Goal: Information Seeking & Learning: Check status

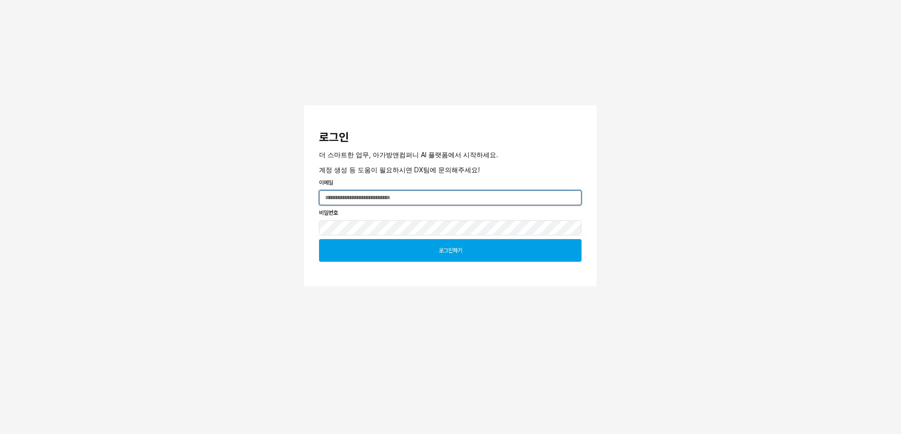
type input "**********"
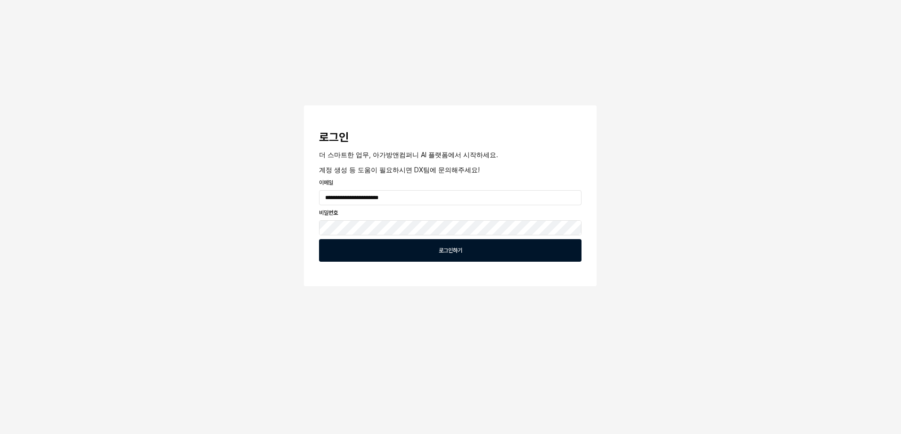
click at [478, 249] on div "로그인하기" at bounding box center [450, 251] width 254 height 22
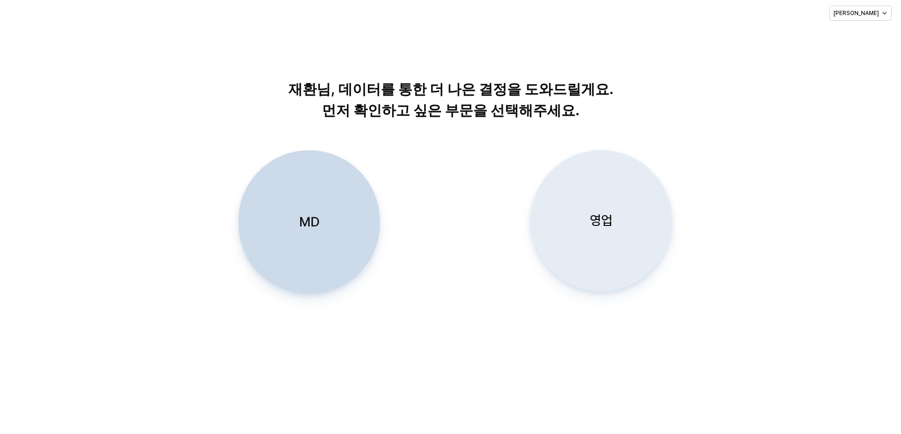
click at [613, 216] on div "영업" at bounding box center [601, 221] width 133 height 140
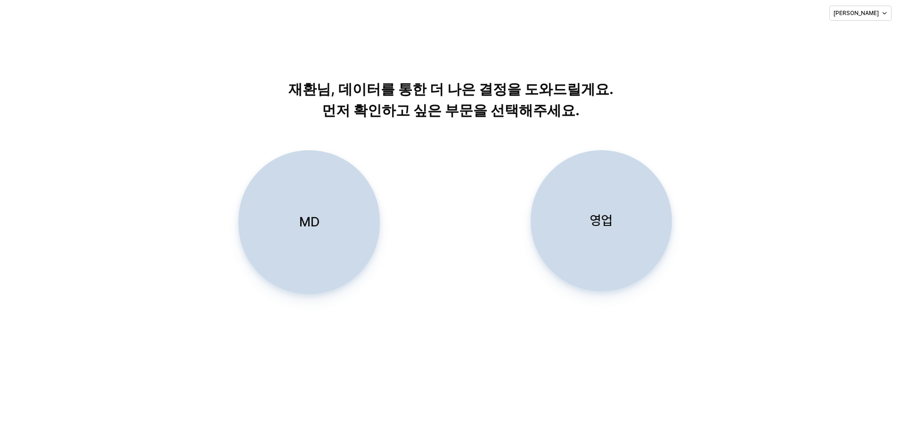
click at [628, 229] on div "영업" at bounding box center [601, 221] width 133 height 140
click at [599, 225] on p "영업" at bounding box center [601, 220] width 23 height 17
click at [317, 230] on p "MD" at bounding box center [309, 221] width 20 height 17
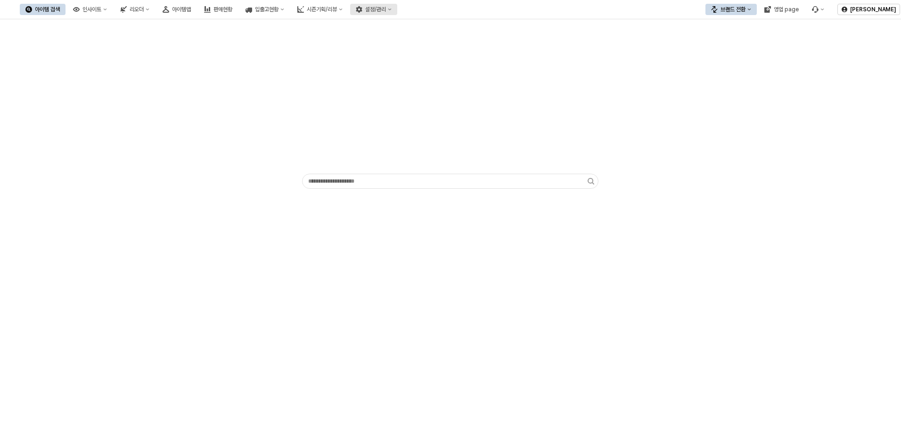
click at [397, 6] on button "설정/관리" at bounding box center [373, 9] width 47 height 11
click at [337, 10] on div "시즌기획/리뷰" at bounding box center [322, 9] width 30 height 7
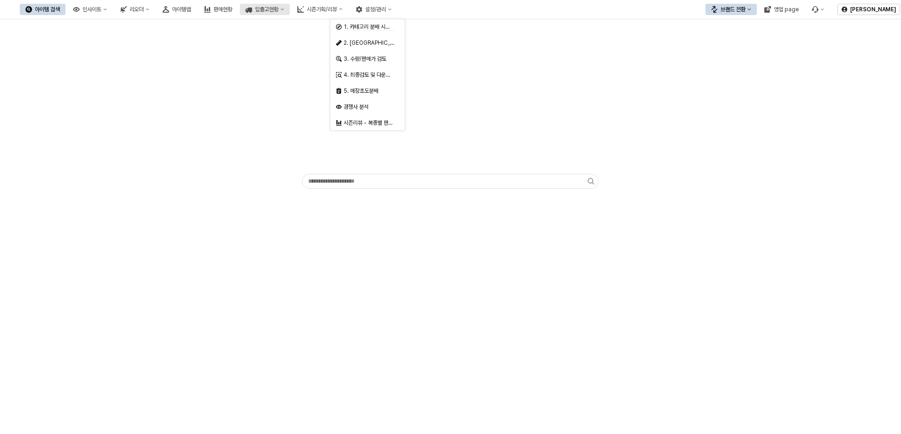
click at [278, 8] on div "입출고현황" at bounding box center [267, 9] width 24 height 7
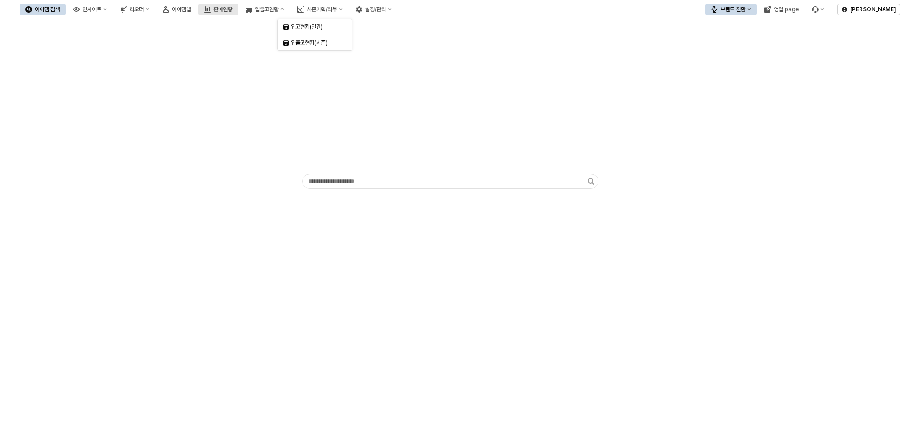
click at [211, 12] on icon "판매현황" at bounding box center [207, 12] width 7 height 1
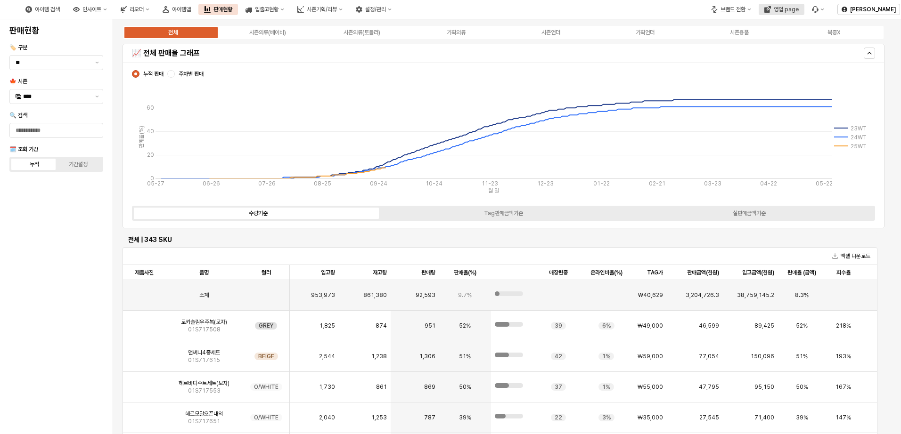
click at [790, 10] on div "영업 page" at bounding box center [786, 9] width 25 height 7
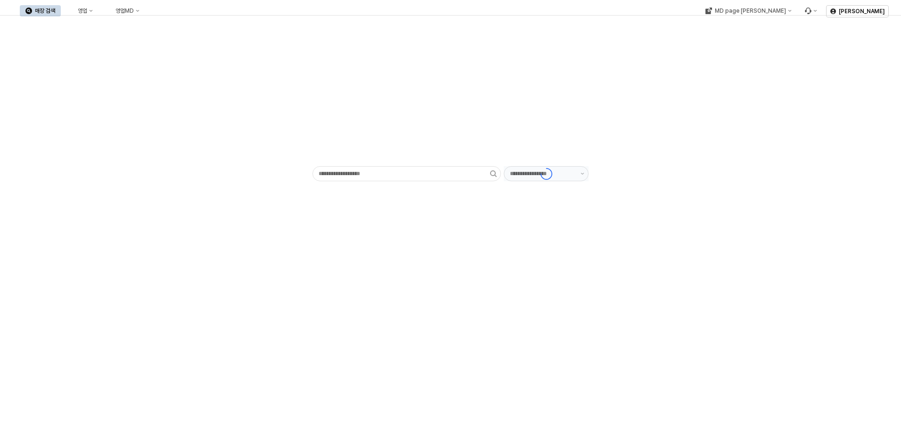
type input "******"
click at [134, 8] on div "영업MD" at bounding box center [124, 11] width 18 height 7
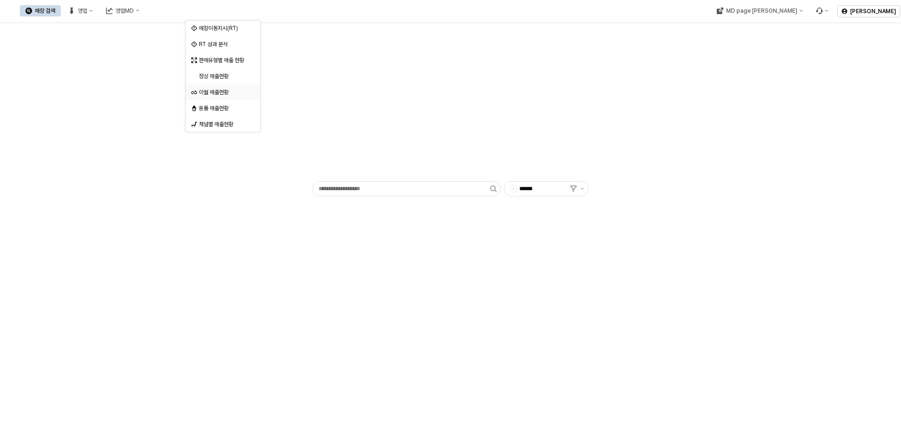
click at [237, 93] on div "이월 매출현황" at bounding box center [224, 93] width 50 height 8
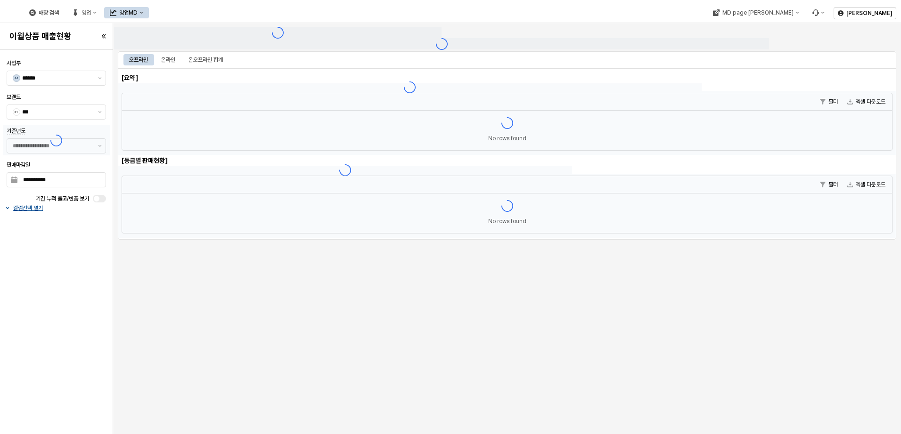
type input "******"
type input "***"
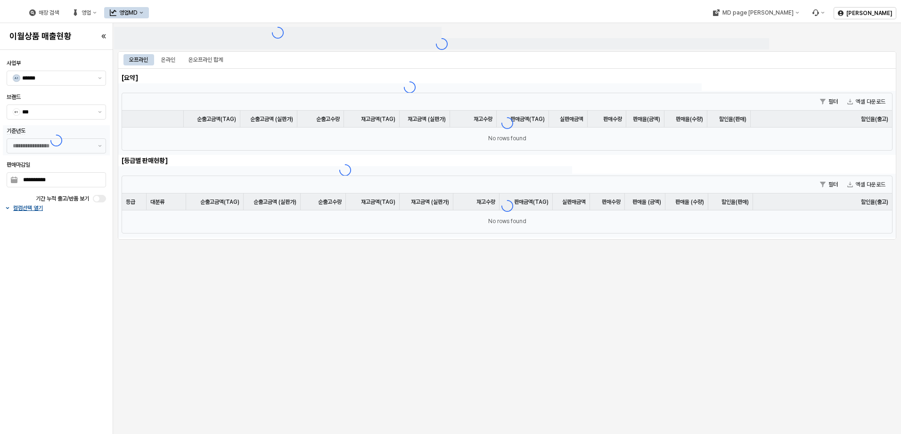
type input "**********"
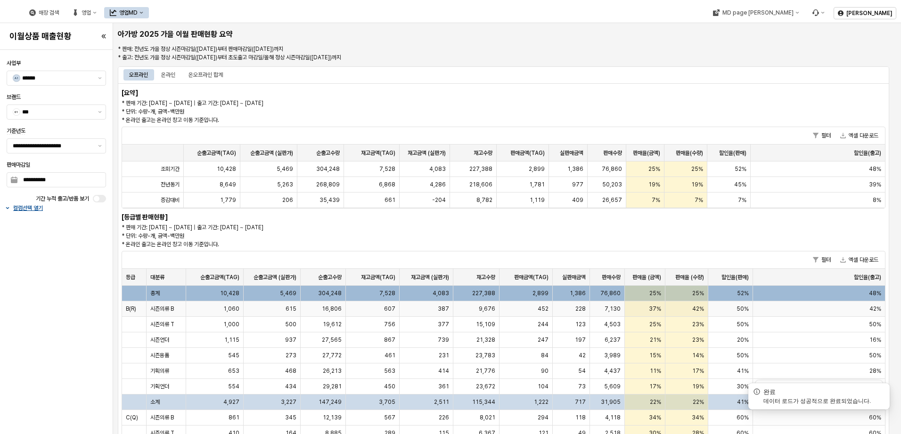
click at [378, 309] on div "607" at bounding box center [373, 310] width 54 height 16
click at [378, 309] on div "**********" at bounding box center [450, 217] width 901 height 434
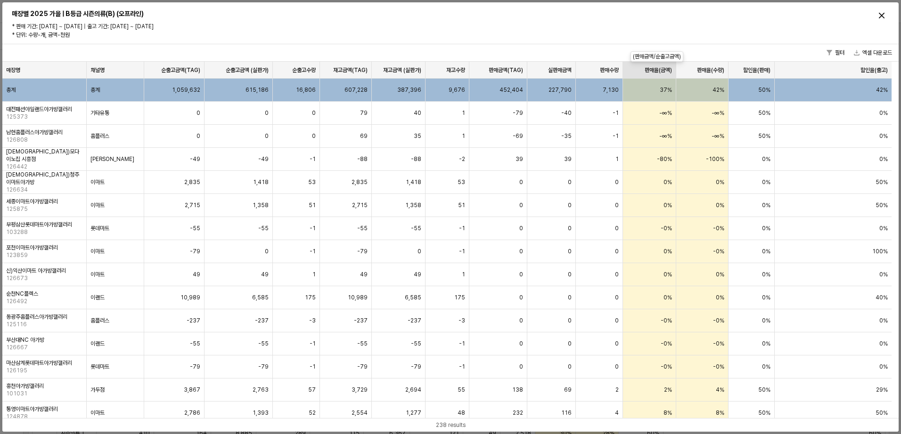
click at [662, 70] on div "판매율(금액) 판매율(금액)" at bounding box center [649, 70] width 53 height 17
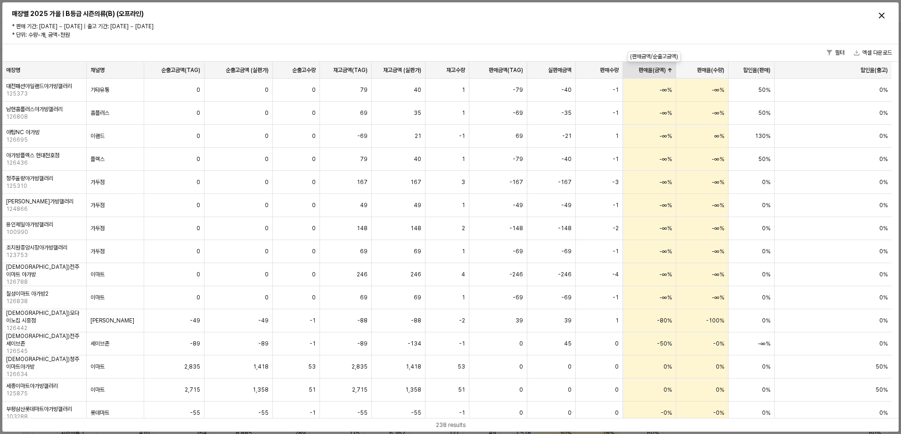
click at [662, 70] on div "판매율(금액) 판매율(금액)" at bounding box center [649, 70] width 53 height 17
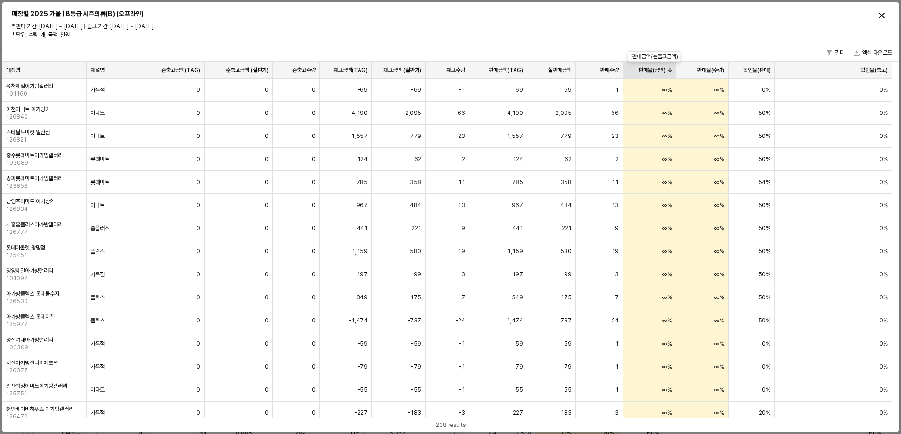
click at [662, 70] on div "판매율(금액) 판매율(금액)" at bounding box center [649, 70] width 53 height 17
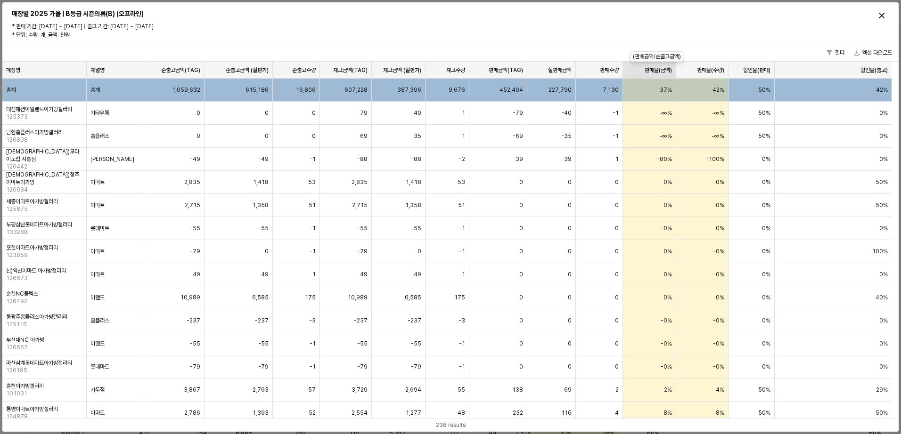
click at [659, 77] on div "판매율(금액) 판매율(금액)" at bounding box center [649, 70] width 53 height 17
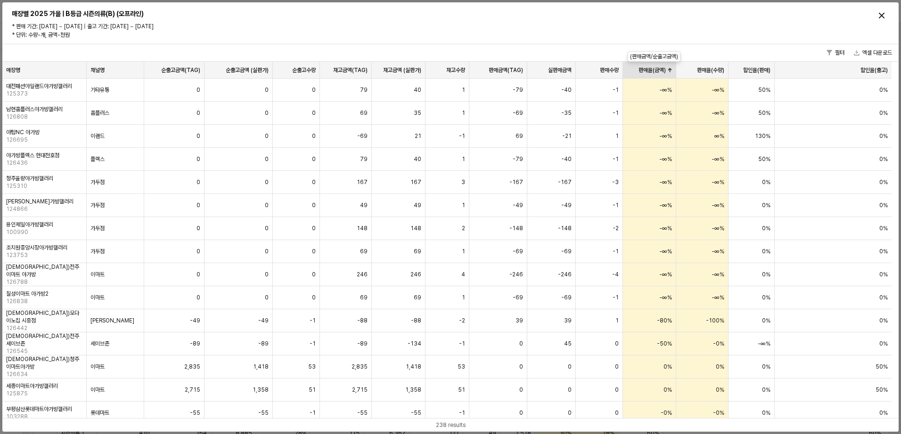
click at [668, 68] on div "판매율(금액) 판매율(금액)" at bounding box center [649, 70] width 53 height 17
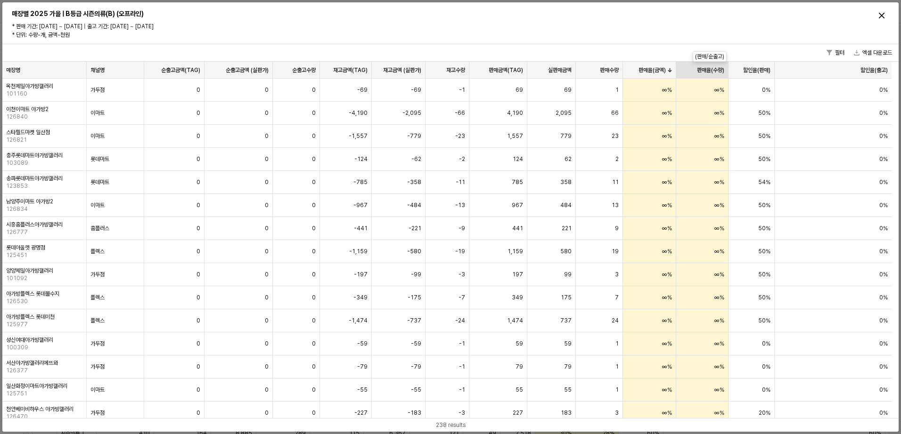
click at [708, 72] on div "판매율(수량) 판매율(수량)" at bounding box center [702, 70] width 52 height 17
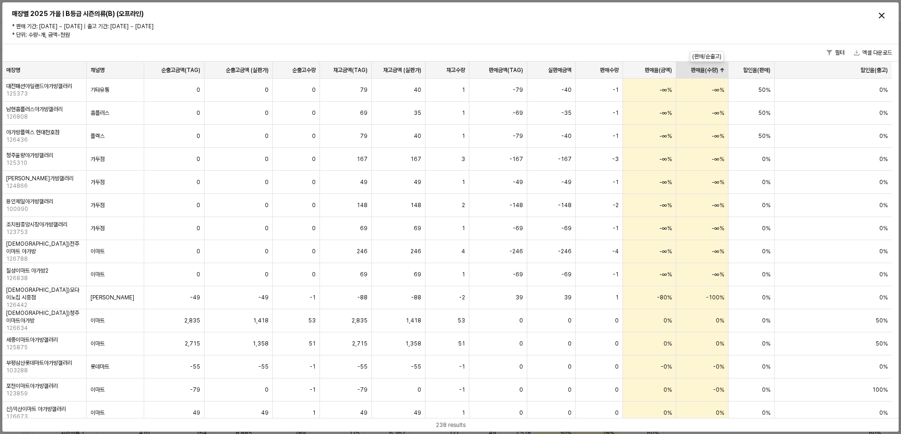
click at [704, 68] on div "판매율(수량) 판매율(수량)" at bounding box center [702, 70] width 52 height 17
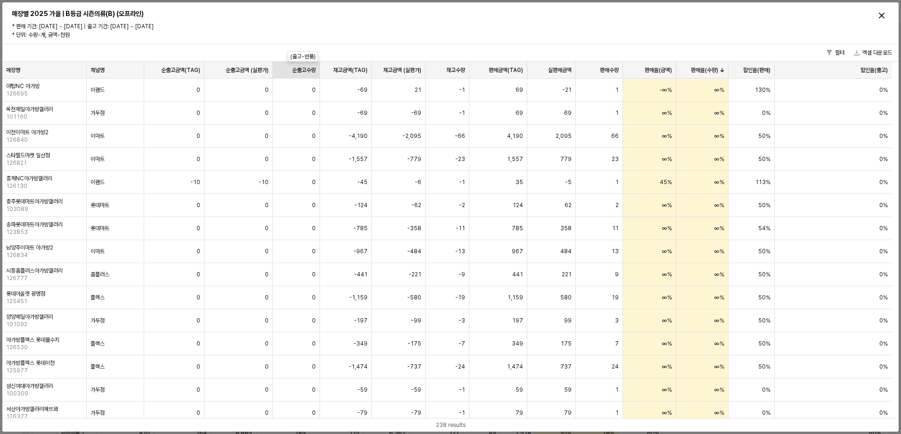
click at [303, 69] on div "순출고수량 순출고수량" at bounding box center [296, 70] width 47 height 17
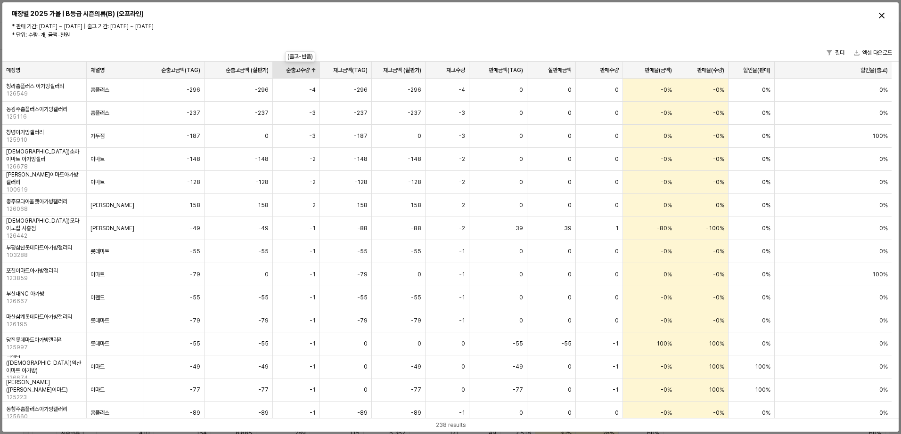
click at [306, 69] on div "순출고수량 순출고수량" at bounding box center [296, 70] width 47 height 17
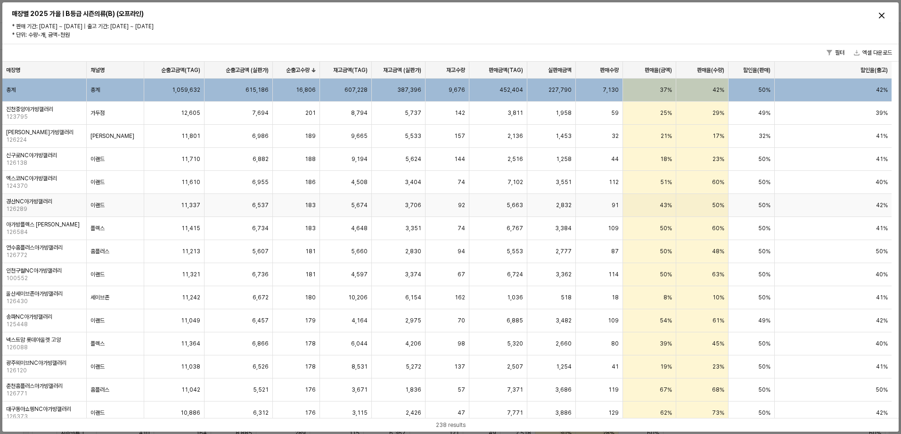
click at [310, 213] on div "183" at bounding box center [296, 205] width 47 height 23
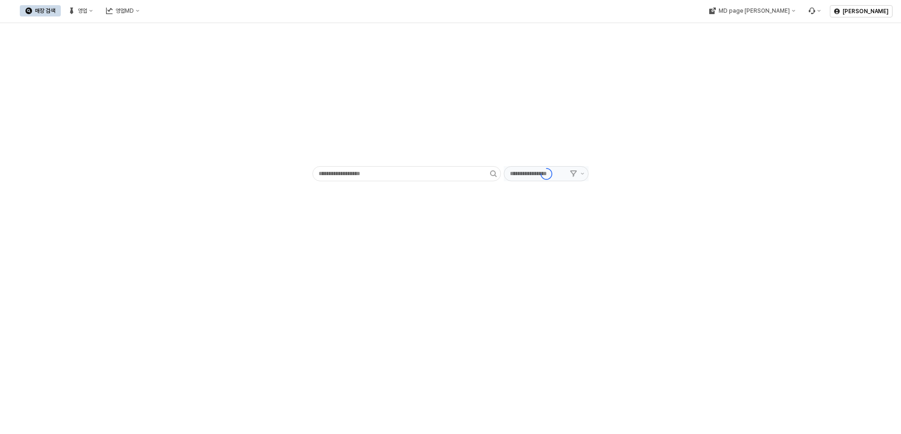
type input "******"
click at [134, 9] on div "영업MD" at bounding box center [124, 11] width 18 height 7
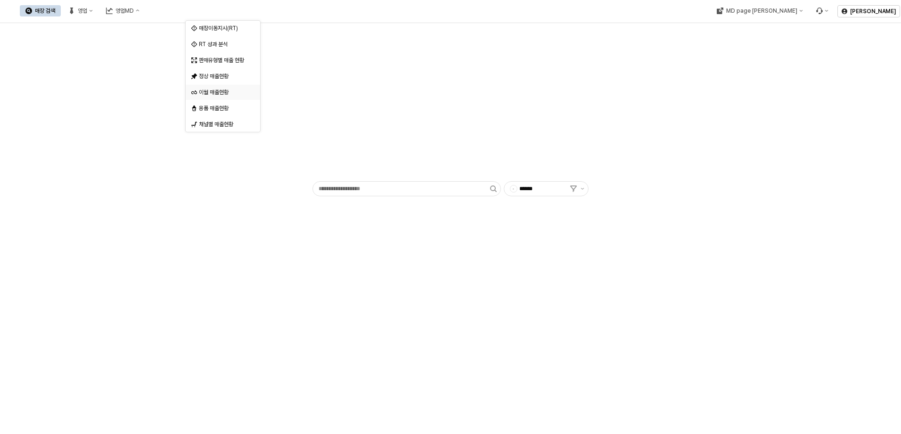
click at [227, 94] on div "이월 매출현황" at bounding box center [224, 93] width 50 height 8
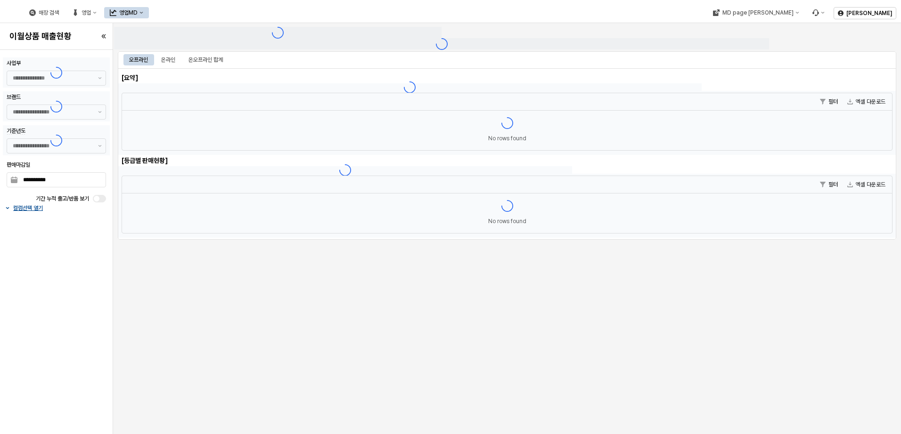
type input "******"
type input "***"
type input "**********"
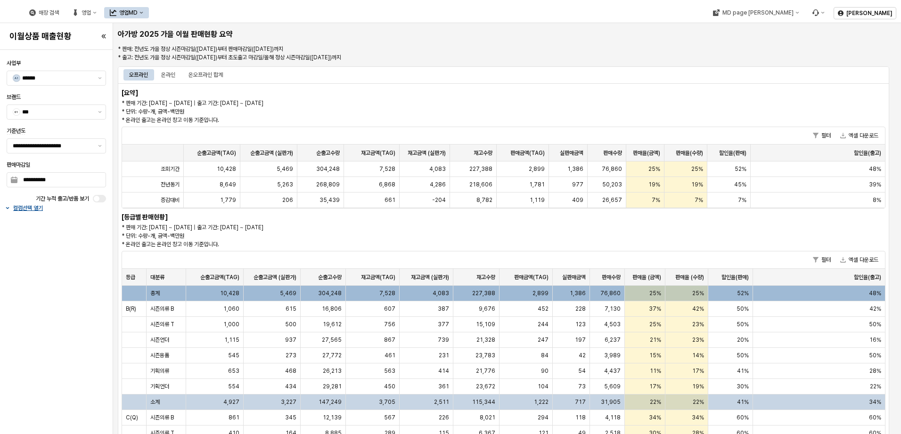
click at [325, 396] on div "147,249" at bounding box center [323, 403] width 45 height 16
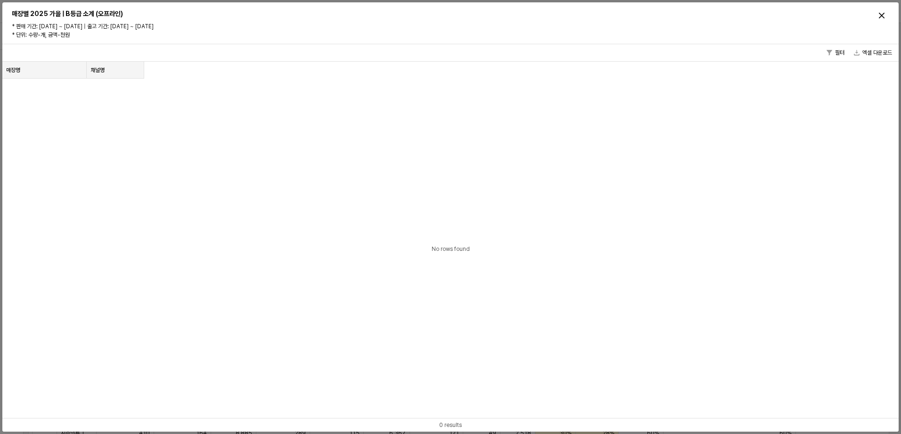
click at [327, 402] on div "필터 엑셀 다운로드 매장명 매장명 채널명 채널명 No rows found 0 results" at bounding box center [450, 238] width 896 height 388
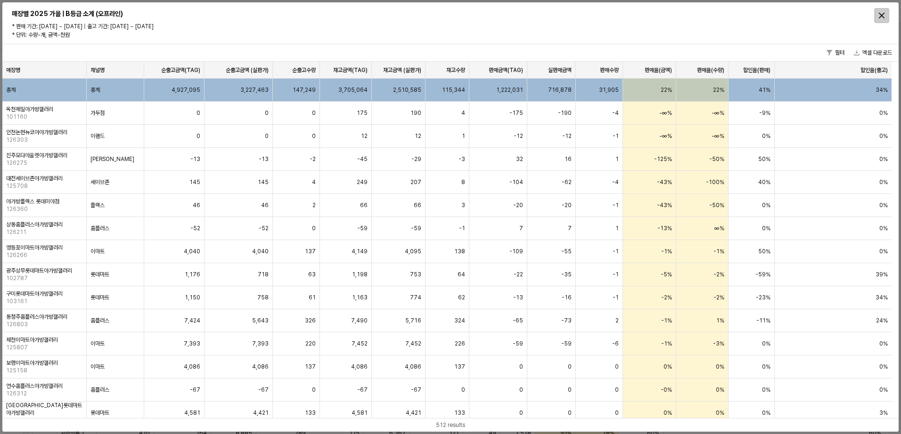
click at [881, 13] on icon "Close" at bounding box center [882, 16] width 6 height 6
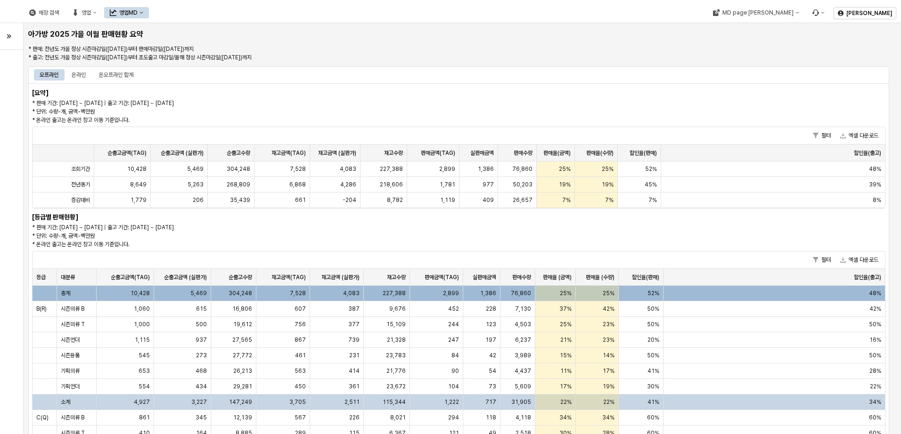
click at [393, 406] on div "115,344" at bounding box center [387, 403] width 46 height 16
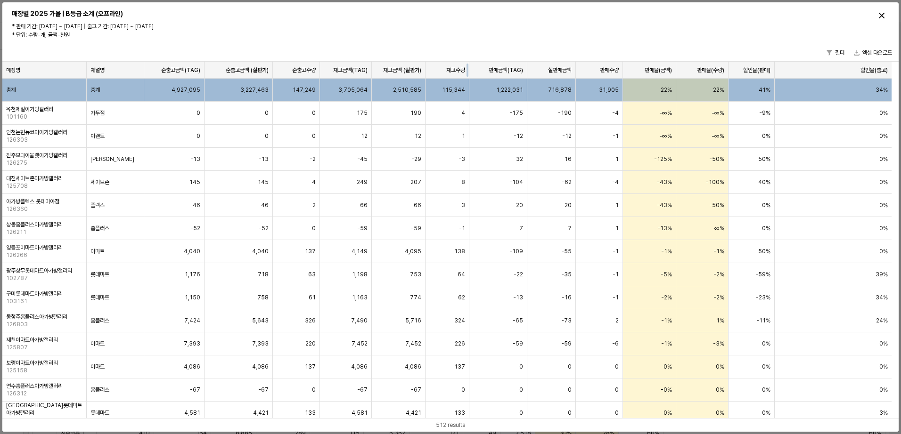
drag, startPoint x: 463, startPoint y: 66, endPoint x: 450, endPoint y: 70, distance: 13.9
click at [469, 66] on div at bounding box center [469, 70] width 0 height 17
click at [450, 70] on div "재고수량 재고수량" at bounding box center [447, 70] width 44 height 17
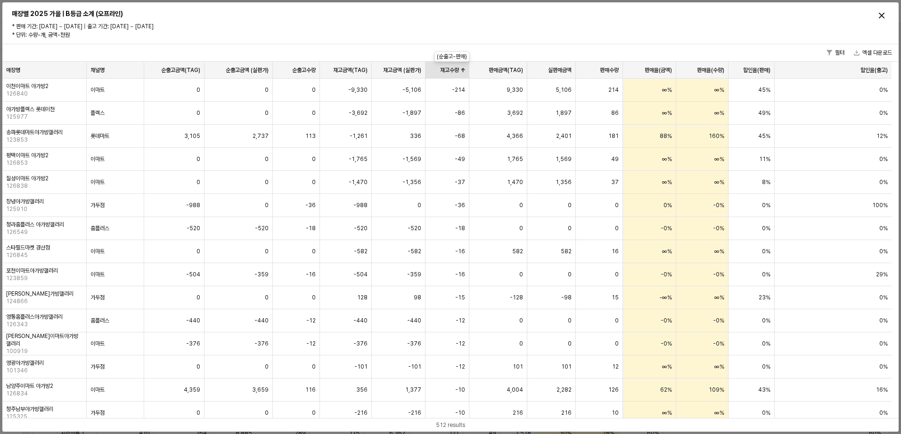
click at [455, 75] on div "재고수량 재고수량" at bounding box center [447, 70] width 44 height 17
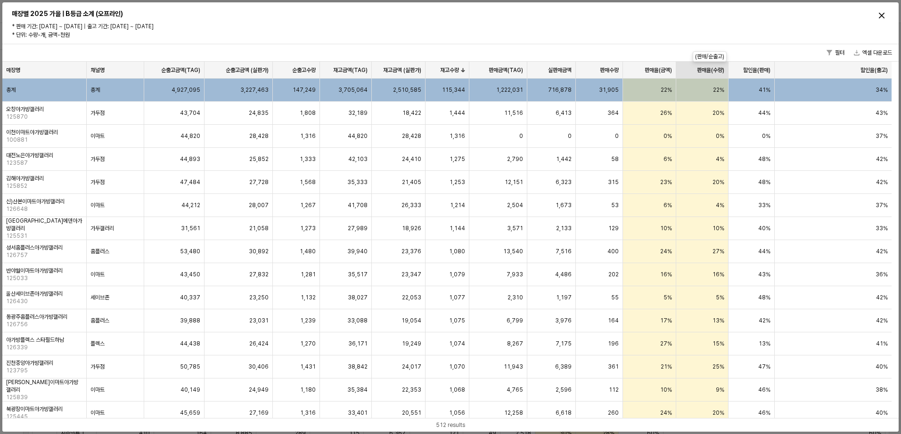
click at [705, 70] on div "판매율(수량) 판매율(수량)" at bounding box center [702, 70] width 52 height 17
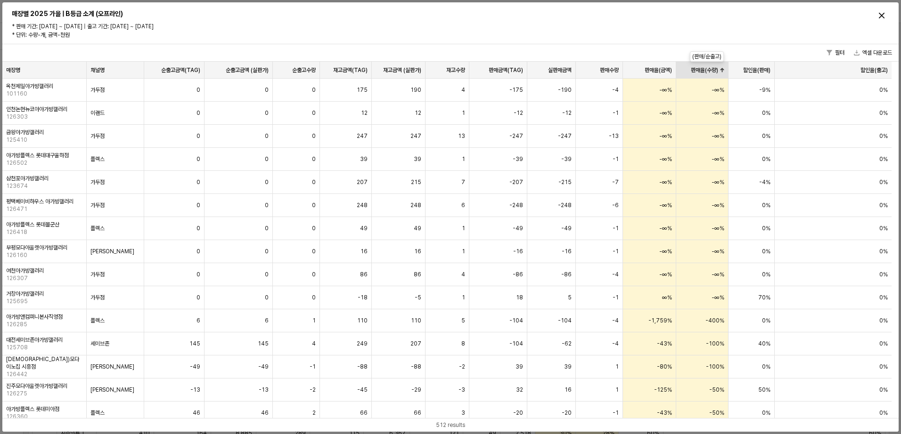
click at [705, 70] on div "판매율(수량) 판매율(수량)" at bounding box center [702, 70] width 52 height 17
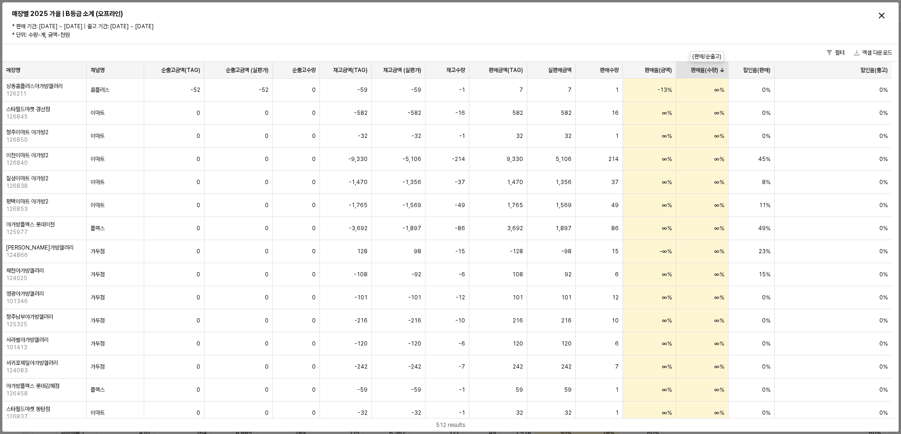
click at [705, 70] on div "판매율(수량) 판매율(수량)" at bounding box center [702, 70] width 52 height 17
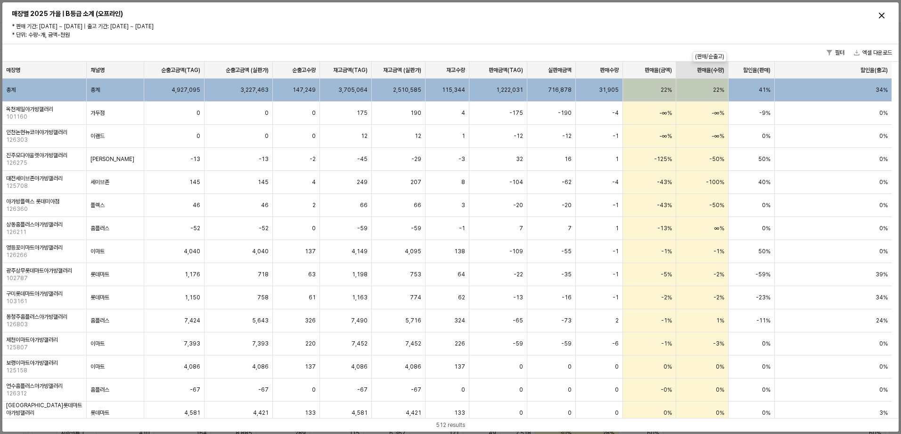
click at [705, 70] on div "판매율(수량) 판매율(수량)" at bounding box center [702, 70] width 52 height 17
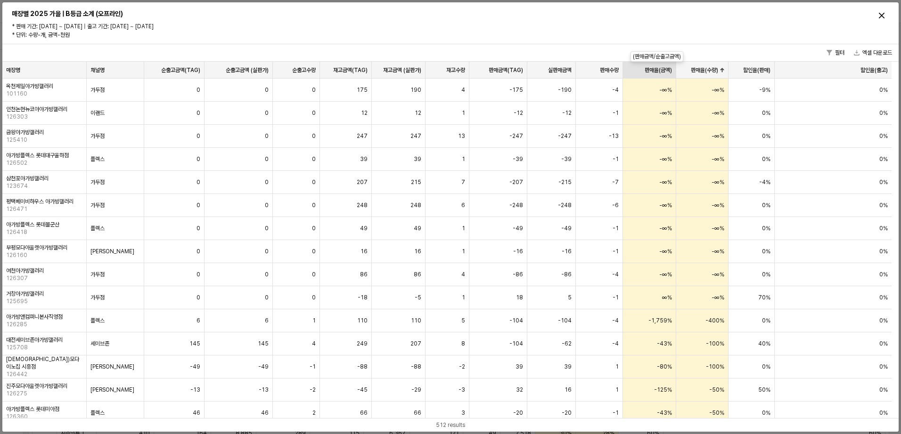
click at [657, 67] on div "판매율(금액) 판매율(금액)" at bounding box center [649, 70] width 53 height 17
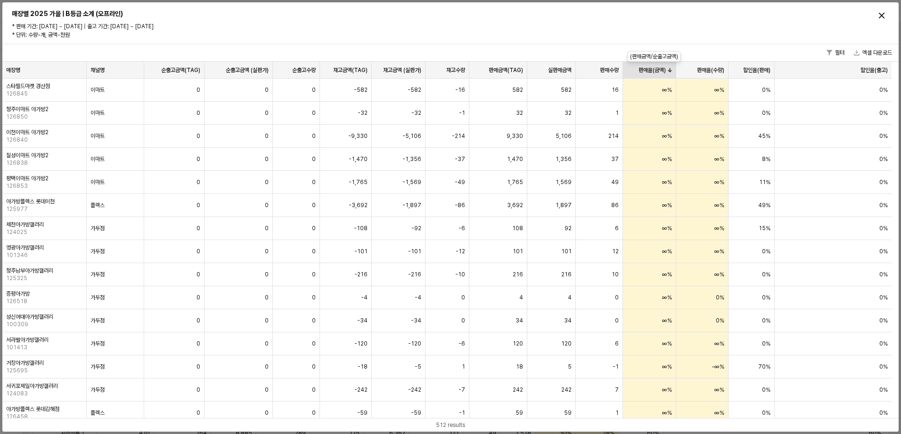
click at [657, 67] on div "판매율(금액) 판매율(금액)" at bounding box center [649, 70] width 53 height 17
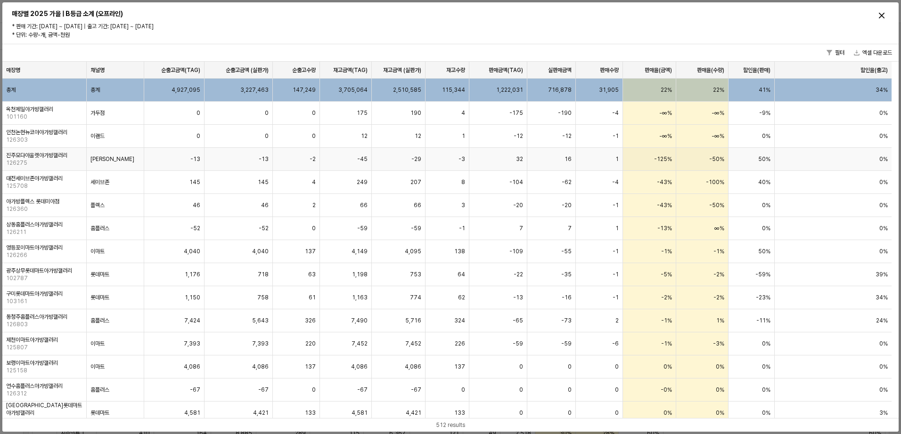
click at [667, 163] on div "-125%" at bounding box center [649, 159] width 53 height 23
click at [663, 183] on span "-43%" at bounding box center [664, 183] width 15 height 8
click at [659, 136] on div "-∞%" at bounding box center [649, 136] width 53 height 23
click at [444, 68] on div "재고수량 재고수량" at bounding box center [447, 70] width 44 height 17
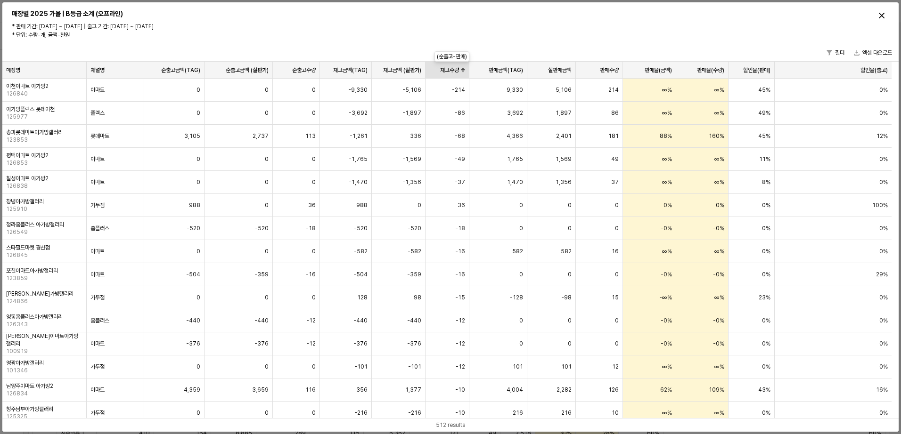
click at [450, 71] on div "재고수량 재고수량" at bounding box center [447, 70] width 44 height 17
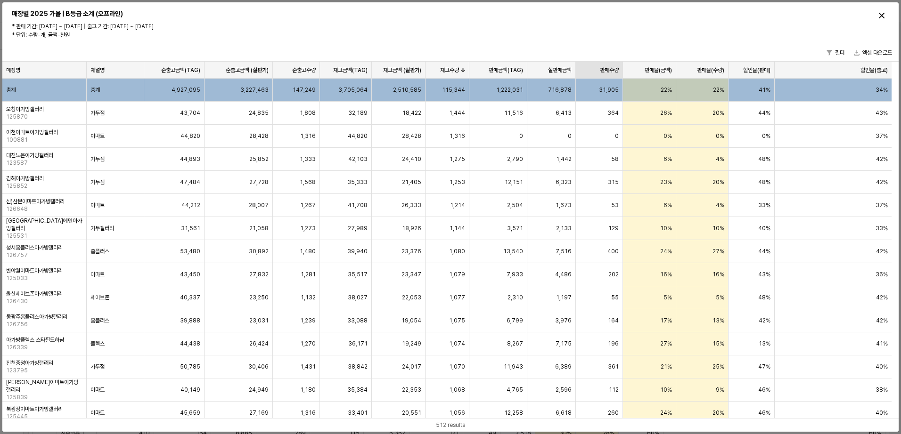
click at [613, 69] on div "판매수량 판매수량" at bounding box center [599, 70] width 47 height 17
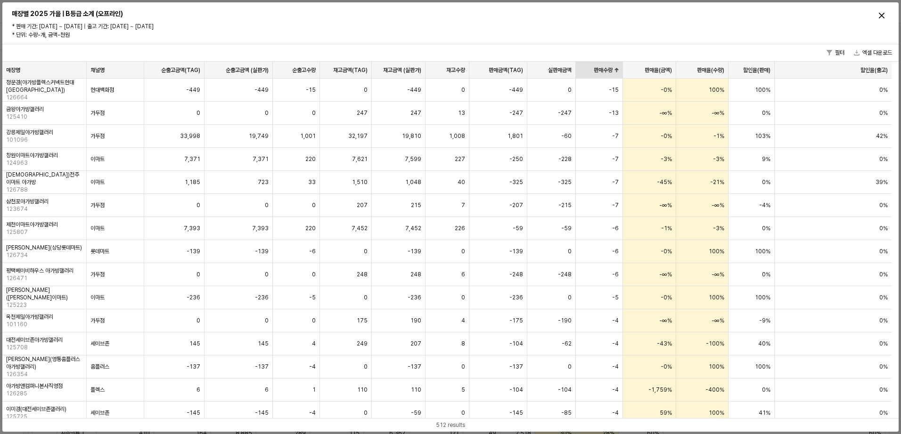
click at [613, 69] on div "판매수량 판매수량" at bounding box center [599, 70] width 47 height 17
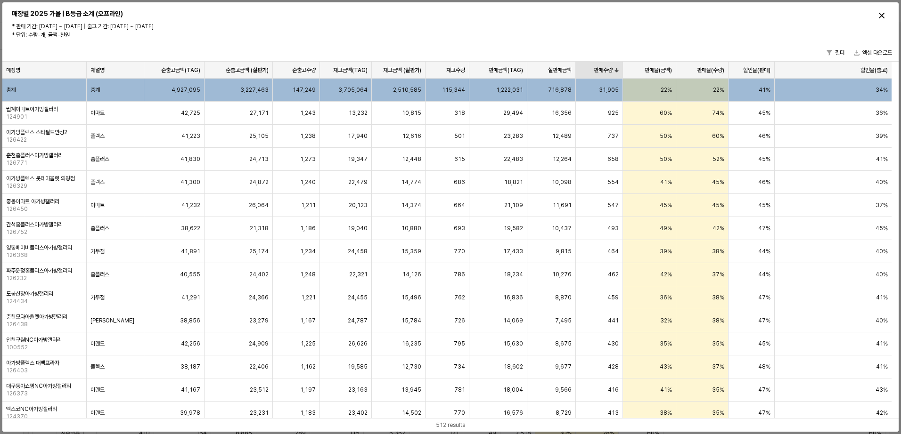
click at [614, 76] on div "판매수량 판매수량" at bounding box center [599, 70] width 47 height 17
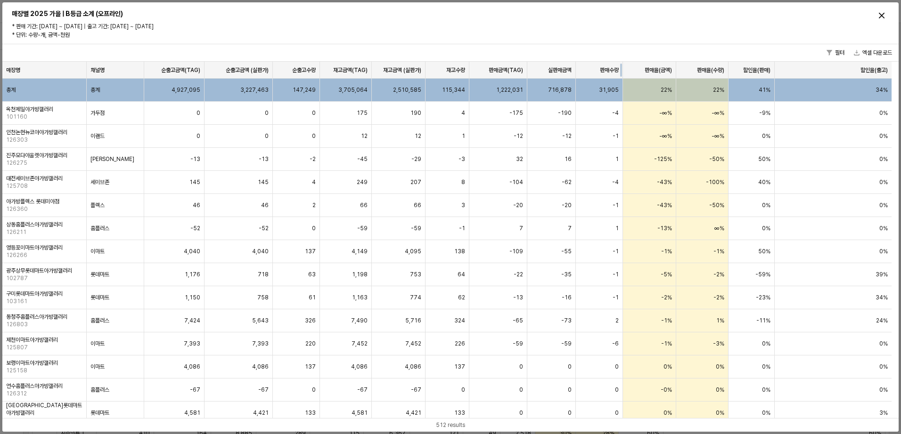
click at [623, 74] on div at bounding box center [623, 70] width 0 height 17
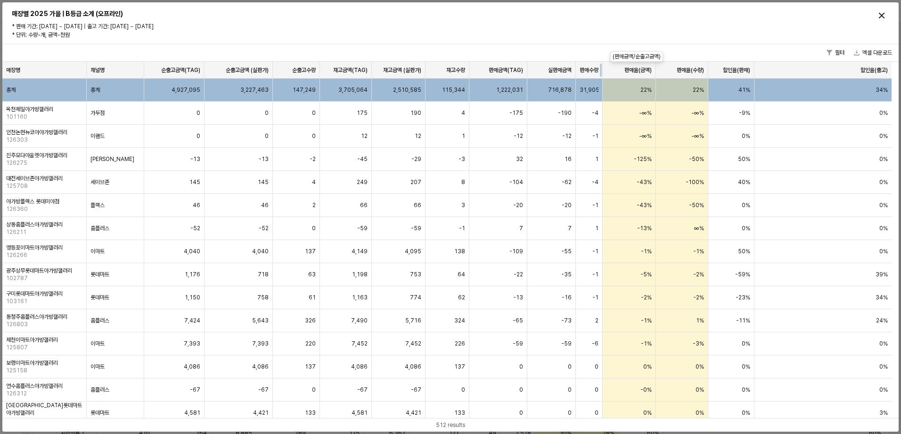
click at [615, 74] on div "판매율(금액) 판매율(금액)" at bounding box center [629, 70] width 53 height 17
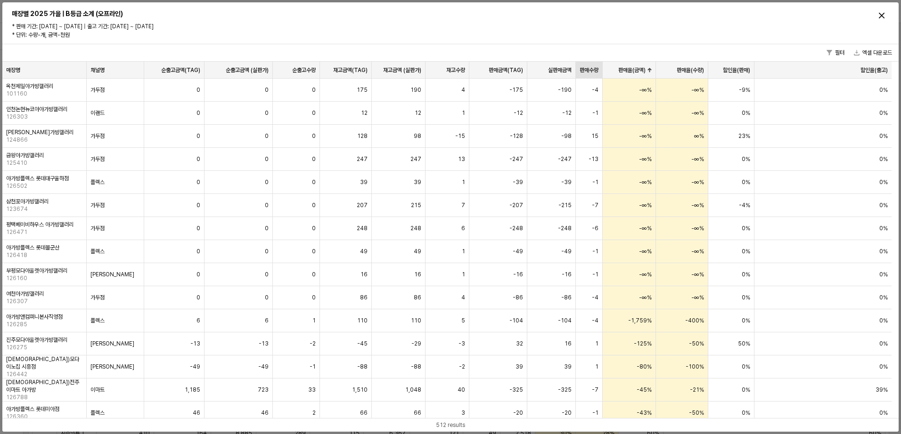
click at [592, 71] on div "판매수량 판매수량" at bounding box center [589, 70] width 27 height 17
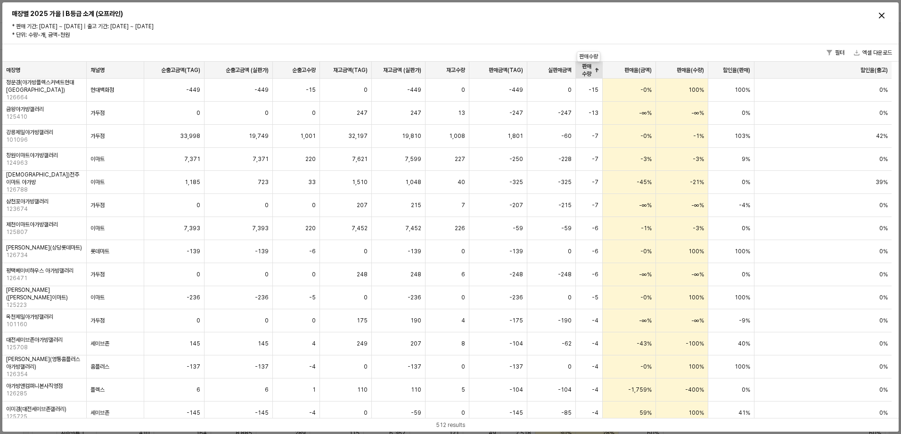
click at [592, 71] on div "판매수량 판매수량" at bounding box center [589, 70] width 27 height 17
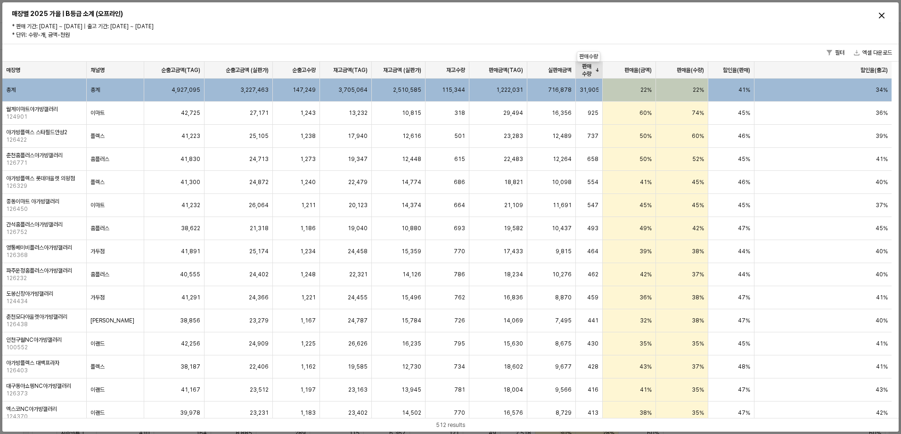
click at [592, 71] on div "판매수량 판매수량" at bounding box center [589, 70] width 27 height 17
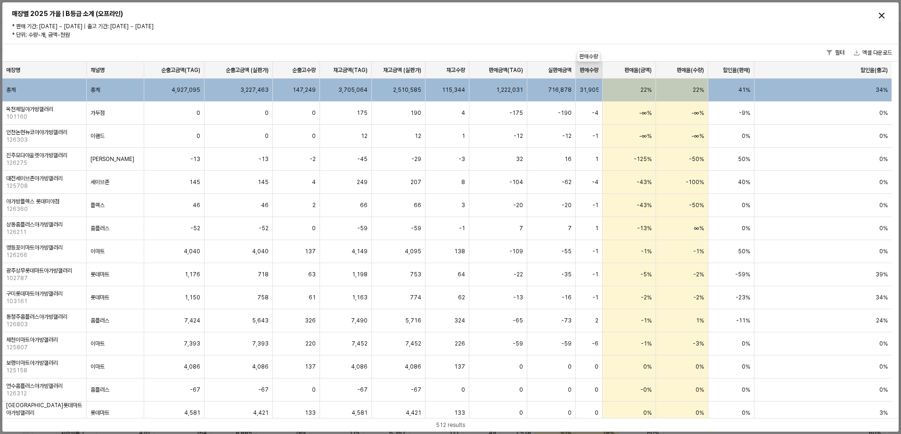
click at [592, 71] on div "판매수량 판매수량" at bounding box center [589, 70] width 27 height 17
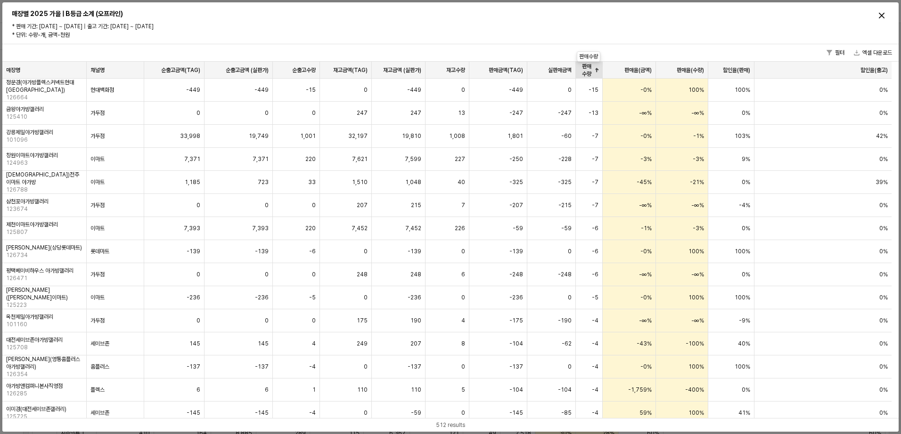
click at [592, 71] on div "판매수량 판매수량" at bounding box center [589, 70] width 27 height 17
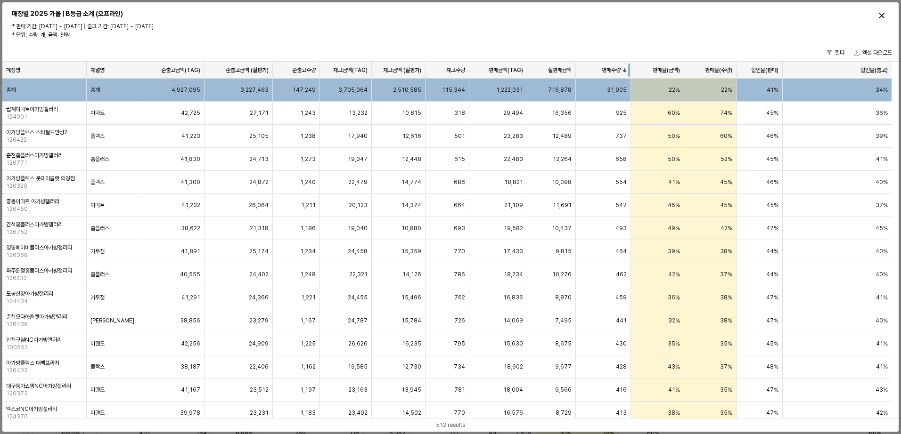
drag, startPoint x: 604, startPoint y: 68, endPoint x: 632, endPoint y: 69, distance: 28.3
click at [631, 69] on div at bounding box center [631, 70] width 0 height 17
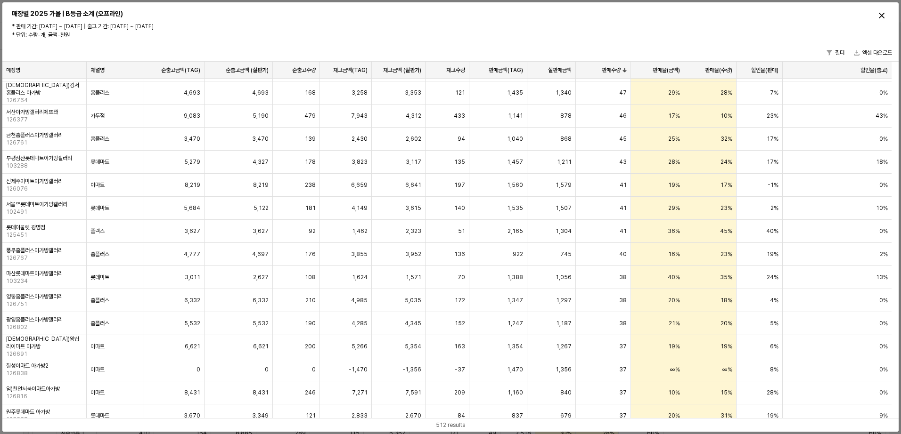
scroll to position [3657, 0]
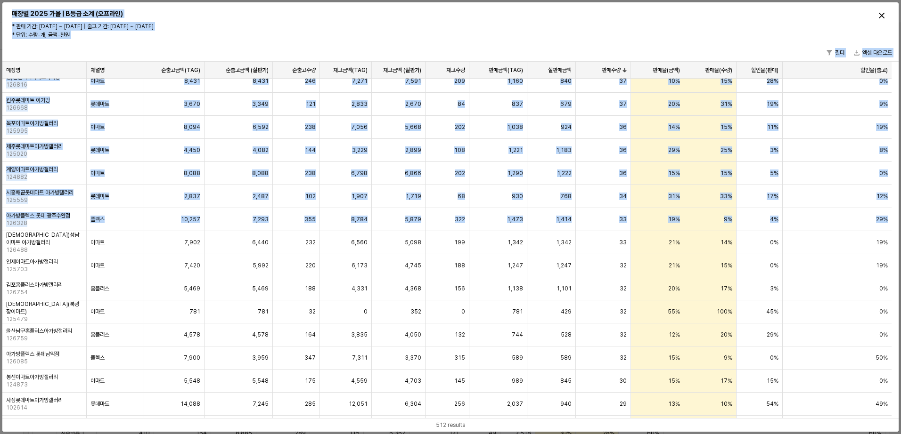
drag, startPoint x: 899, startPoint y: 183, endPoint x: 898, endPoint y: 213, distance: 29.7
click at [898, 213] on div "매장별 2025 가을 | B등급 소계 (오프라인) * 판매 기간: 2025-02-15 ~ 2025-09-28 | 출고 기간: 2025-02-1…" at bounding box center [450, 217] width 901 height 434
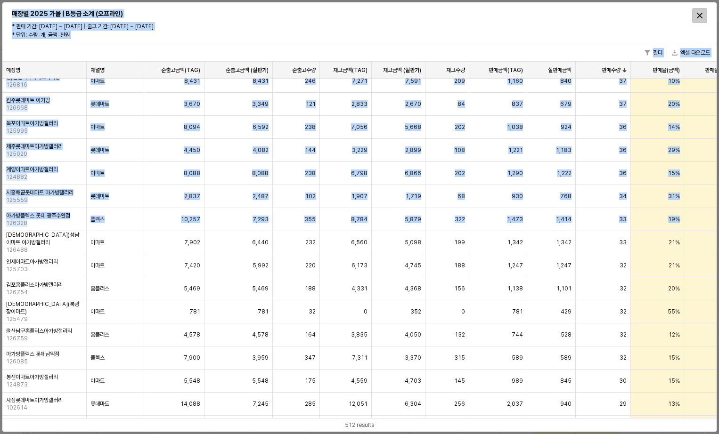
click at [700, 18] on div "Close" at bounding box center [700, 15] width 14 height 14
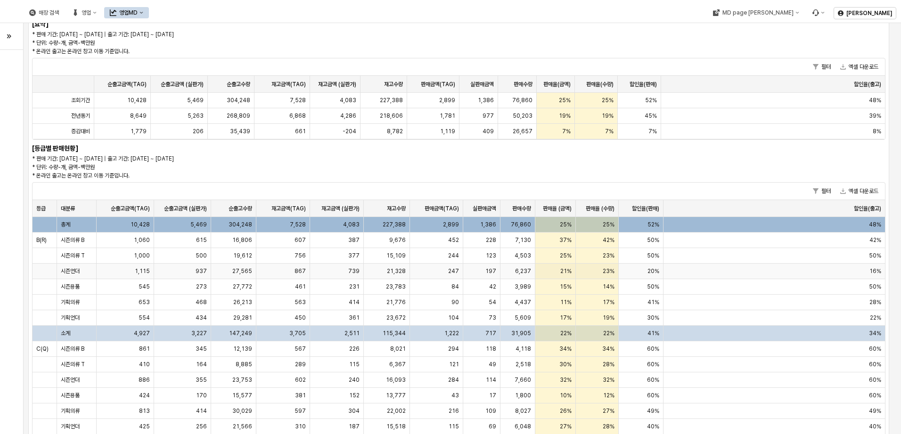
scroll to position [207, 0]
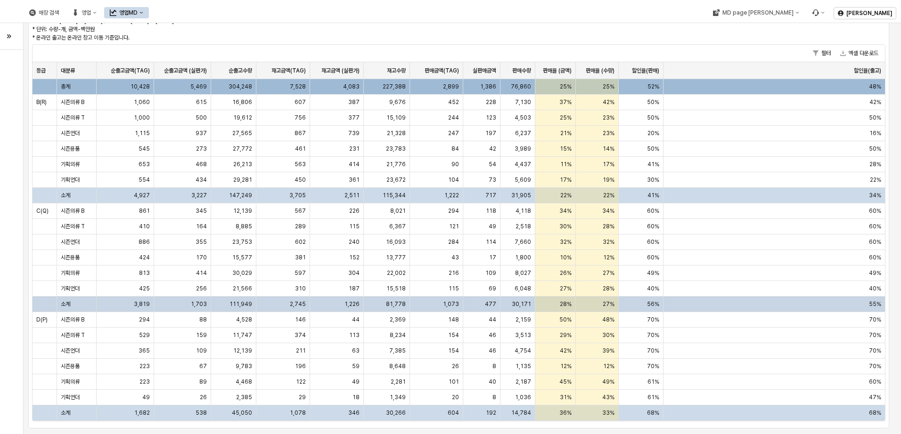
click at [392, 309] on div "81,778" at bounding box center [387, 305] width 46 height 16
click at [392, 309] on div "매장 검색 영업 영업MD MD page 이동 김재환 아가방 2025 가을 이월 판매현황 요약 * 판매: 전년도 가을 정상 시즌마감일([DATE…" at bounding box center [450, 217] width 901 height 434
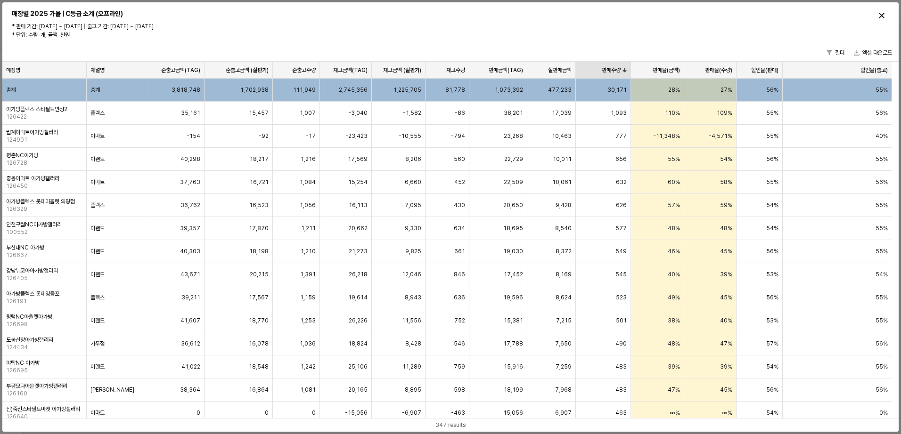
click at [606, 69] on div "판매수량 판매수량" at bounding box center [603, 70] width 55 height 17
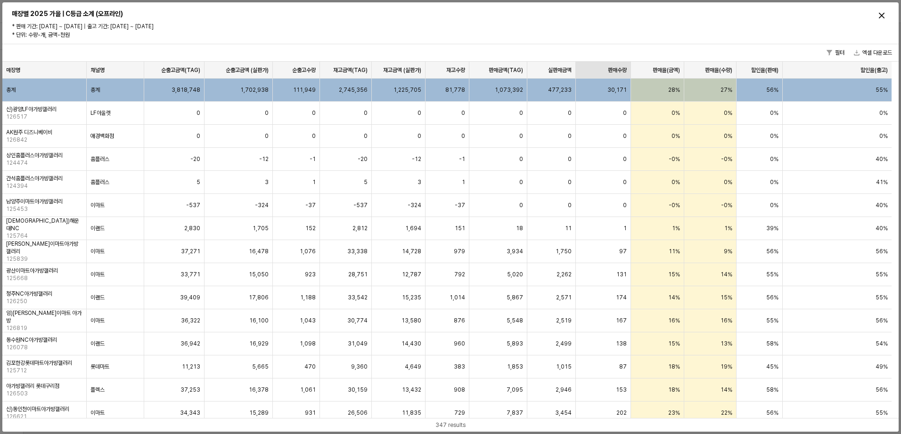
click at [606, 69] on div "판매수량 판매수량" at bounding box center [603, 70] width 55 height 17
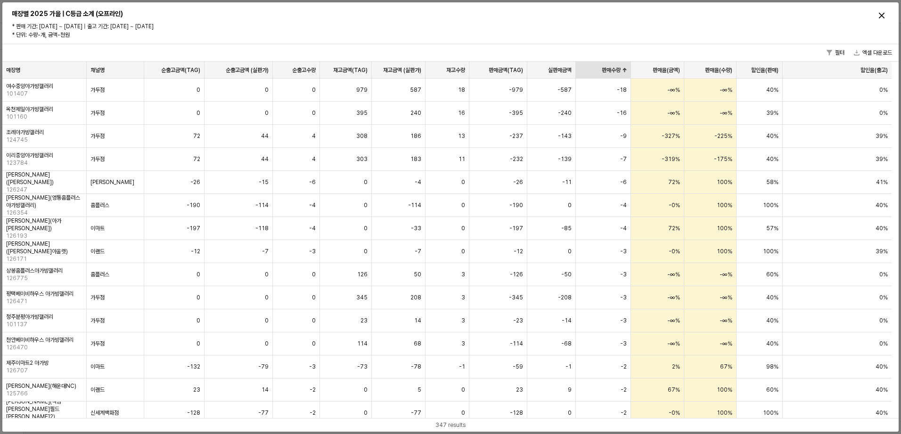
click at [606, 69] on div "판매수량 판매수량" at bounding box center [603, 70] width 55 height 17
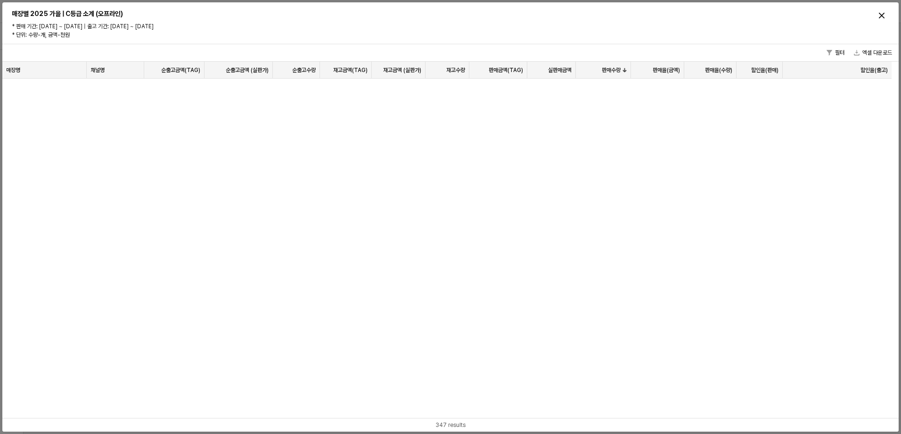
scroll to position [7672, 0]
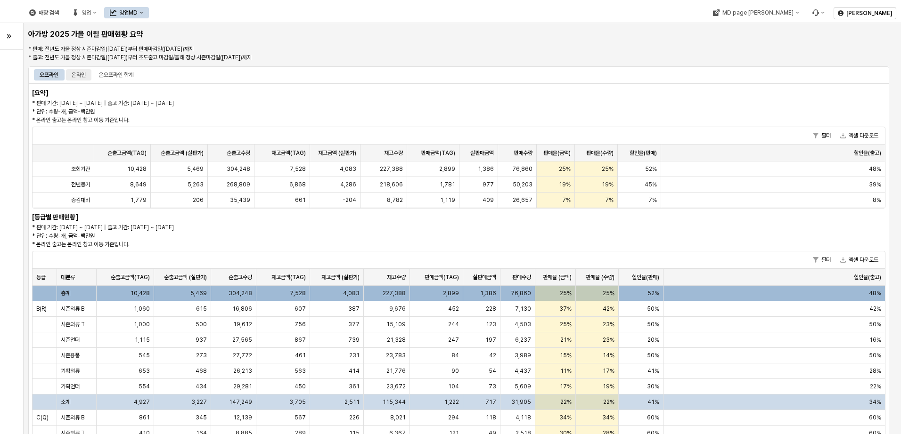
click at [76, 77] on div "온라인" at bounding box center [79, 74] width 14 height 11
click at [52, 74] on div "오프라인" at bounding box center [49, 74] width 19 height 11
click at [117, 77] on div "온오프라인 합계" at bounding box center [116, 74] width 34 height 11
drag, startPoint x: 559, startPoint y: 166, endPoint x: 657, endPoint y: 167, distance: 98.0
click at [657, 167] on div "조회기간 19,037 9,609 559,854 12,245 6,905 358,036 6,792 2,704 201,818 28% 36% 60% …" at bounding box center [459, 170] width 852 height 16
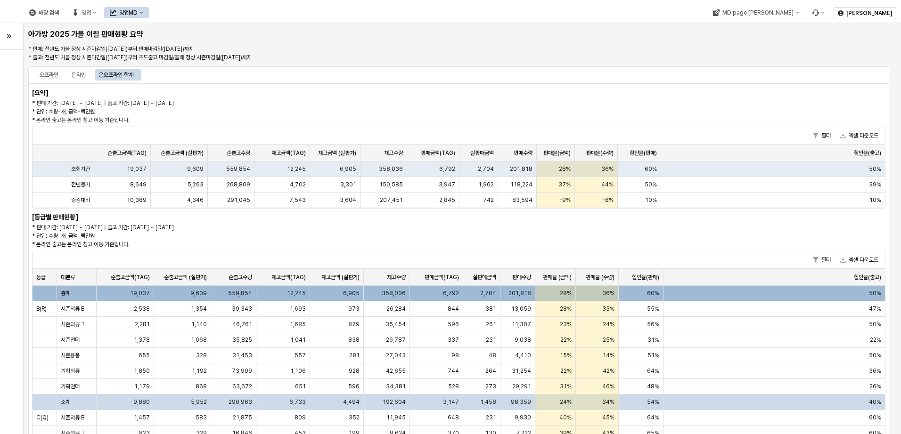
drag, startPoint x: 657, startPoint y: 167, endPoint x: 749, endPoint y: 128, distance: 100.5
click at [749, 128] on div "필터 엑셀 다운로드" at bounding box center [459, 135] width 852 height 17
click at [75, 71] on div "온라인" at bounding box center [79, 74] width 14 height 11
click at [47, 73] on div "오프라인" at bounding box center [49, 74] width 19 height 11
click at [109, 74] on div "온오프라인 합계" at bounding box center [116, 74] width 34 height 11
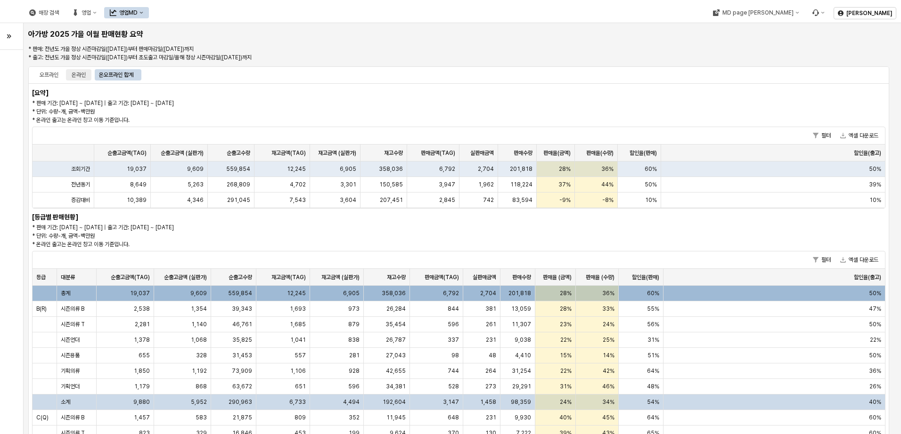
click at [83, 78] on div "온라인" at bounding box center [79, 74] width 14 height 11
click at [113, 74] on div "온오프라인 합계" at bounding box center [116, 74] width 34 height 11
click at [51, 76] on div "오프라인" at bounding box center [49, 74] width 19 height 11
click at [12, 38] on button "button" at bounding box center [9, 36] width 7 height 15
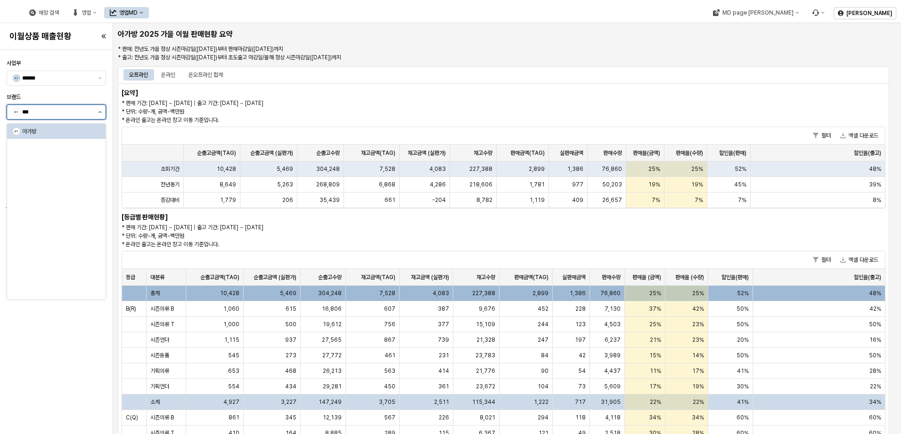
click at [94, 106] on button "제안 사항 표시" at bounding box center [99, 112] width 11 height 14
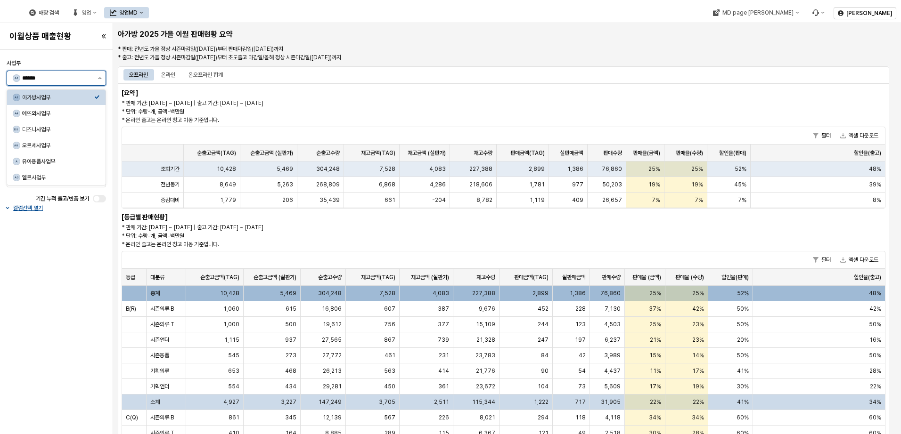
click at [97, 79] on button "제안 사항 표시" at bounding box center [99, 78] width 11 height 14
click at [84, 125] on div "DS 디즈니사업부" at bounding box center [54, 129] width 82 height 9
type input "******"
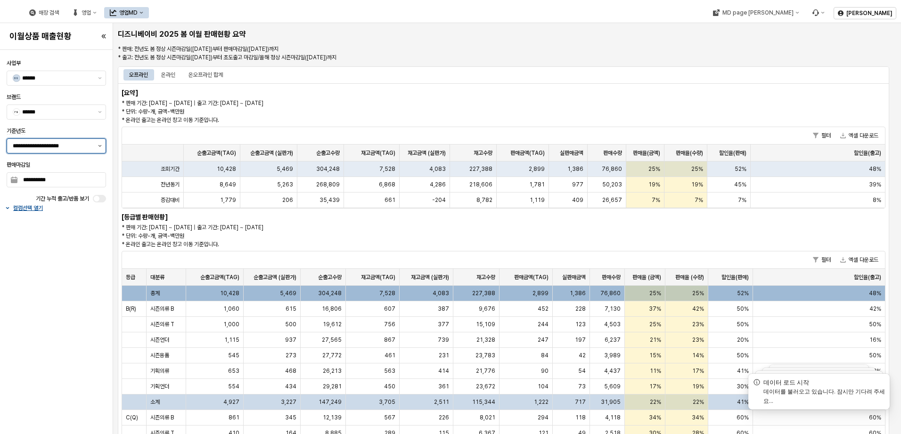
click at [102, 142] on div "**********" at bounding box center [56, 140] width 107 height 30
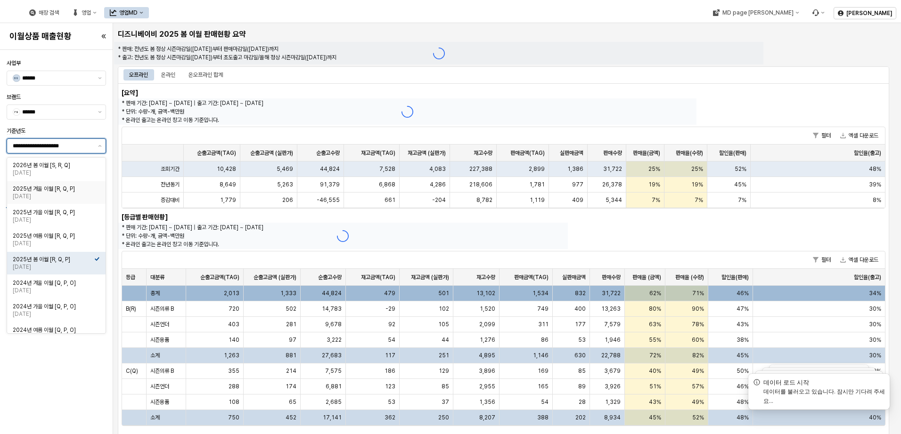
click at [82, 191] on div "2025년 겨울 이월 [R, Q, P]" at bounding box center [54, 189] width 82 height 8
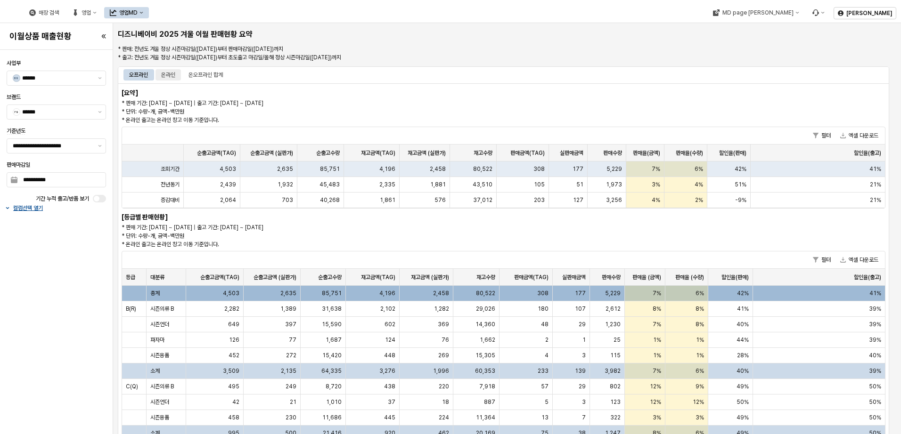
click at [170, 78] on div "온라인" at bounding box center [168, 74] width 14 height 11
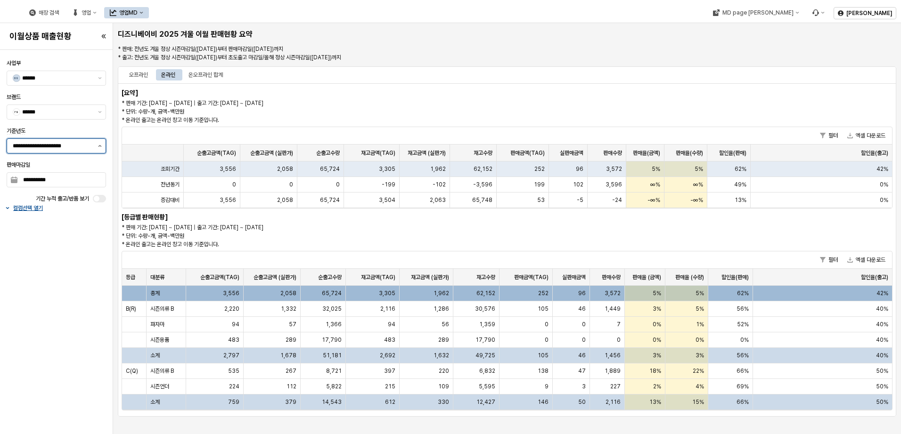
click at [104, 149] on button "제안 사항 표시" at bounding box center [99, 146] width 11 height 14
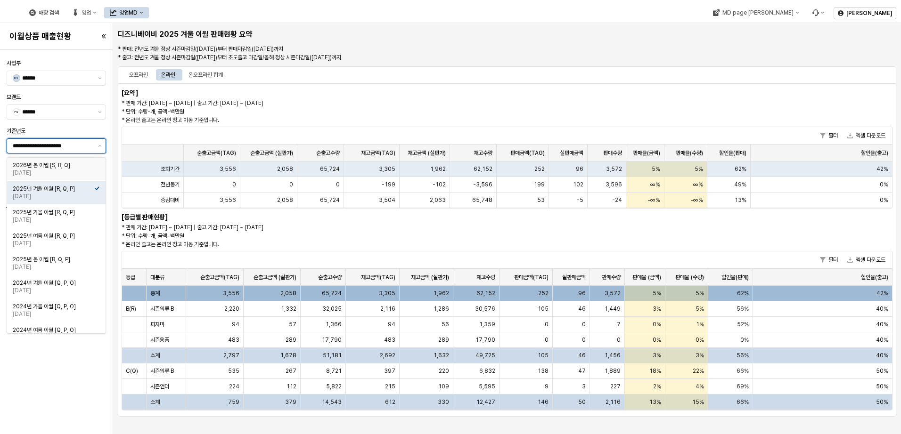
click at [91, 172] on div "[DATE]" at bounding box center [54, 173] width 82 height 8
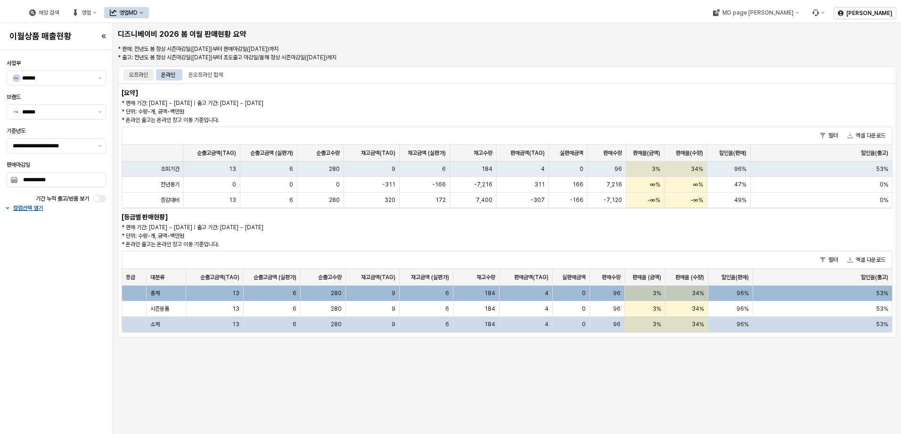
click at [129, 72] on div "오프라인" at bounding box center [138, 74] width 30 height 11
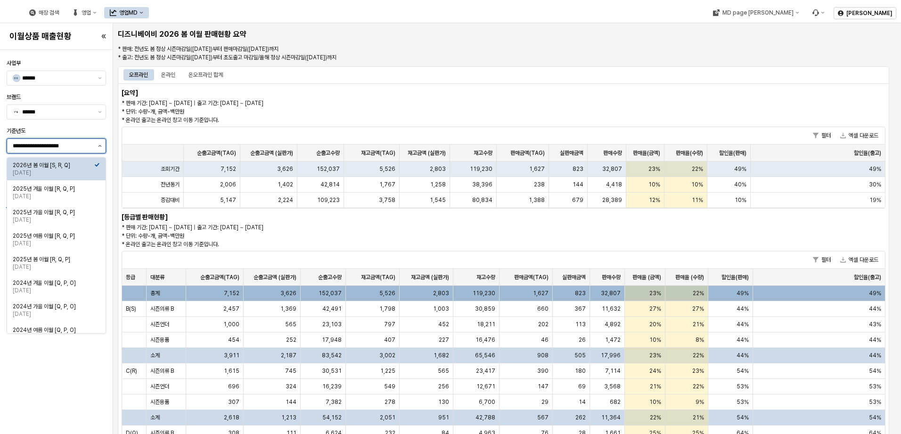
click at [95, 145] on button "제안 사항 표시" at bounding box center [99, 146] width 11 height 14
click at [90, 218] on div "[DATE]" at bounding box center [54, 220] width 82 height 8
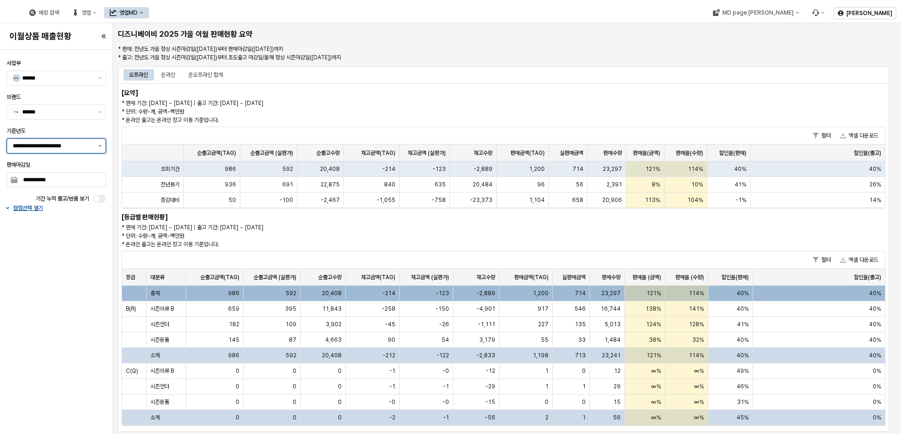
click at [94, 146] on button "제안 사항 표시" at bounding box center [99, 146] width 11 height 14
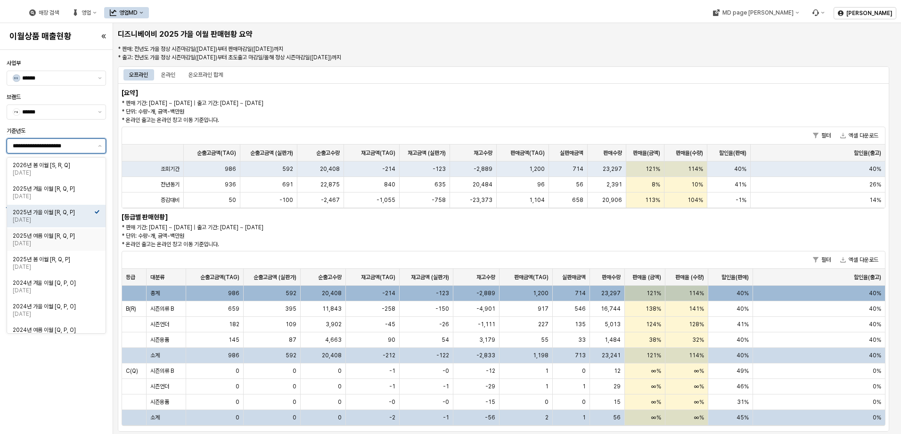
click at [80, 238] on div "2025년 여름 이월 [R, Q, P]" at bounding box center [54, 236] width 82 height 8
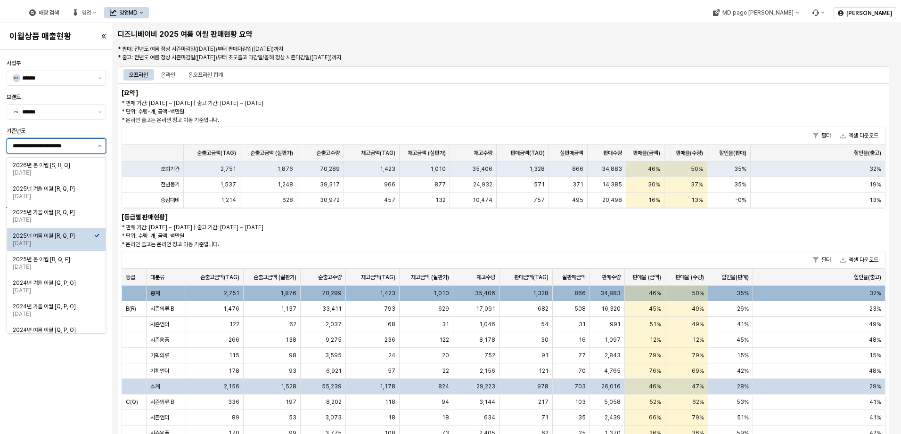
click at [103, 148] on button "제안 사항 표시" at bounding box center [99, 146] width 11 height 14
click at [73, 261] on div "2025년 봄 이월 [R, Q, P]" at bounding box center [54, 260] width 82 height 8
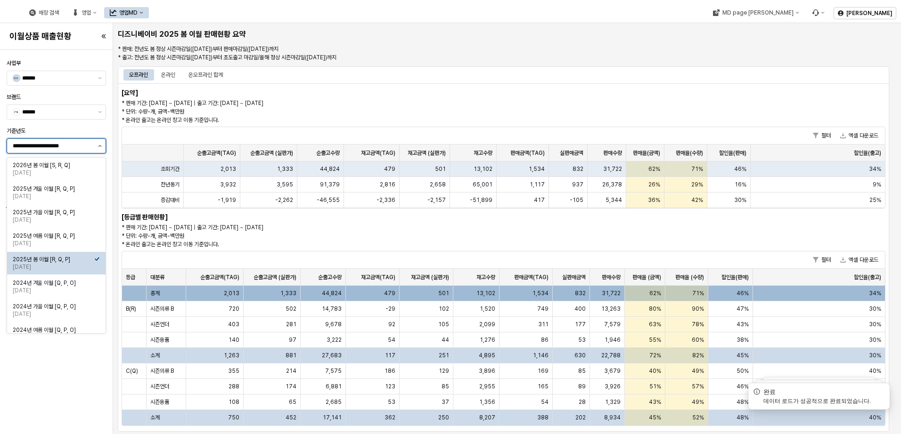
click at [98, 146] on icon "제안 사항 표시" at bounding box center [100, 146] width 4 height 2
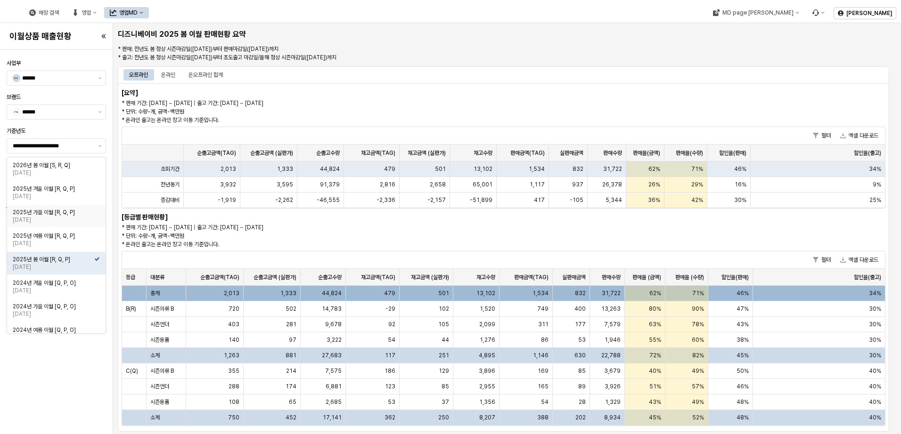
click at [173, 82] on div "오프라인 온라인 온오프라인 합계" at bounding box center [503, 74] width 760 height 15
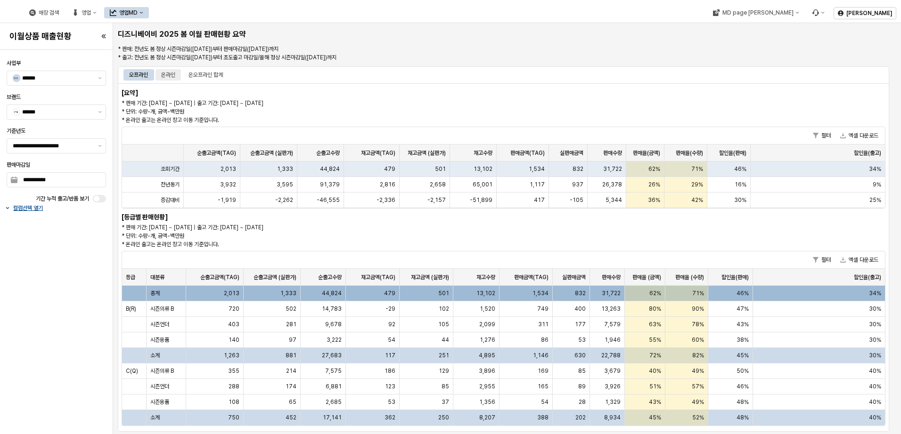
click at [173, 74] on div "온라인" at bounding box center [168, 74] width 14 height 11
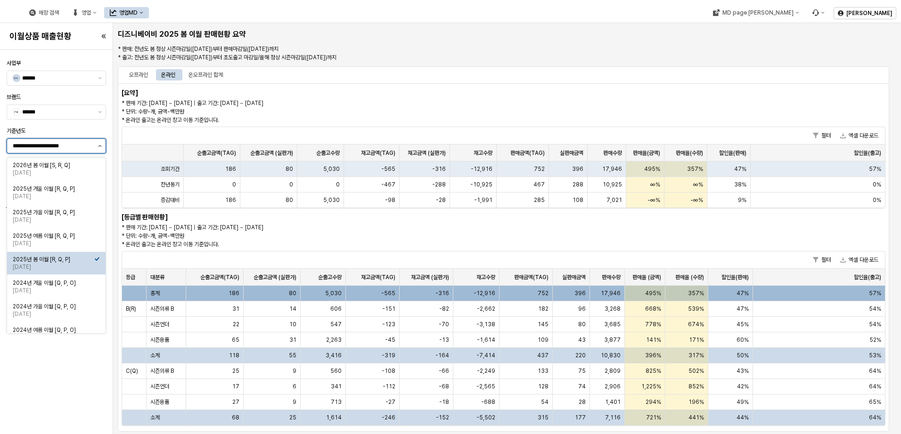
click at [97, 146] on button "제안 사항 표시" at bounding box center [99, 146] width 11 height 14
click at [78, 232] on div "2025년 여름 이월 [R, Q, P] [DATE]" at bounding box center [54, 239] width 82 height 17
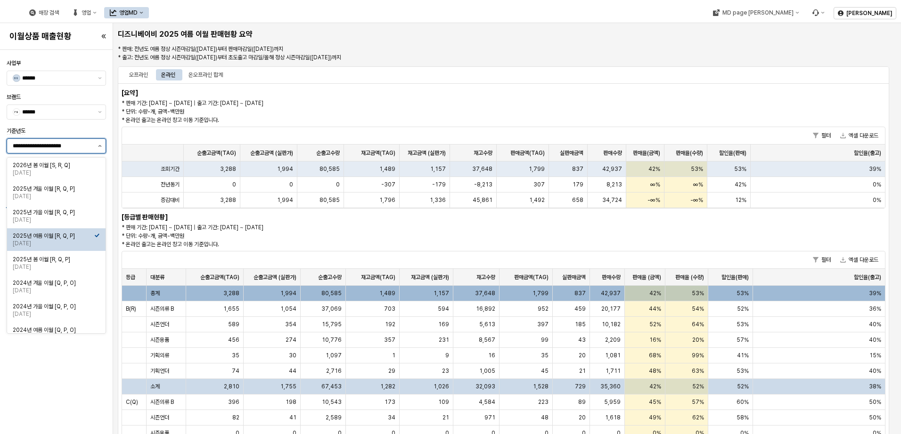
click at [103, 149] on button "제안 사항 표시" at bounding box center [99, 146] width 11 height 14
click at [79, 212] on div "2025년 가을 이월 [R, Q, P]" at bounding box center [54, 213] width 82 height 8
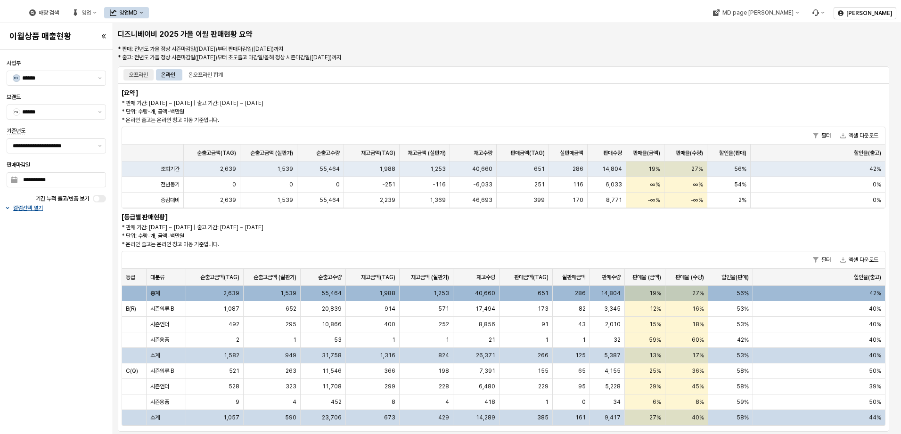
click at [141, 71] on div "오프라인" at bounding box center [138, 74] width 19 height 11
click at [169, 76] on div "온라인" at bounding box center [168, 74] width 14 height 11
click at [143, 76] on div "오프라인" at bounding box center [138, 74] width 19 height 11
click at [145, 76] on div "오프라인" at bounding box center [138, 74] width 19 height 11
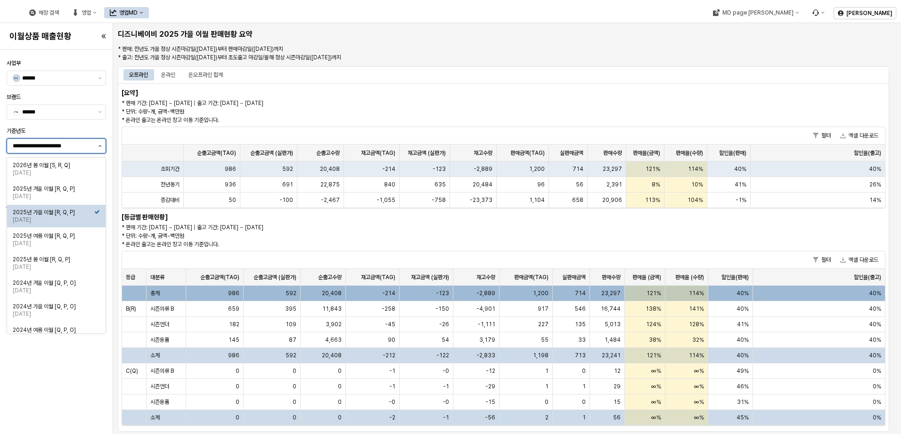
click at [97, 148] on button "제안 사항 표시" at bounding box center [99, 146] width 11 height 14
click at [92, 195] on div "[DATE]" at bounding box center [54, 197] width 82 height 8
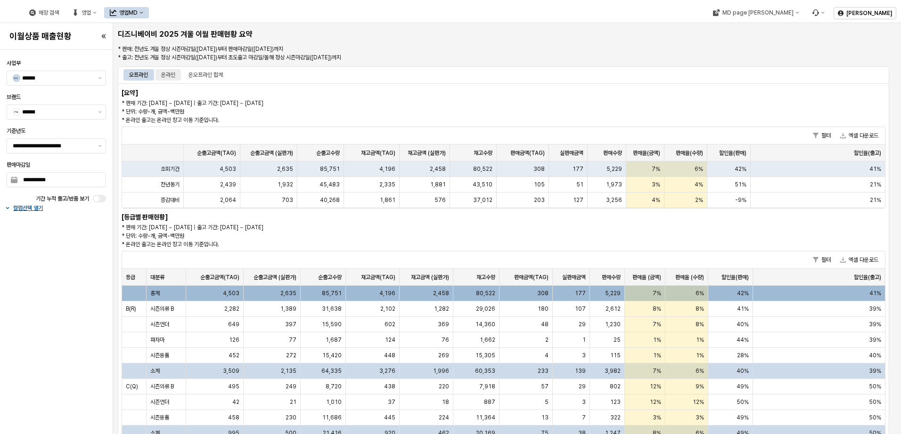
click at [173, 70] on div "온라인" at bounding box center [168, 74] width 14 height 11
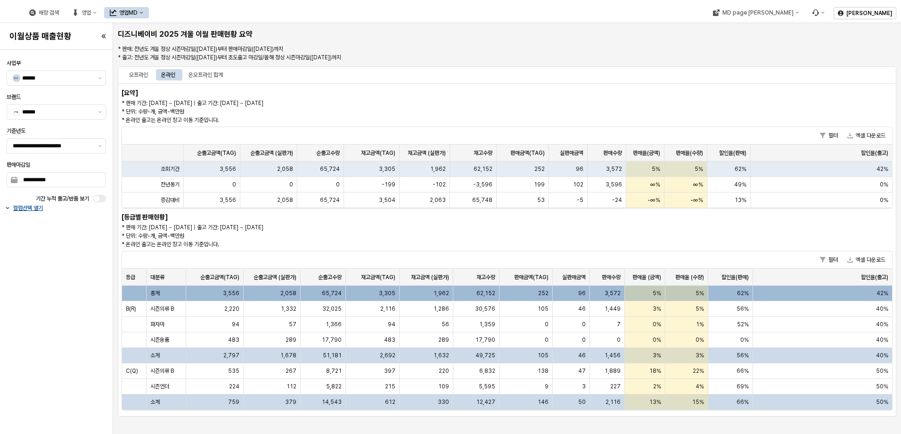
click at [173, 72] on div "온라인" at bounding box center [168, 74] width 14 height 11
click at [144, 75] on div "오프라인" at bounding box center [138, 74] width 19 height 11
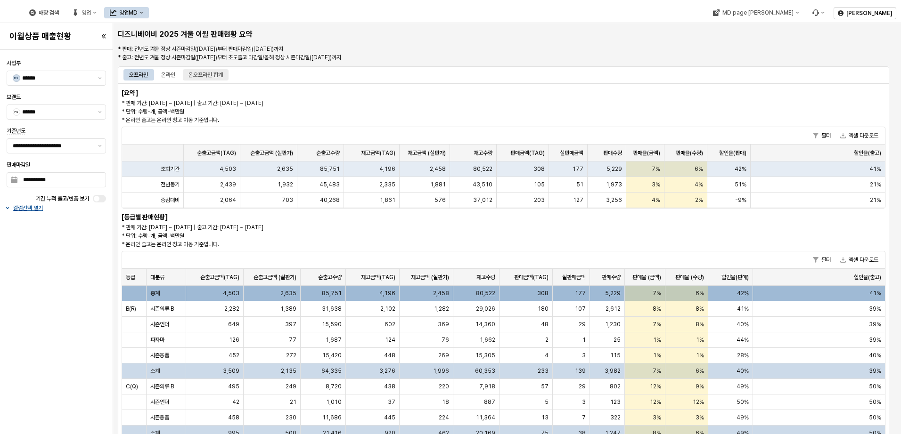
click at [188, 75] on div "온오프라인 합계" at bounding box center [206, 74] width 46 height 11
click at [163, 75] on div "온라인" at bounding box center [168, 74] width 14 height 11
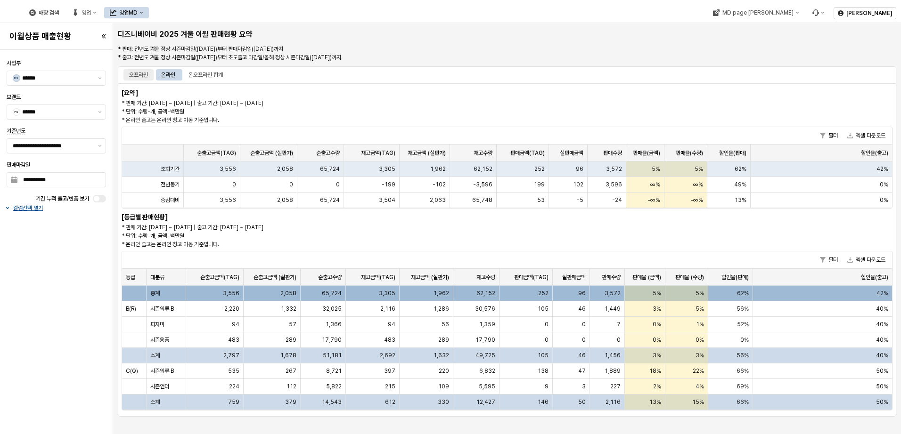
click at [133, 77] on div "오프라인" at bounding box center [138, 74] width 19 height 11
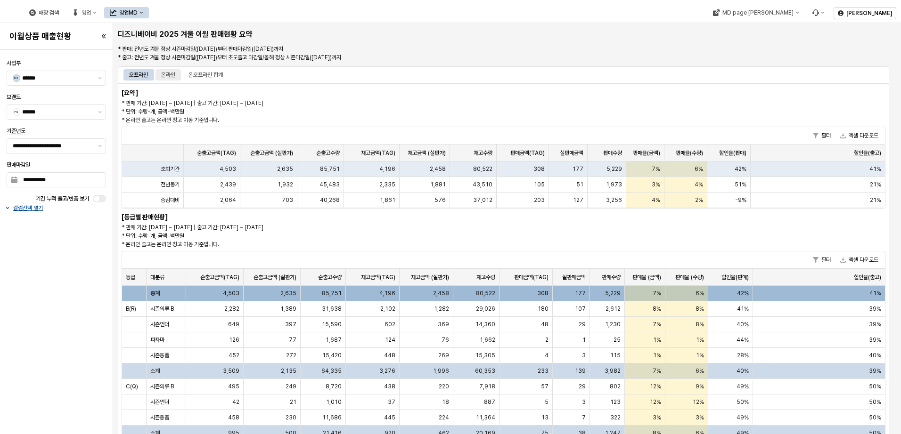
click at [172, 73] on div "온라인" at bounding box center [168, 74] width 14 height 11
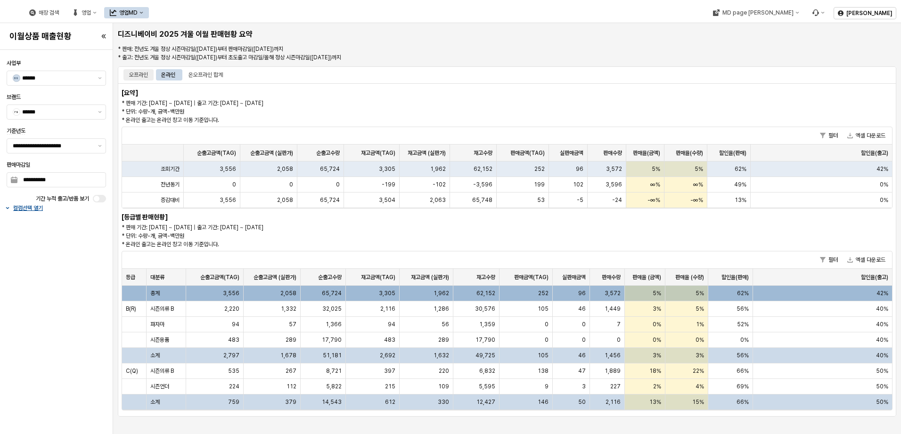
click at [141, 77] on div "오프라인" at bounding box center [138, 74] width 19 height 11
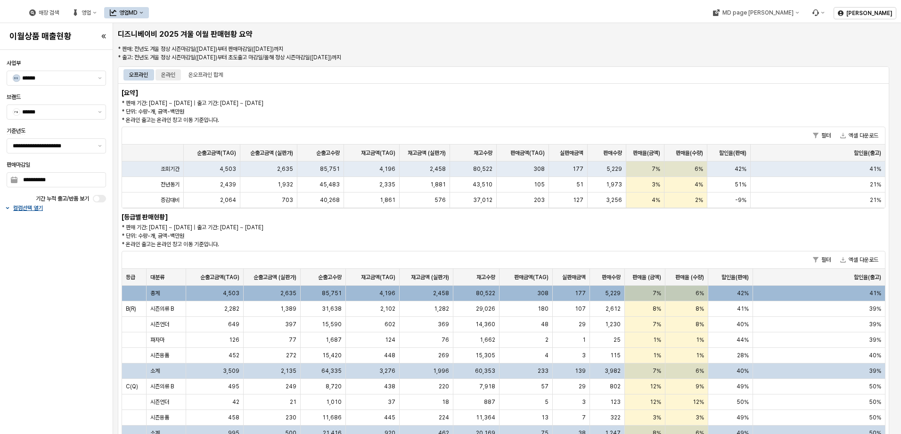
click at [167, 75] on div "온라인" at bounding box center [168, 74] width 14 height 11
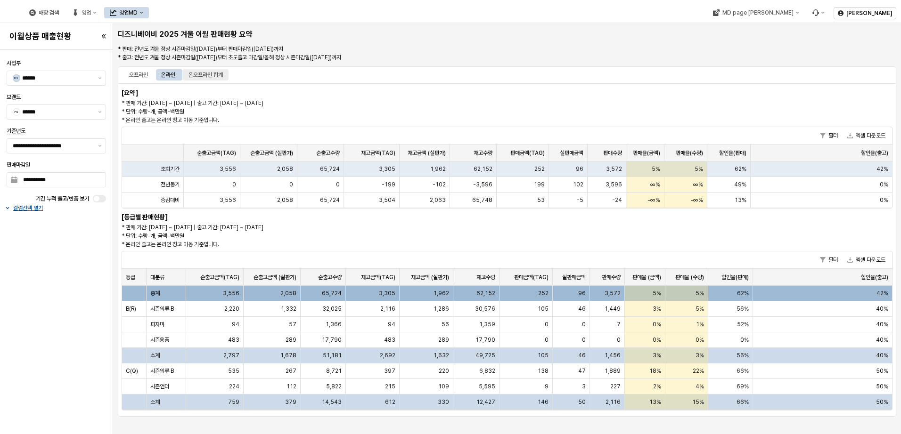
click at [203, 76] on div "온오프라인 합계" at bounding box center [205, 74] width 34 height 11
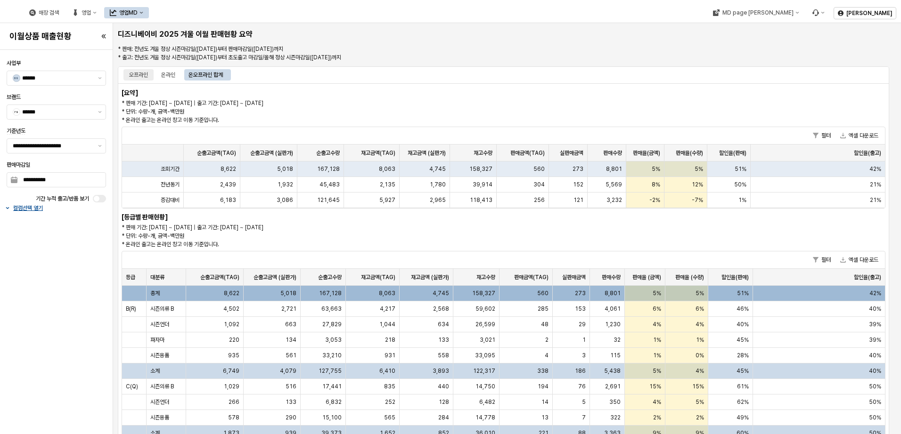
click at [126, 73] on div "오프라인" at bounding box center [138, 74] width 30 height 11
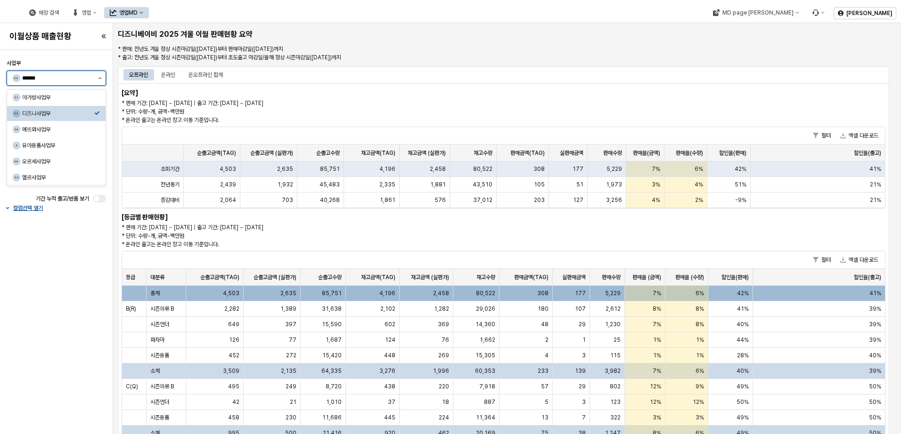
click at [104, 78] on button "제안 사항 표시" at bounding box center [99, 78] width 11 height 14
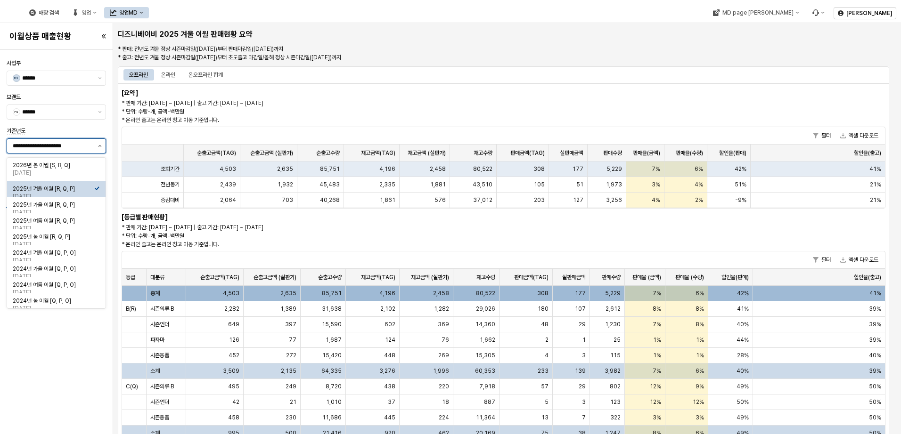
click at [99, 146] on icon "제안 사항 표시" at bounding box center [99, 146] width 3 height 2
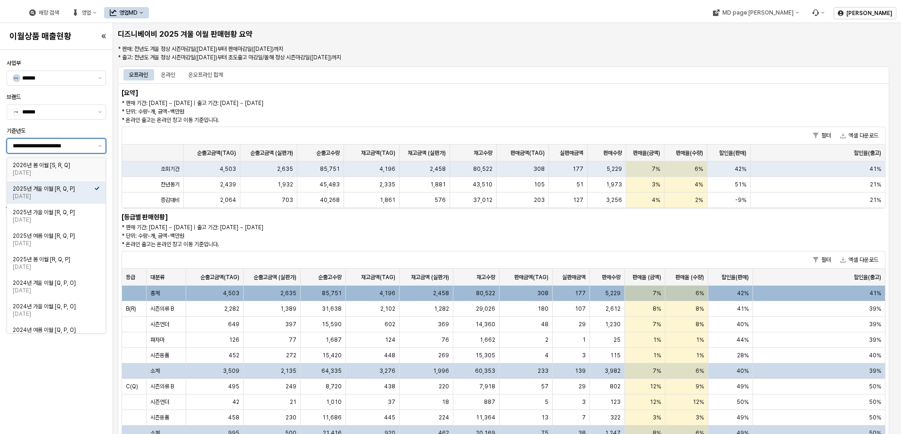
click at [90, 164] on div "2026년 봄 이월 [S, R, Q]" at bounding box center [54, 166] width 82 height 8
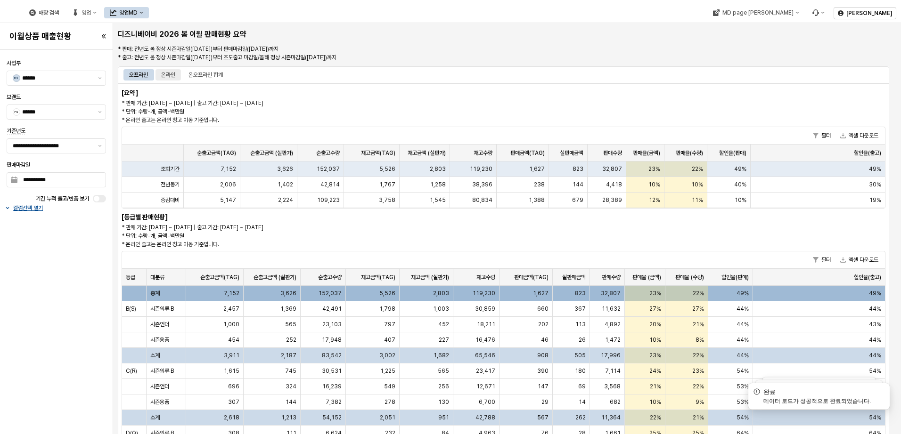
click at [175, 72] on div "온라인" at bounding box center [168, 74] width 14 height 11
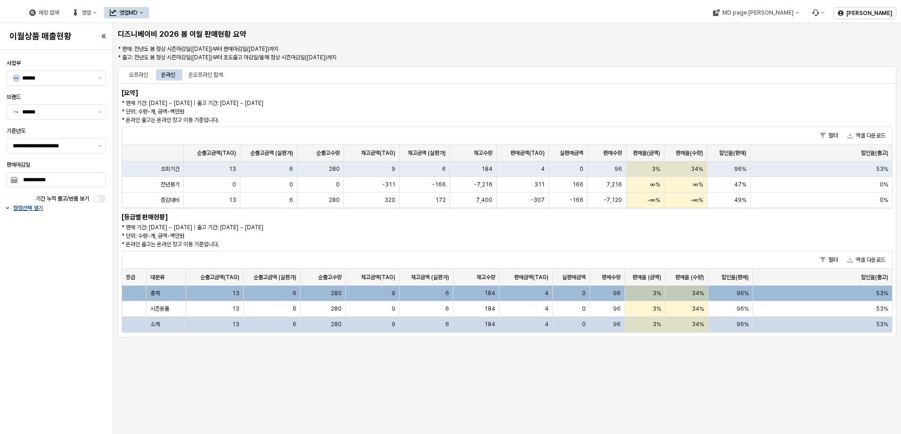
click at [167, 73] on div "온라인" at bounding box center [168, 74] width 14 height 11
click at [137, 76] on div "오프라인" at bounding box center [138, 74] width 19 height 11
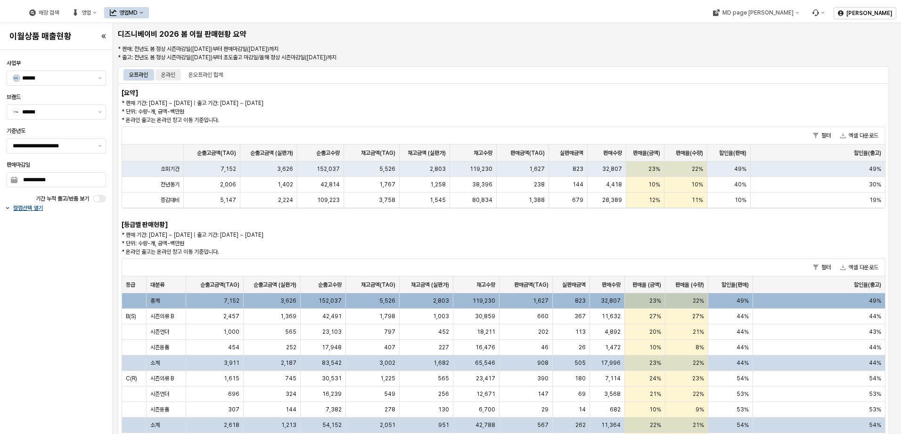
click at [170, 74] on div "온라인" at bounding box center [168, 74] width 14 height 11
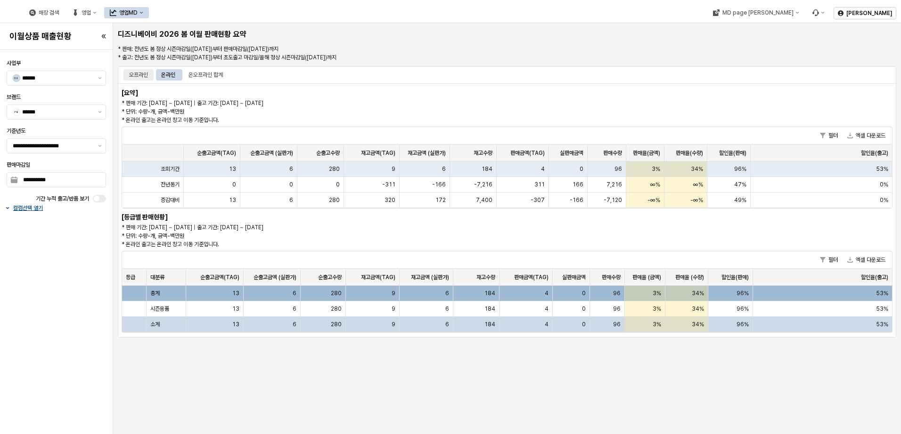
click at [137, 74] on div "오프라인" at bounding box center [138, 74] width 19 height 11
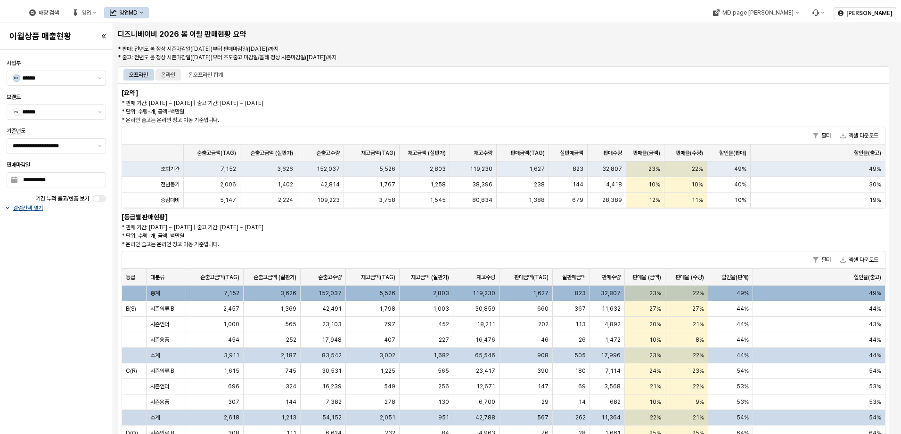
click at [169, 72] on div "온라인" at bounding box center [168, 74] width 14 height 11
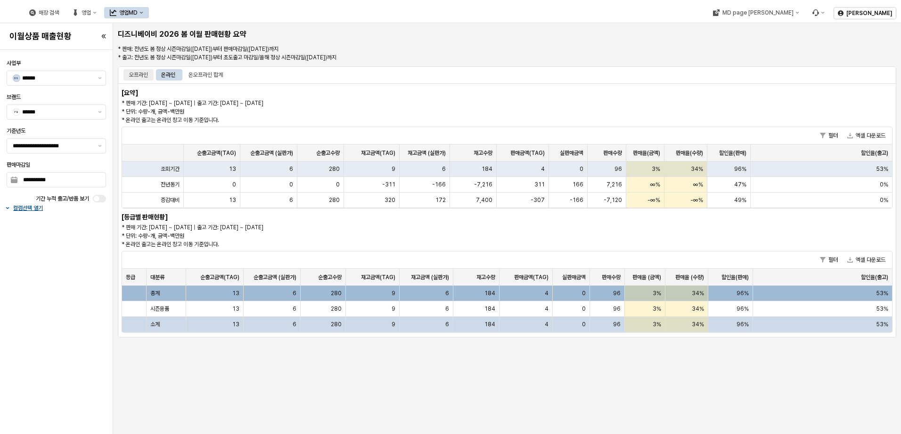
click at [138, 78] on div "오프라인" at bounding box center [138, 74] width 19 height 11
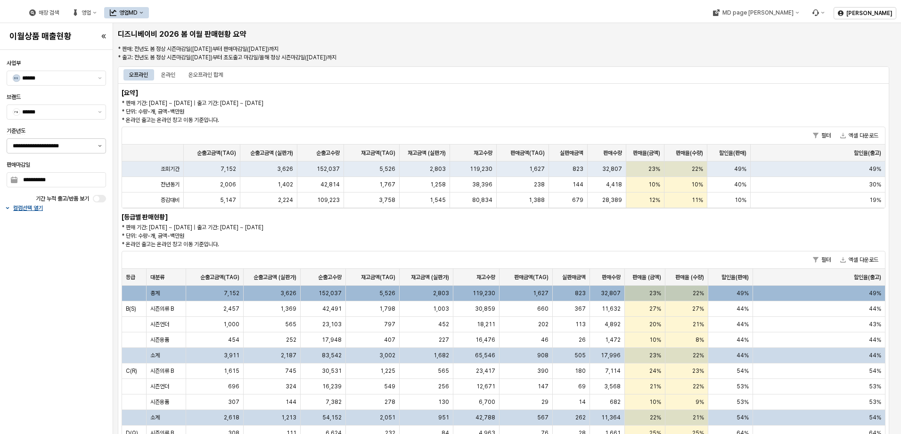
click at [101, 146] on div "**********" at bounding box center [56, 140] width 99 height 26
click at [101, 146] on icon "제안 사항 표시" at bounding box center [100, 146] width 4 height 2
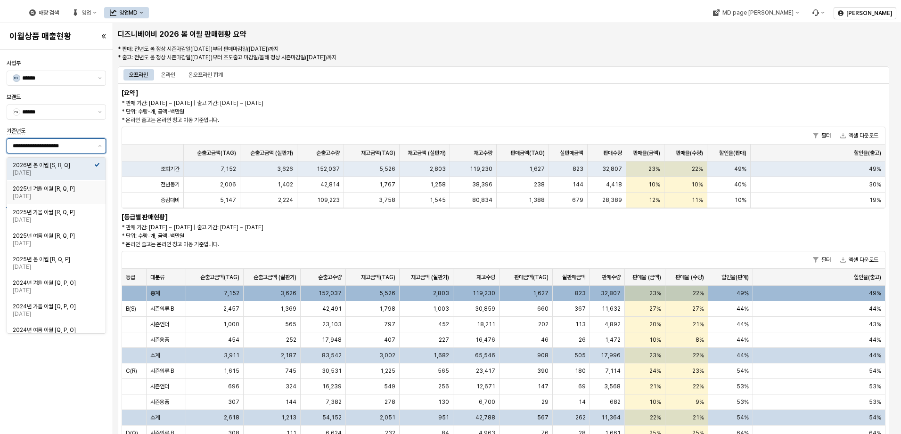
click at [86, 190] on div "2025년 겨울 이월 [R, Q, P]" at bounding box center [54, 189] width 82 height 8
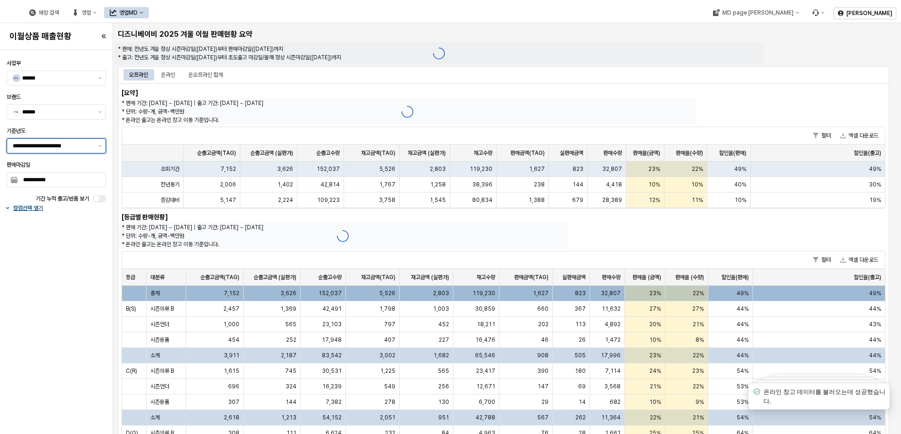
click at [102, 146] on button "제안 사항 표시" at bounding box center [99, 146] width 11 height 14
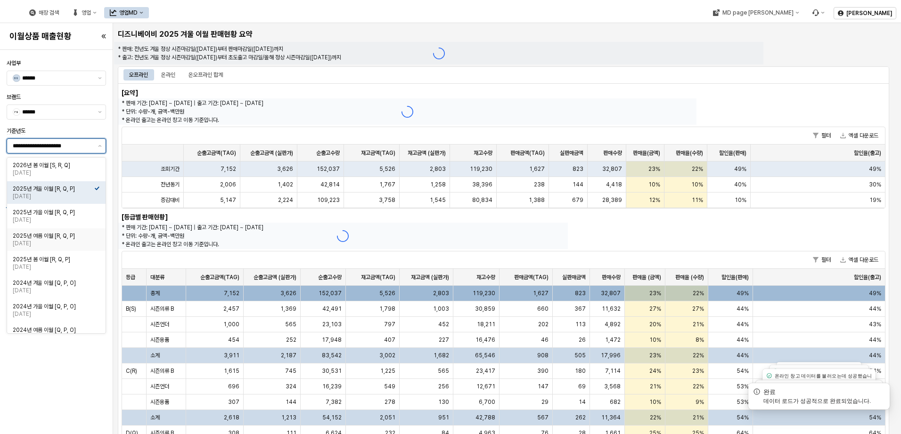
click at [74, 229] on div "2025년 여름 이월 [R, Q, P] [DATE]" at bounding box center [56, 240] width 98 height 23
type input "**********"
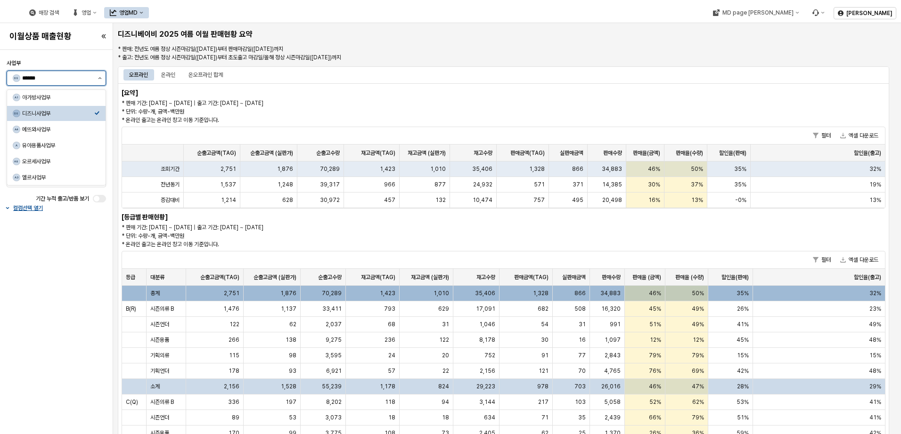
click at [101, 79] on icon "제안 사항 표시" at bounding box center [100, 78] width 4 height 2
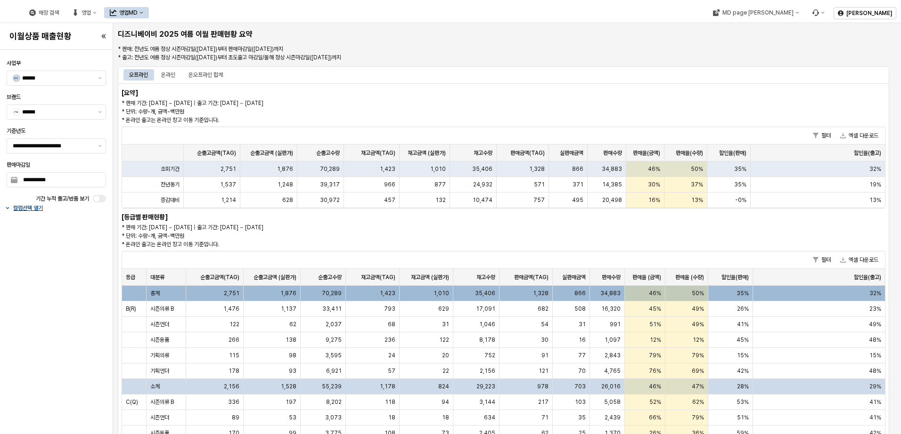
click at [37, 209] on p "컬럼선택 열기" at bounding box center [28, 208] width 30 height 8
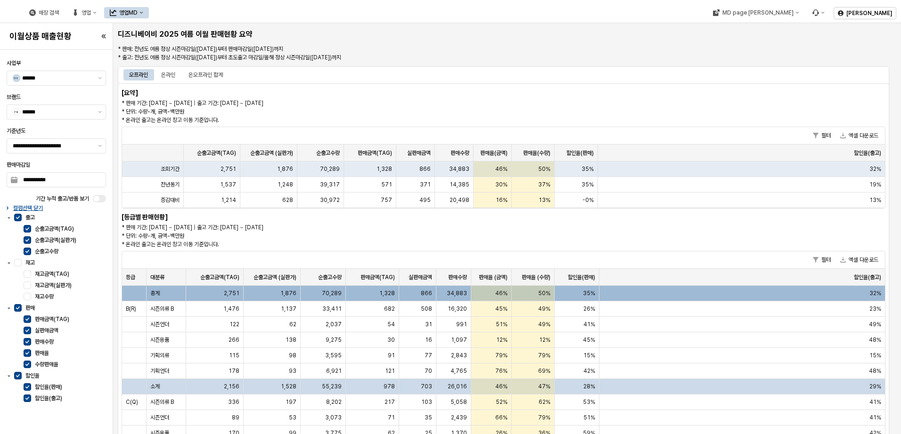
click at [22, 265] on label "재고" at bounding box center [60, 263] width 92 height 8
click at [452, 390] on span "26,016" at bounding box center [457, 387] width 19 height 8
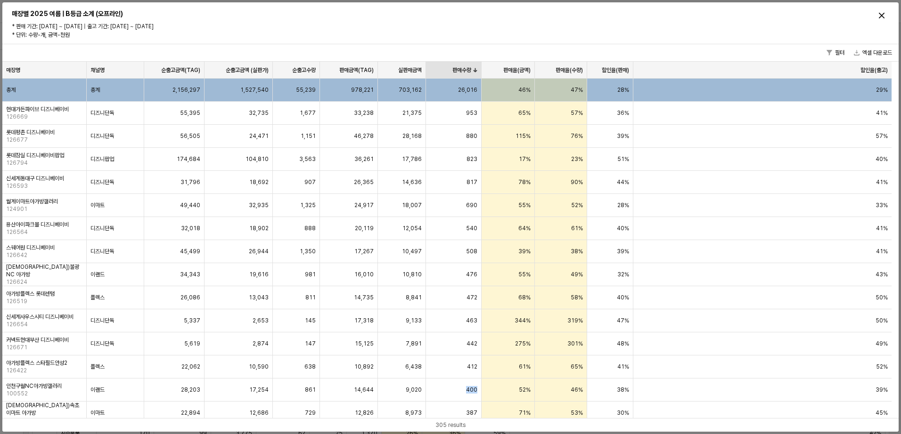
click at [462, 69] on div "판매수량 판매수량" at bounding box center [453, 70] width 55 height 17
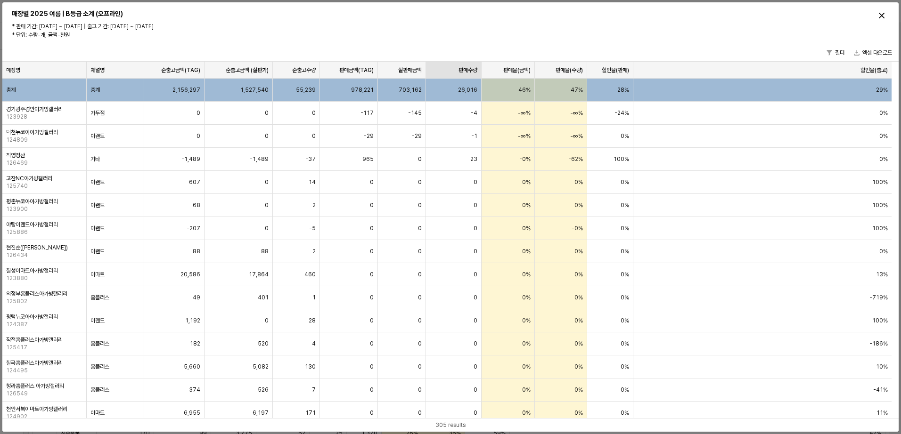
click at [462, 69] on div "판매수량 판매수량" at bounding box center [453, 70] width 55 height 17
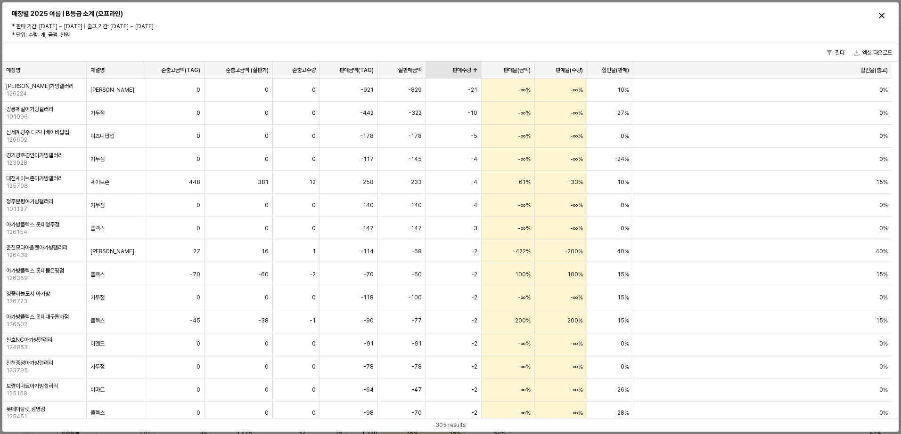
click at [462, 69] on div "판매수량 판매수량" at bounding box center [453, 70] width 55 height 17
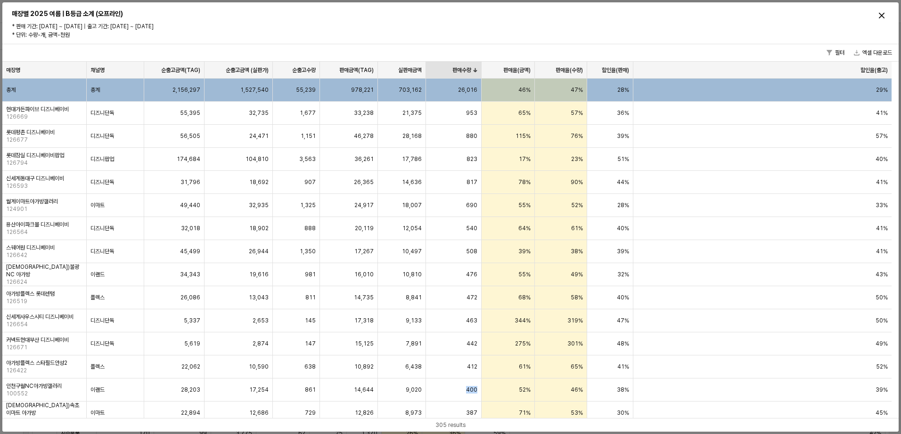
click at [462, 69] on div "판매수량 판매수량" at bounding box center [453, 70] width 55 height 17
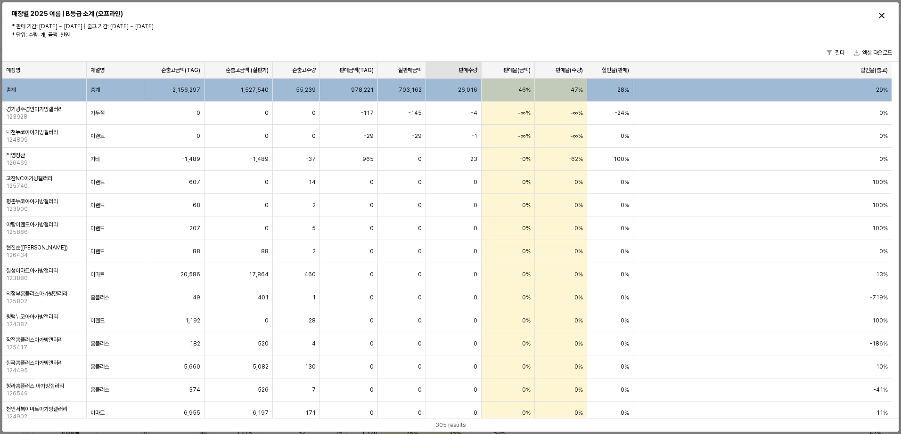
click at [462, 69] on div "판매수량 판매수량" at bounding box center [453, 70] width 55 height 17
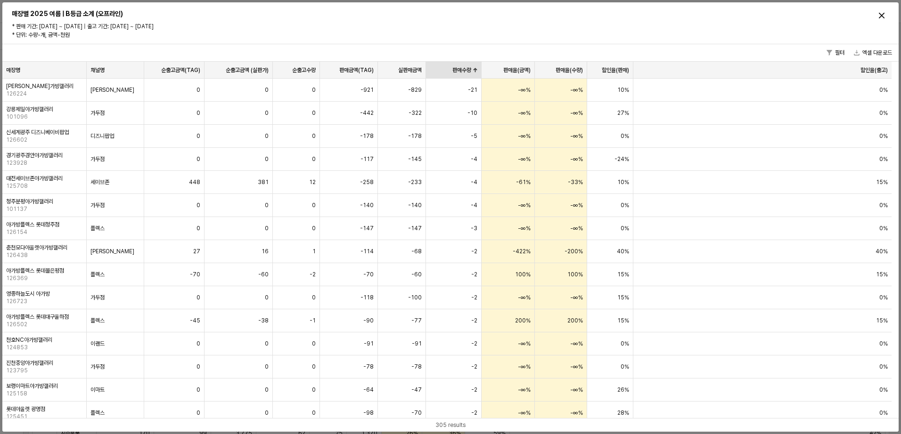
click at [462, 69] on div "판매수량 판매수량" at bounding box center [453, 70] width 55 height 17
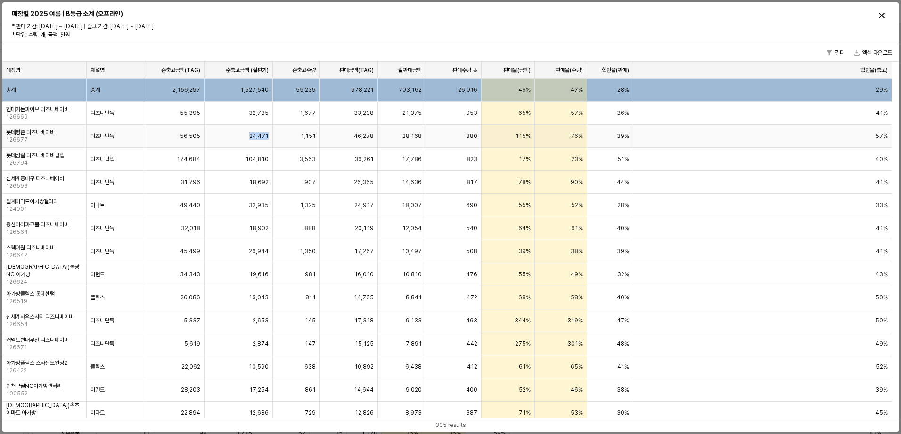
drag, startPoint x: 245, startPoint y: 137, endPoint x: 271, endPoint y: 137, distance: 26.4
click at [271, 137] on div "24,471" at bounding box center [238, 136] width 68 height 23
drag, startPoint x: 271, startPoint y: 137, endPoint x: 368, endPoint y: 138, distance: 97.1
click at [368, 138] on span "46,278" at bounding box center [364, 136] width 20 height 8
drag, startPoint x: 368, startPoint y: 138, endPoint x: 418, endPoint y: 140, distance: 50.0
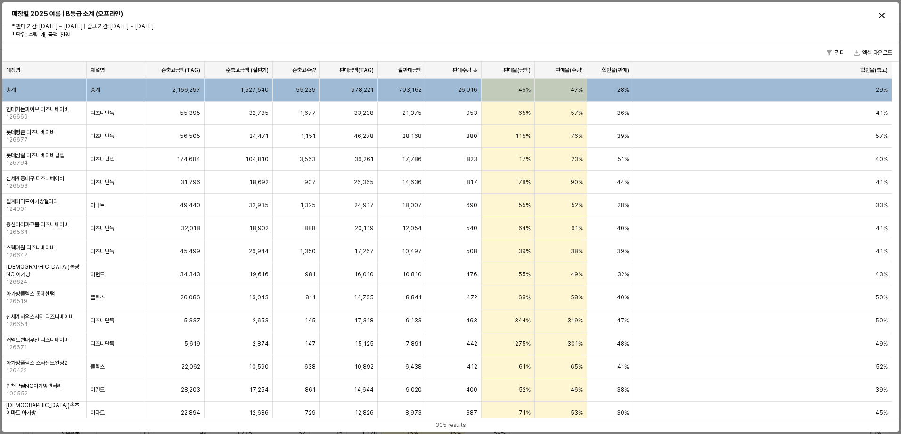
click at [418, 140] on div "28,168" at bounding box center [402, 136] width 49 height 23
drag, startPoint x: 400, startPoint y: 139, endPoint x: 424, endPoint y: 139, distance: 24.5
click at [424, 139] on div "28,168" at bounding box center [402, 136] width 49 height 23
drag, startPoint x: 610, startPoint y: 139, endPoint x: 888, endPoint y: 143, distance: 278.0
click at [888, 143] on div "롯데평촌 [PERSON_NAME] 126677 디즈니단독 56,505 24,471 1,151 46,278 28,168 880 115% 76% …" at bounding box center [446, 136] width 889 height 23
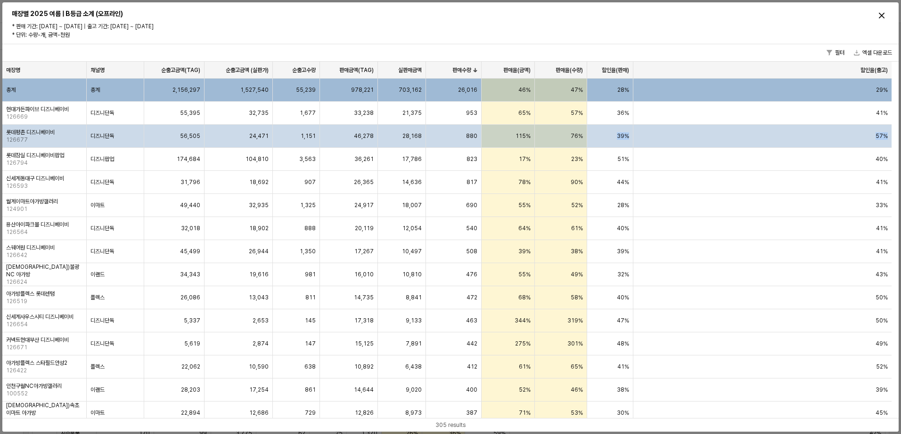
drag, startPoint x: 888, startPoint y: 143, endPoint x: 821, endPoint y: 139, distance: 66.6
click at [821, 139] on div "57%" at bounding box center [762, 136] width 258 height 23
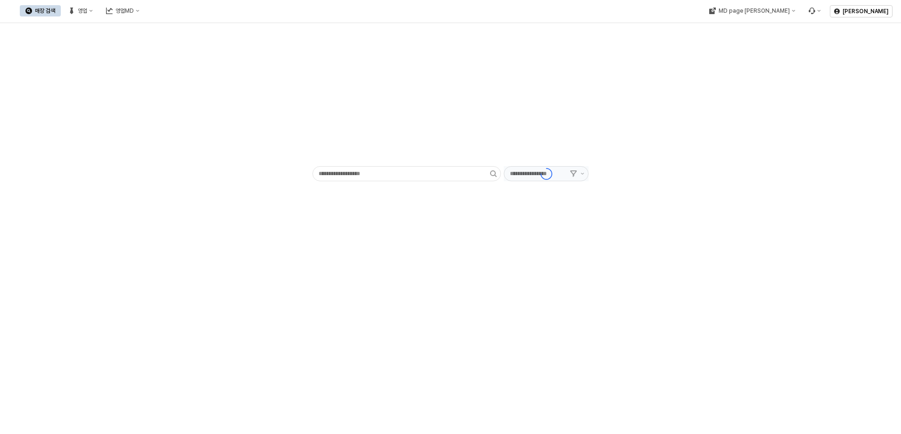
type input "******"
click at [145, 7] on button "영업MD" at bounding box center [122, 10] width 45 height 11
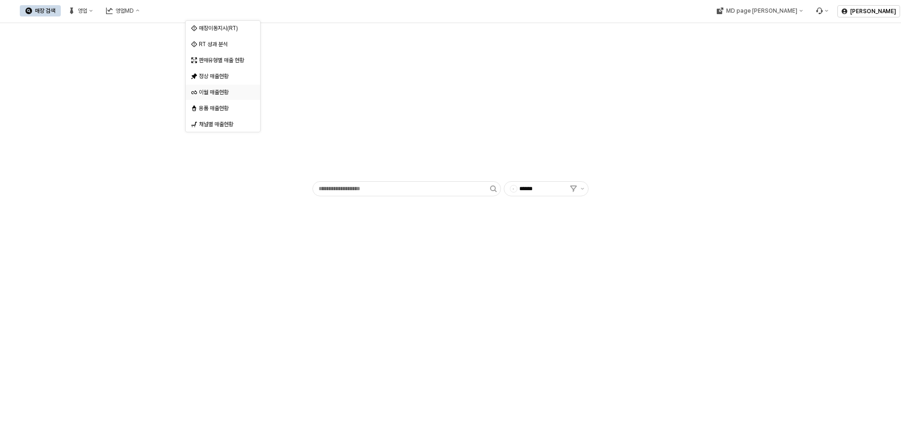
click at [227, 92] on div "이월 매출현황" at bounding box center [224, 93] width 50 height 8
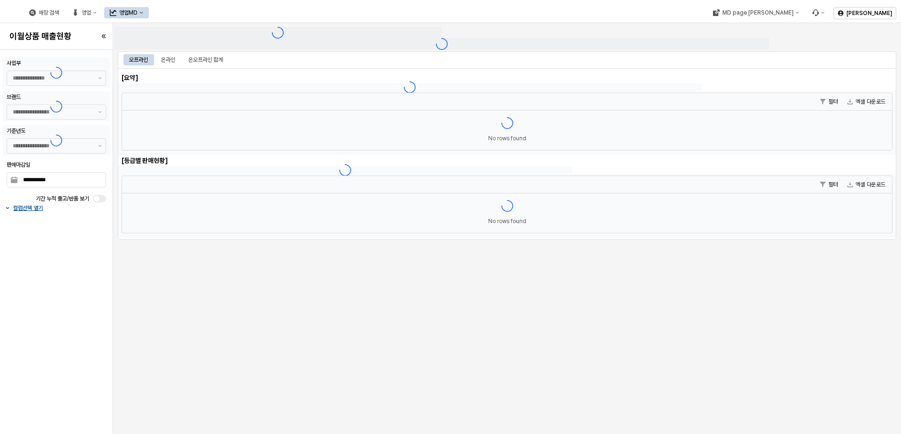
type input "******"
type input "***"
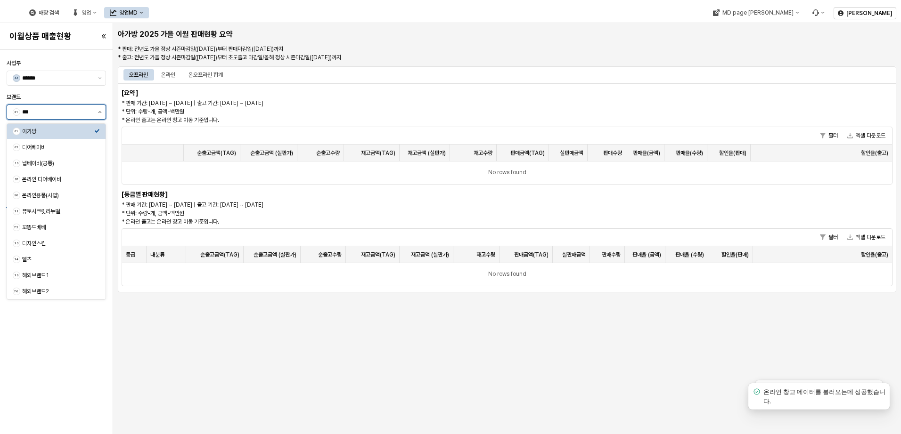
click at [98, 115] on button "제안 사항 표시" at bounding box center [99, 112] width 11 height 14
click at [97, 115] on button "제안 사항 표시" at bounding box center [99, 112] width 11 height 14
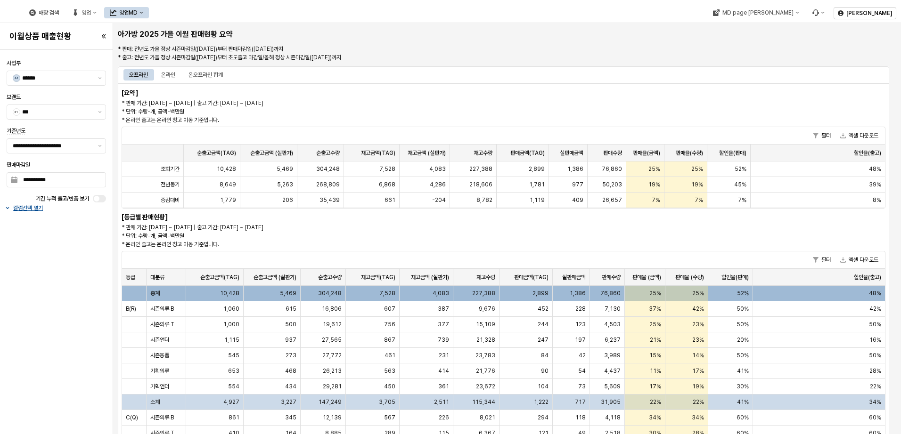
click at [302, 105] on p "* 판매 기간: [DATE] ~ [DATE] | 출고 기간: [DATE] ~ [DATE] * 단위: 수량-개, 금액-백만원 * 온라인 출고는 …" at bounding box center [407, 111] width 571 height 25
drag, startPoint x: 230, startPoint y: 121, endPoint x: 122, endPoint y: 90, distance: 113.2
click at [122, 90] on div "[요약] * 판매 기간: [DATE] ~ [DATE] | 출고 기간: [DATE] ~ [DATE] * 단위: 수량-개, 금액-백만원 * 온라인…" at bounding box center [503, 359] width 771 height 552
drag, startPoint x: 122, startPoint y: 90, endPoint x: 207, endPoint y: 97, distance: 86.0
click at [207, 97] on div "[요약] * 판매 기간: [DATE] ~ [DATE] | 출고 기간: [DATE] ~ [DATE] * 단위: 수량-개, 금액-백만원 * 온라인…" at bounding box center [503, 359] width 771 height 552
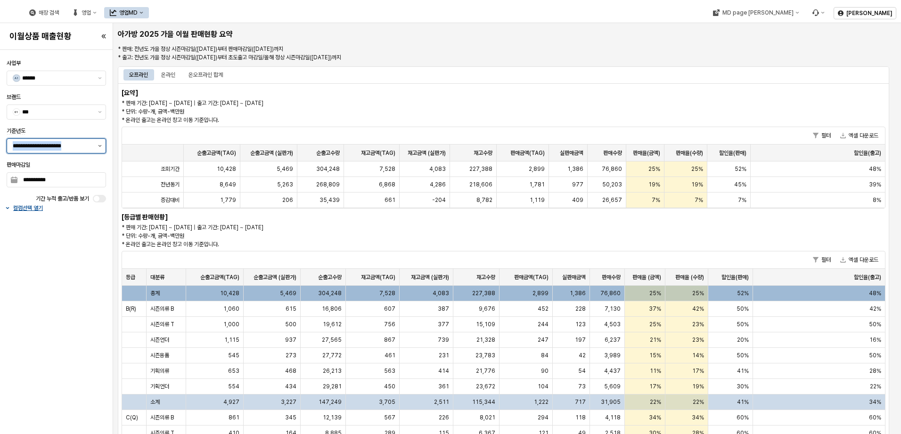
click at [94, 148] on div "**********" at bounding box center [56, 146] width 99 height 15
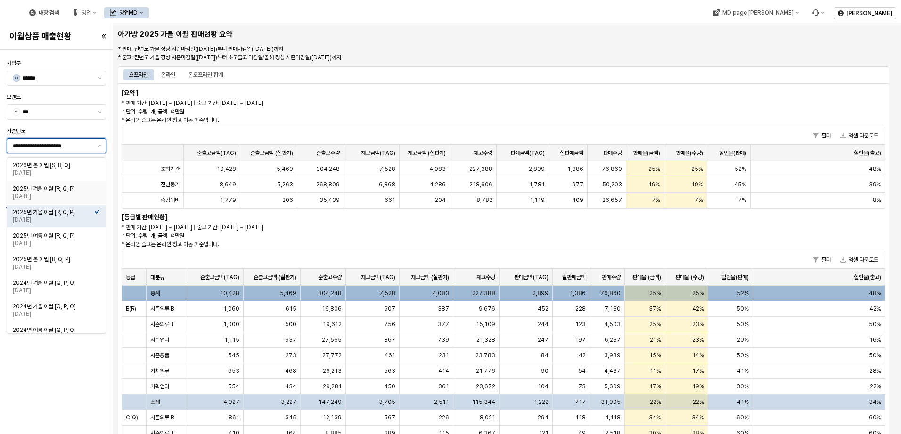
click at [64, 191] on div "2025년 겨울 이월 [R, Q, P]" at bounding box center [54, 189] width 82 height 8
type input "**********"
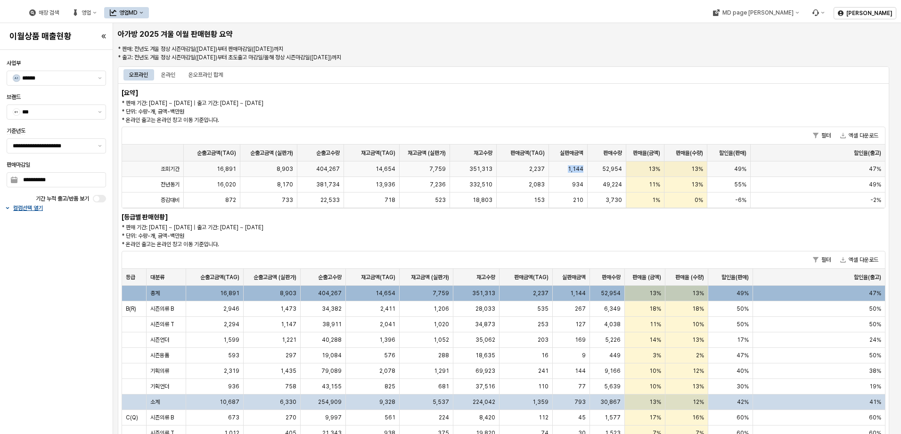
drag, startPoint x: 568, startPoint y: 168, endPoint x: 585, endPoint y: 169, distance: 17.4
click at [585, 169] on div "1,144" at bounding box center [568, 170] width 39 height 16
drag, startPoint x: 585, startPoint y: 169, endPoint x: 666, endPoint y: 172, distance: 80.6
click at [666, 172] on div "조회기간 16,891 8,903 404,267 14,654 7,759 351,313 2,237 1,144 52,954 13% 13% 49% 4…" at bounding box center [503, 170] width 763 height 16
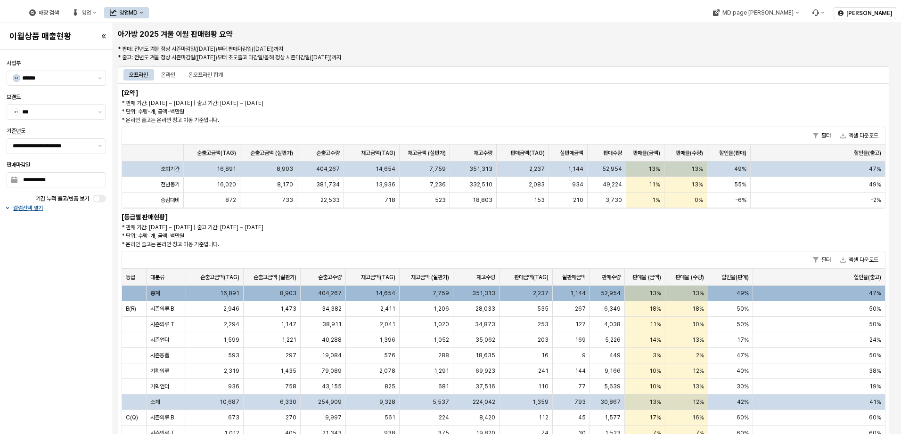
drag, startPoint x: 666, startPoint y: 172, endPoint x: 695, endPoint y: 174, distance: 28.8
click at [695, 174] on div "13%" at bounding box center [685, 170] width 43 height 16
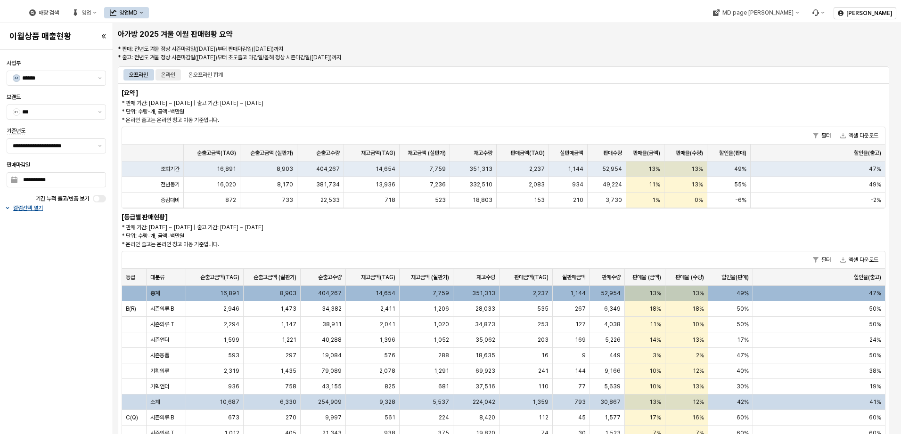
click at [173, 75] on div "온라인" at bounding box center [168, 74] width 14 height 11
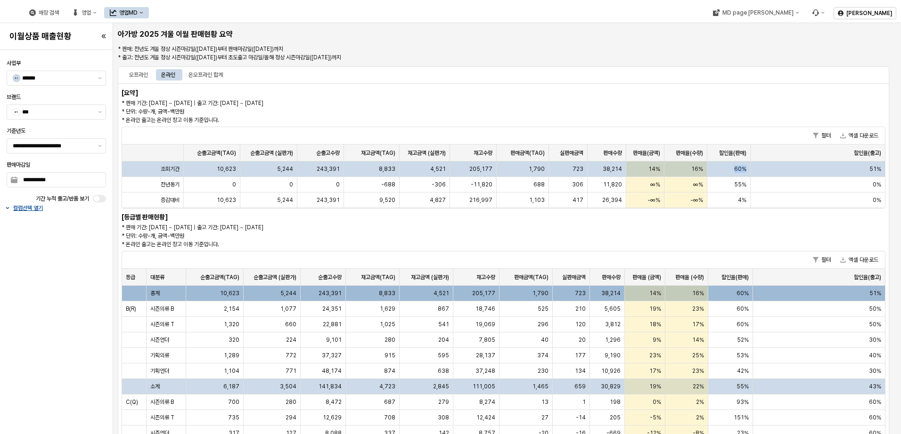
drag, startPoint x: 731, startPoint y: 171, endPoint x: 746, endPoint y: 170, distance: 15.1
click at [746, 170] on div "60%" at bounding box center [728, 170] width 43 height 16
drag, startPoint x: 265, startPoint y: 167, endPoint x: 299, endPoint y: 169, distance: 34.5
click at [299, 169] on div "조회기간 10,623 5,244 243,391 8,833 4,521 205,177 1,790 723 38,214 14% 16% 60% 51%" at bounding box center [503, 170] width 763 height 16
drag, startPoint x: 527, startPoint y: 171, endPoint x: 547, endPoint y: 171, distance: 19.8
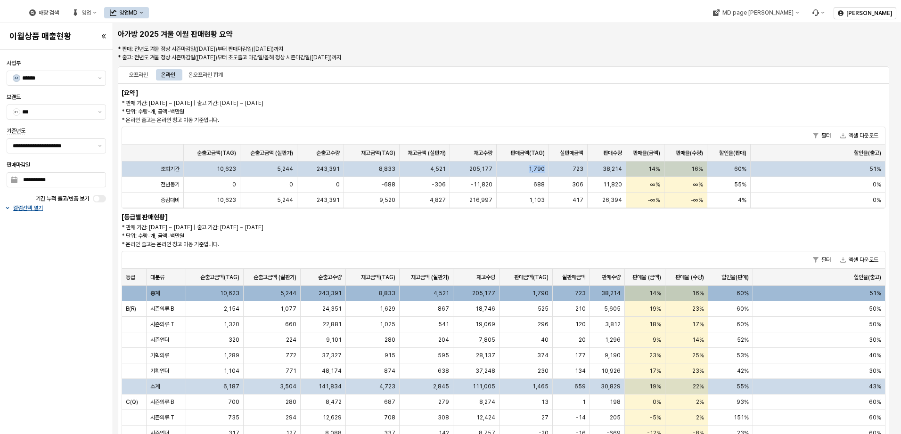
click at [547, 171] on div "1,790" at bounding box center [523, 170] width 52 height 16
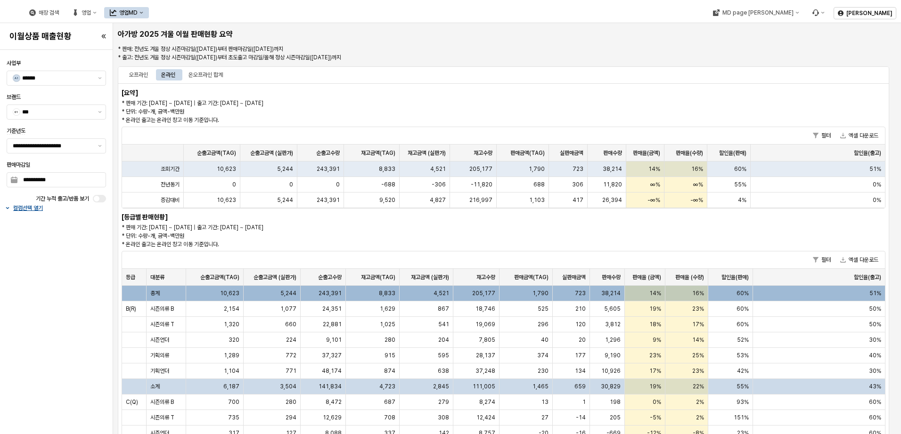
drag, startPoint x: 547, startPoint y: 171, endPoint x: 587, endPoint y: 228, distance: 69.9
click at [587, 228] on div "[요약] * 판매 기간: [DATE] ~ [DATE] | 출고 기간: [DATE] ~ [DATE] * 단위: 수량-개, 금액-백만원 * 온라인…" at bounding box center [503, 342] width 771 height 518
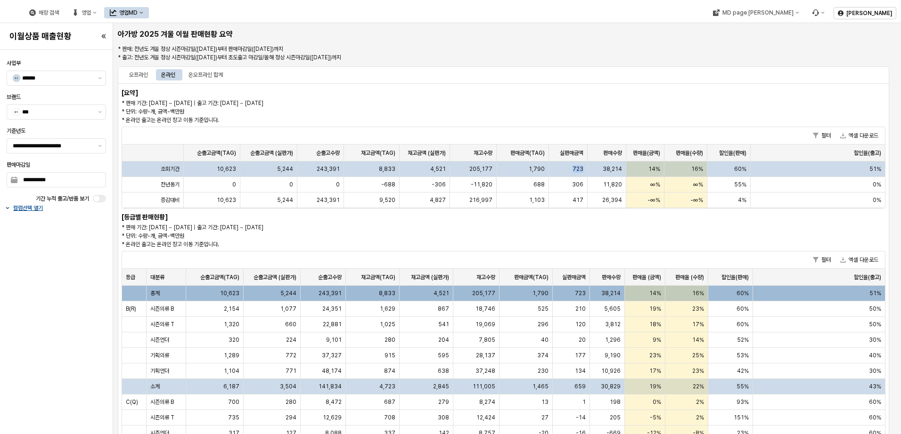
drag, startPoint x: 570, startPoint y: 170, endPoint x: 585, endPoint y: 172, distance: 14.7
click at [585, 172] on div "723" at bounding box center [568, 170] width 39 height 16
drag, startPoint x: 600, startPoint y: 168, endPoint x: 621, endPoint y: 172, distance: 20.5
click at [621, 172] on div "38,214" at bounding box center [607, 170] width 39 height 16
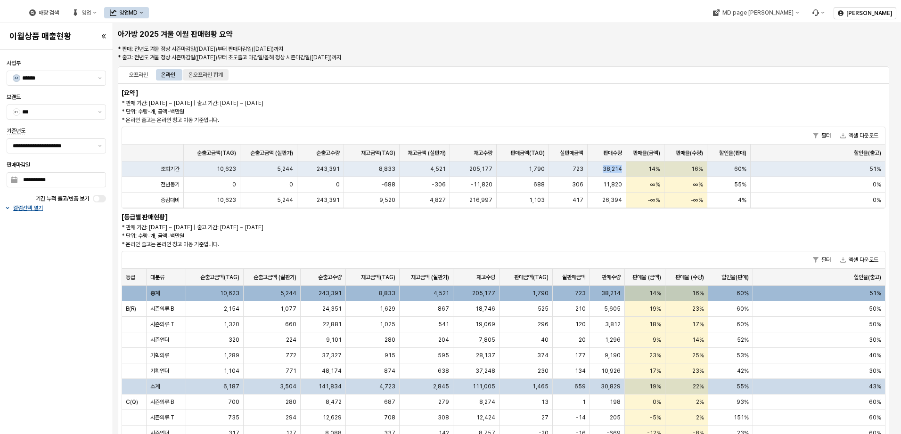
click at [197, 69] on div "온오프라인 합계" at bounding box center [205, 74] width 34 height 11
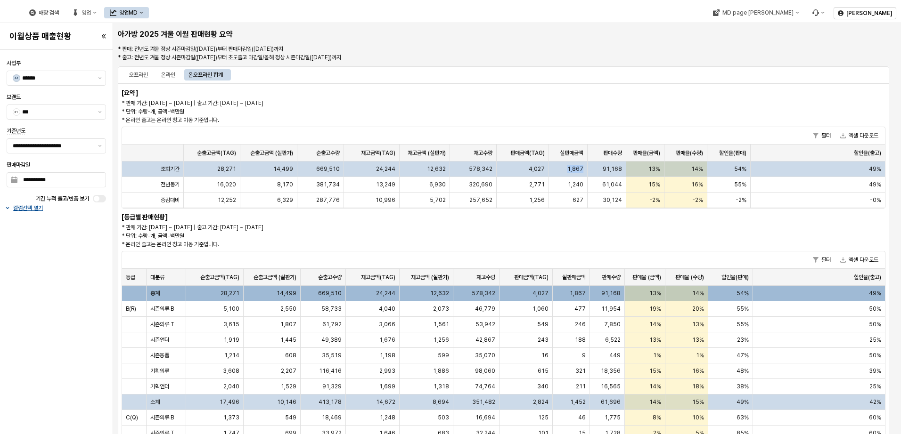
drag, startPoint x: 566, startPoint y: 170, endPoint x: 583, endPoint y: 170, distance: 16.5
click at [583, 170] on div "1,867" at bounding box center [568, 170] width 39 height 16
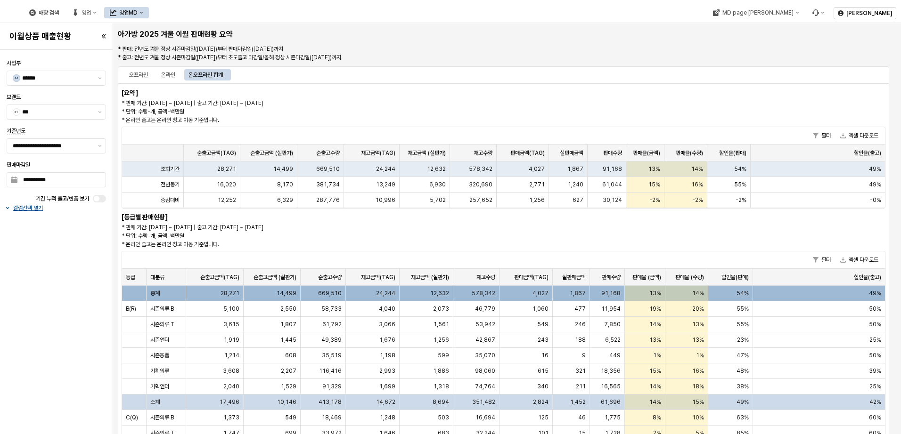
drag, startPoint x: 583, startPoint y: 170, endPoint x: 564, endPoint y: 93, distance: 79.2
click at [564, 93] on div "[요약] * 판매 기간: [DATE] ~ [DATE] | 출고 기간: [DATE] ~ [DATE] * 단위: 수량-개, 금액-백만원 * 온라인…" at bounding box center [503, 359] width 771 height 552
drag, startPoint x: 264, startPoint y: 188, endPoint x: 249, endPoint y: 201, distance: 20.3
click at [265, 189] on div "8,170" at bounding box center [268, 185] width 57 height 16
click at [141, 71] on div "오프라인" at bounding box center [138, 74] width 19 height 11
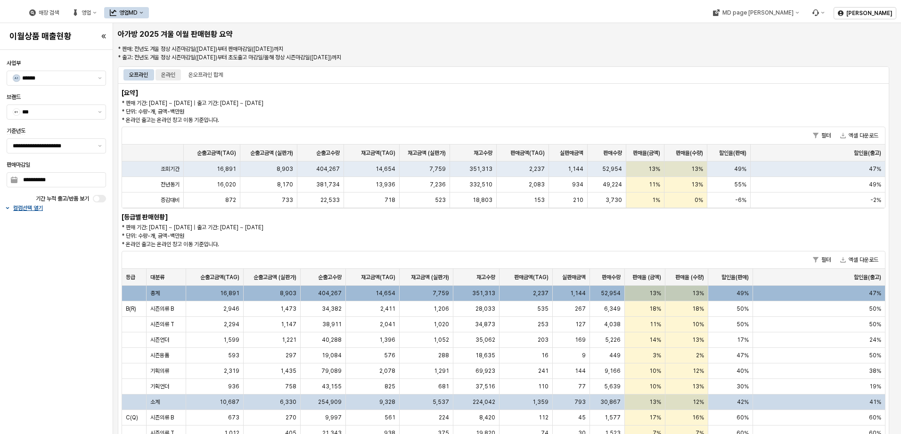
click at [170, 74] on div "온라인" at bounding box center [168, 74] width 14 height 11
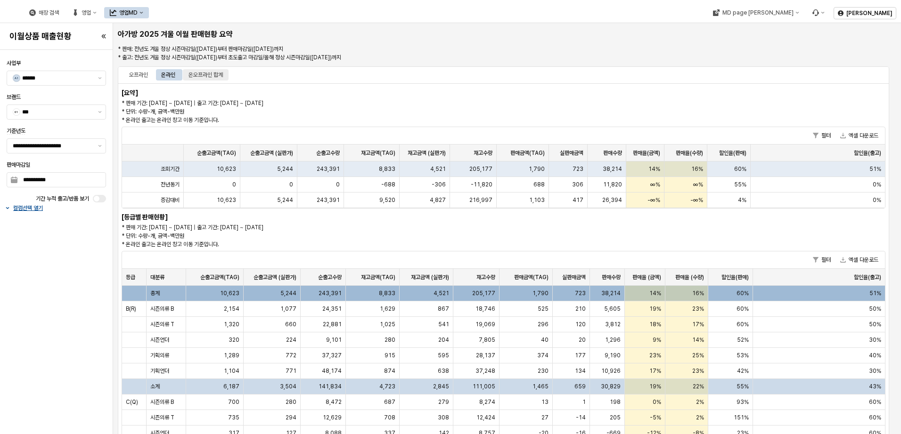
click at [203, 76] on div "온오프라인 합계" at bounding box center [205, 74] width 34 height 11
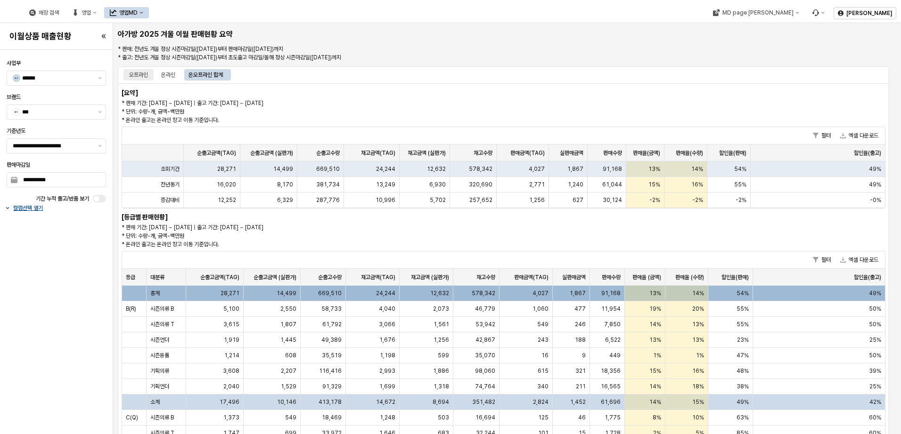
click at [139, 79] on div "오프라인" at bounding box center [138, 74] width 19 height 11
click at [168, 74] on div "온라인" at bounding box center [168, 74] width 14 height 11
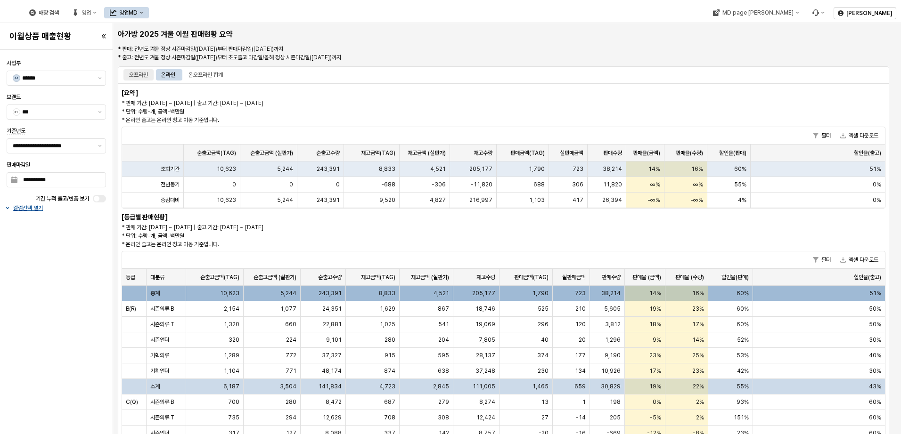
click at [131, 72] on div "오프라인" at bounding box center [138, 74] width 19 height 11
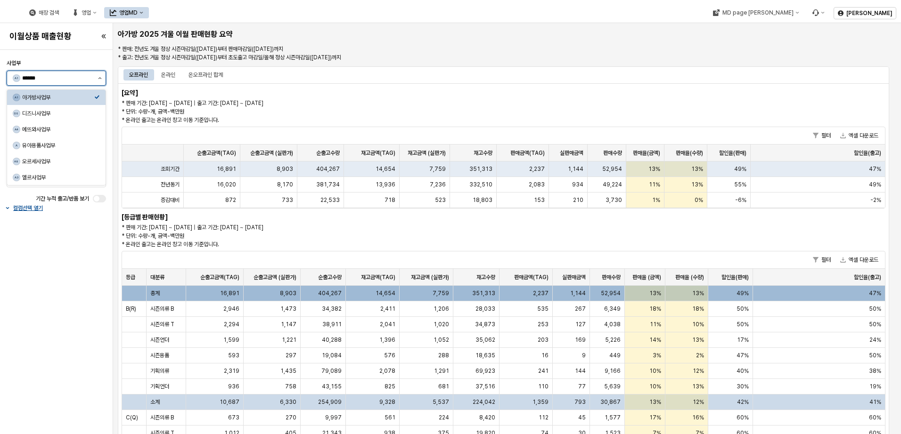
click at [98, 83] on button "제안 사항 표시" at bounding box center [99, 78] width 11 height 14
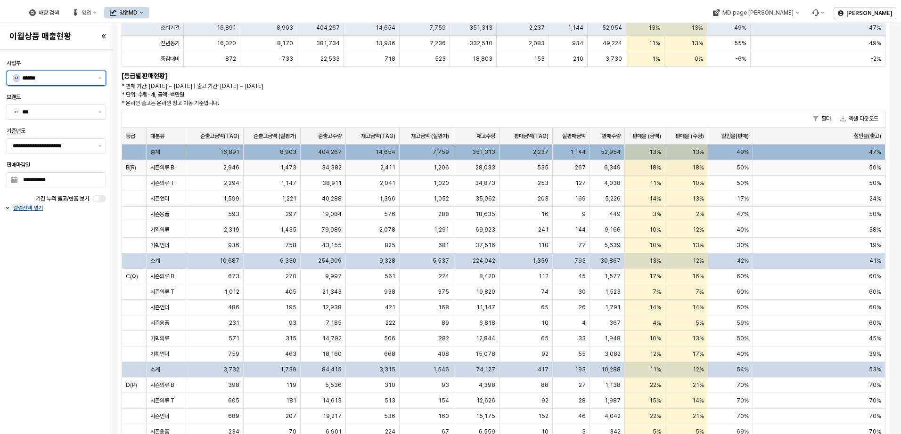
scroll to position [207, 0]
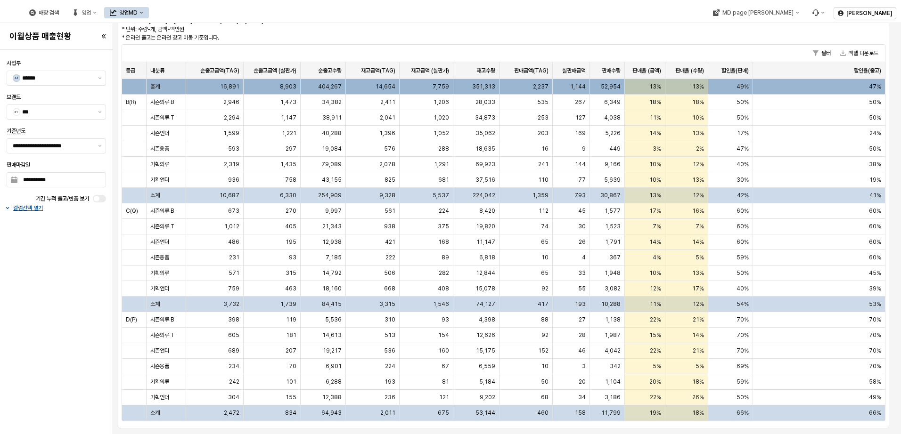
click at [613, 86] on span "52,954" at bounding box center [611, 87] width 20 height 8
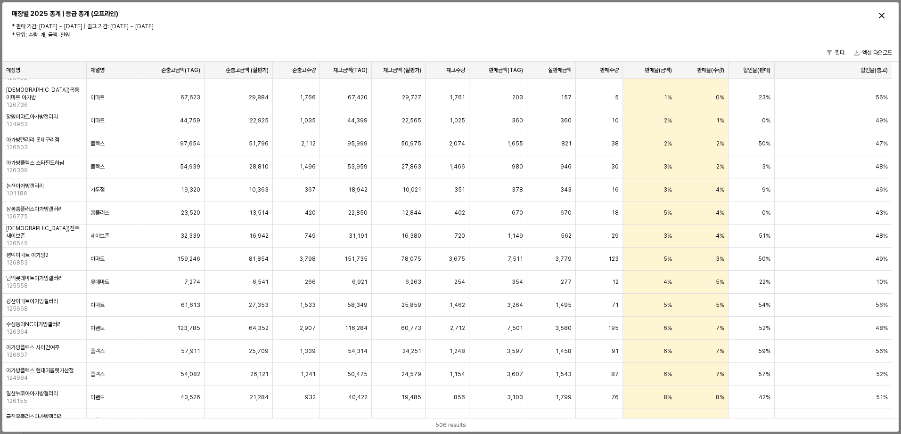
scroll to position [0, 0]
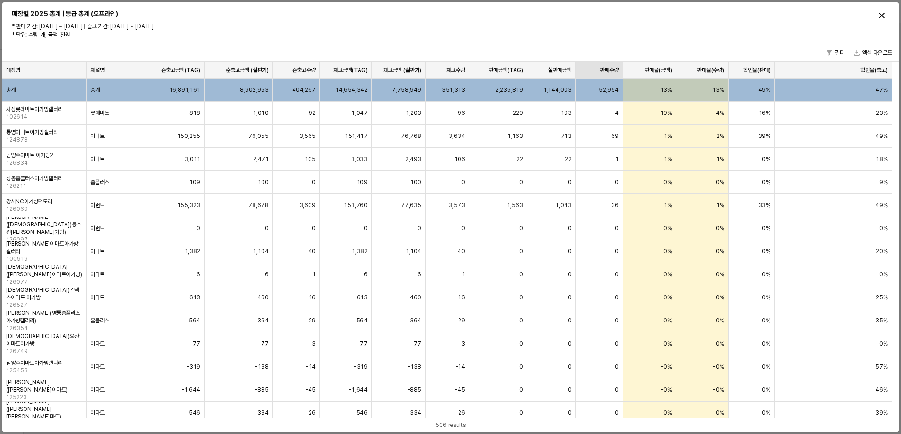
click at [604, 68] on div "판매수량 판매수량" at bounding box center [599, 70] width 47 height 17
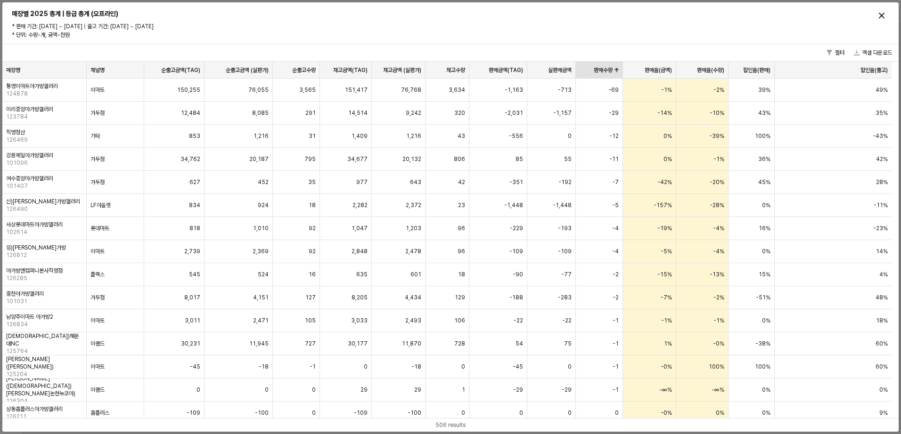
click at [604, 68] on div "판매수량 판매수량" at bounding box center [599, 70] width 47 height 17
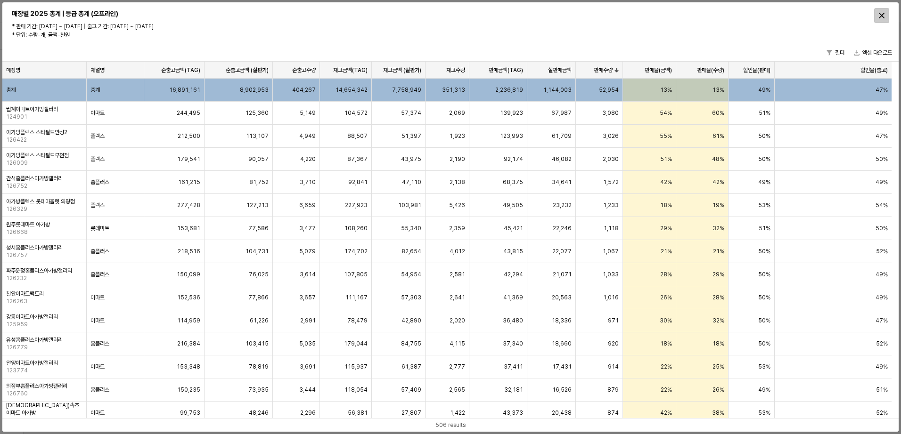
click at [880, 18] on icon "Close" at bounding box center [882, 16] width 6 height 6
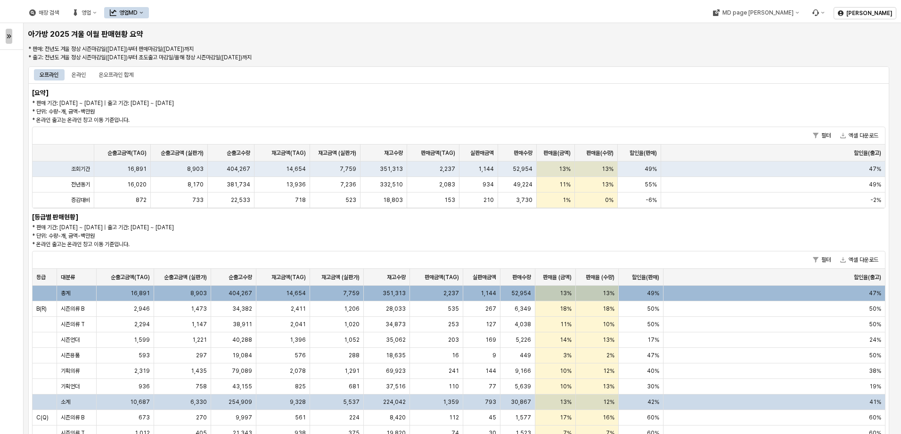
click at [11, 39] on div "button" at bounding box center [9, 36] width 6 height 14
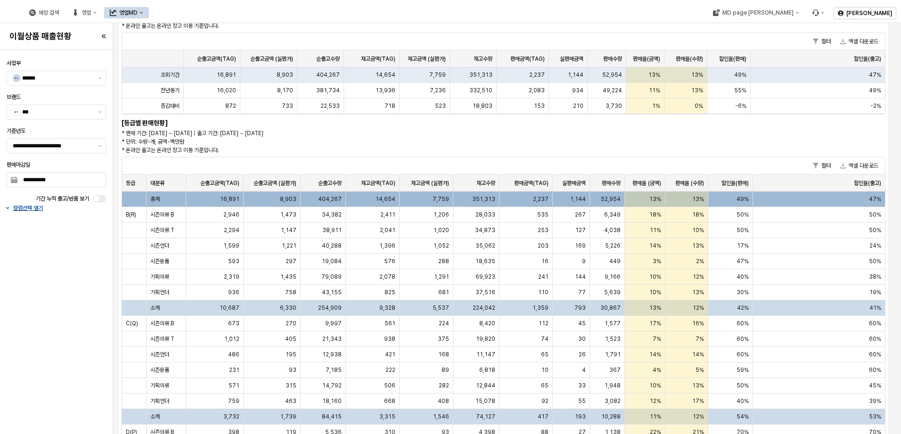
scroll to position [141, 0]
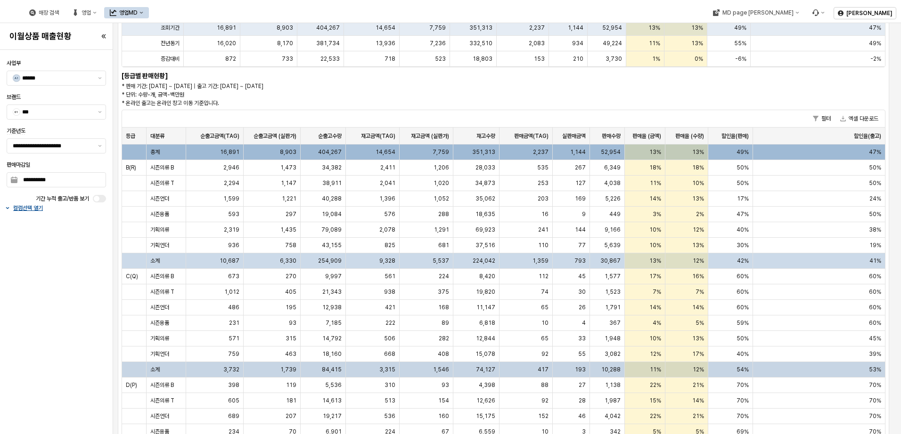
click at [332, 368] on span "84,415" at bounding box center [332, 370] width 20 height 8
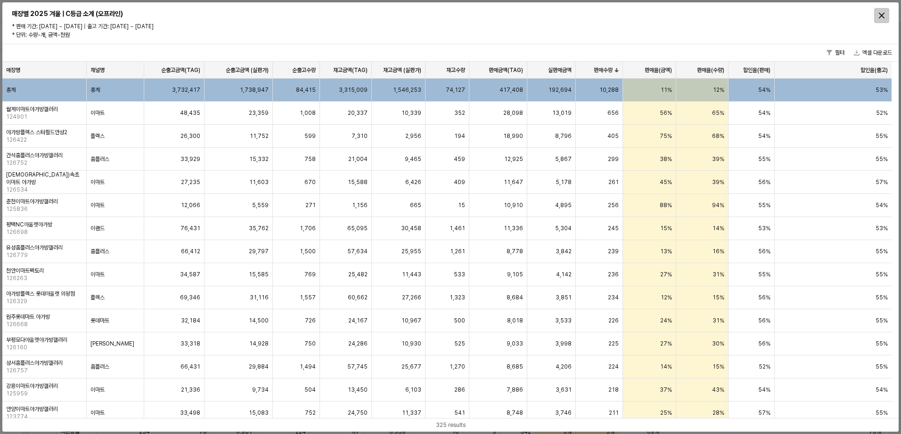
click at [883, 18] on icon "Close" at bounding box center [882, 16] width 6 height 6
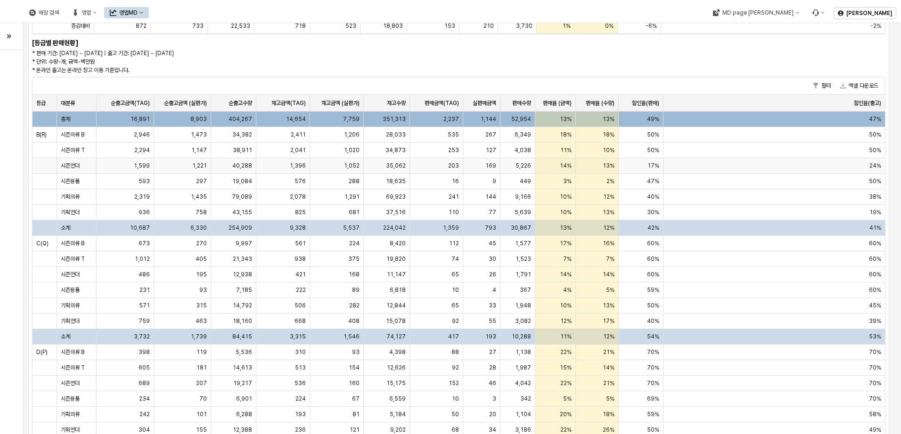
scroll to position [207, 0]
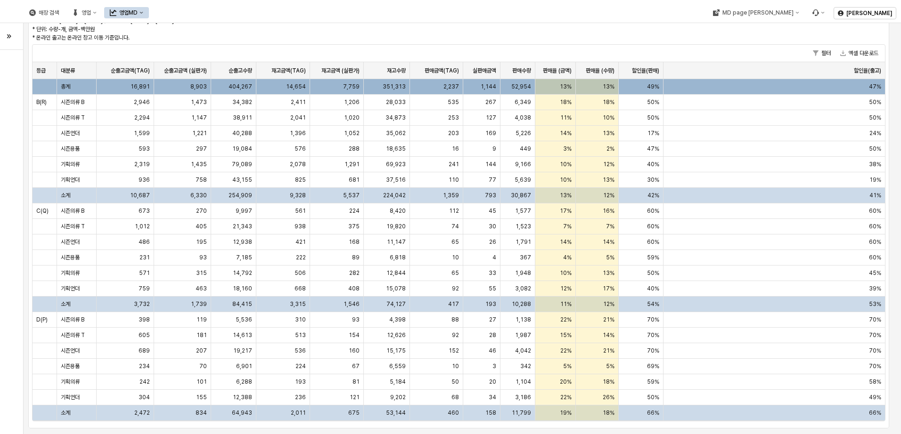
click at [182, 85] on div "8,903" at bounding box center [182, 87] width 57 height 16
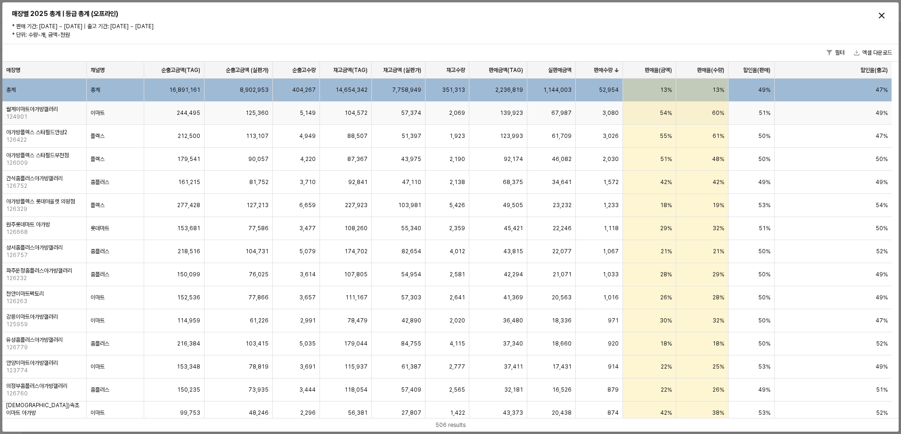
click at [613, 117] on div "3,080" at bounding box center [599, 113] width 47 height 23
click at [589, 118] on div "3,080" at bounding box center [599, 113] width 47 height 23
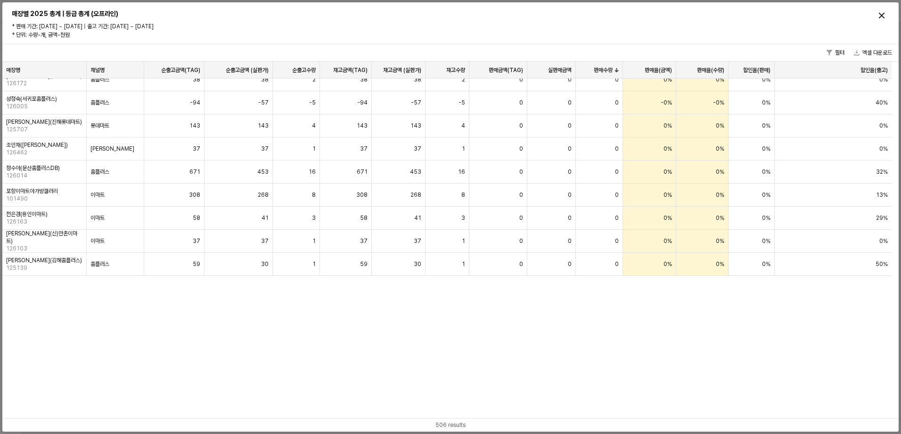
scroll to position [11342, 0]
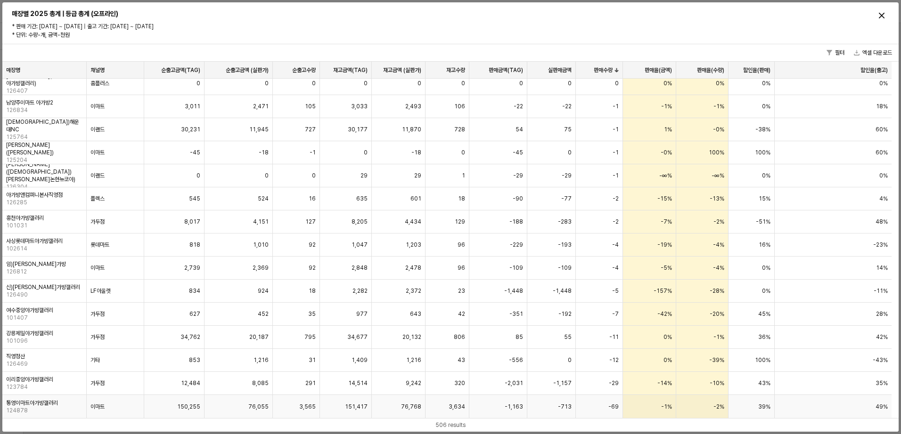
click at [362, 408] on span "151,417" at bounding box center [356, 407] width 23 height 8
drag, startPoint x: 341, startPoint y: 408, endPoint x: 688, endPoint y: 411, distance: 346.8
click at [688, 411] on div "통영이마트아가방갤러리 124878 이마트 150,255 76,055 3,565 151,417 76,768 3,634 -1,163 -713 -6…" at bounding box center [446, 406] width 889 height 23
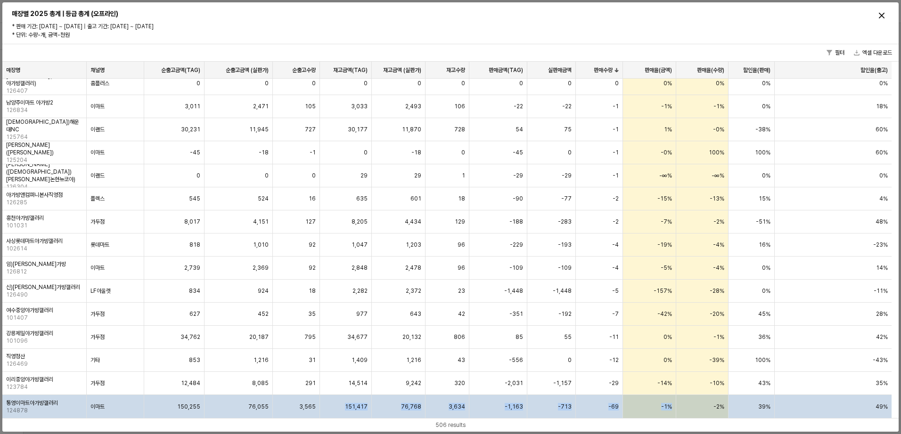
click at [542, 413] on div "-713" at bounding box center [551, 406] width 49 height 23
click at [549, 409] on div "-713" at bounding box center [551, 406] width 49 height 23
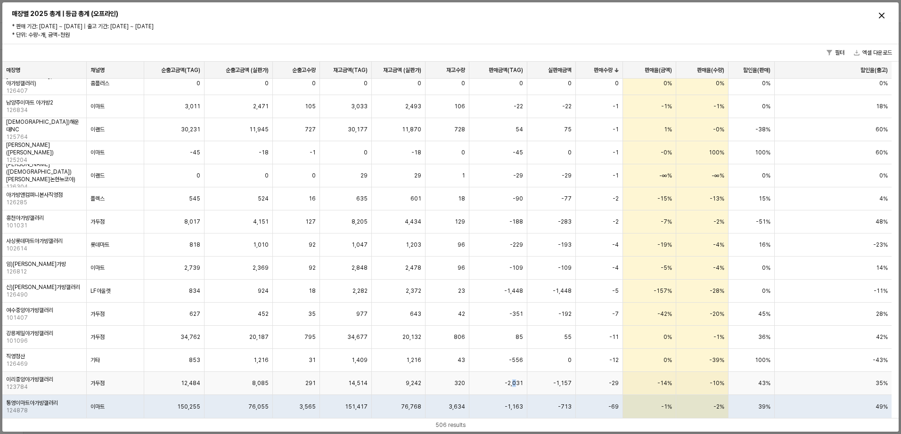
drag, startPoint x: 514, startPoint y: 393, endPoint x: 506, endPoint y: 394, distance: 8.0
click at [506, 394] on div "-2,031" at bounding box center [498, 383] width 58 height 23
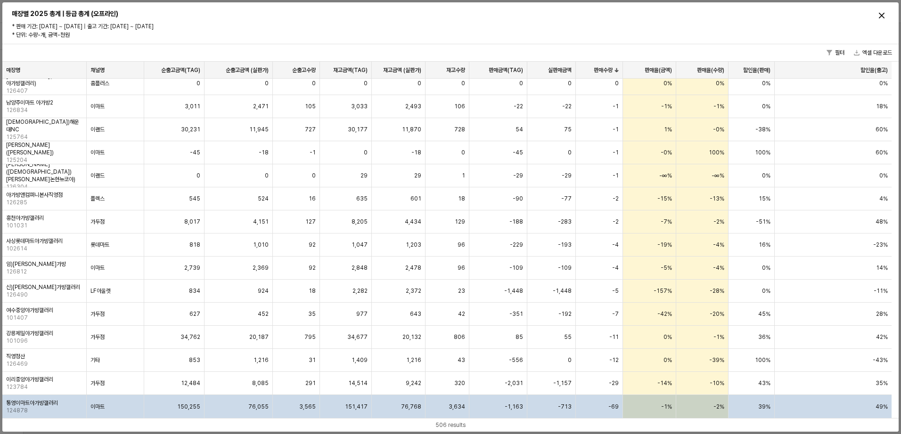
click at [248, 412] on div "76,055" at bounding box center [238, 406] width 68 height 23
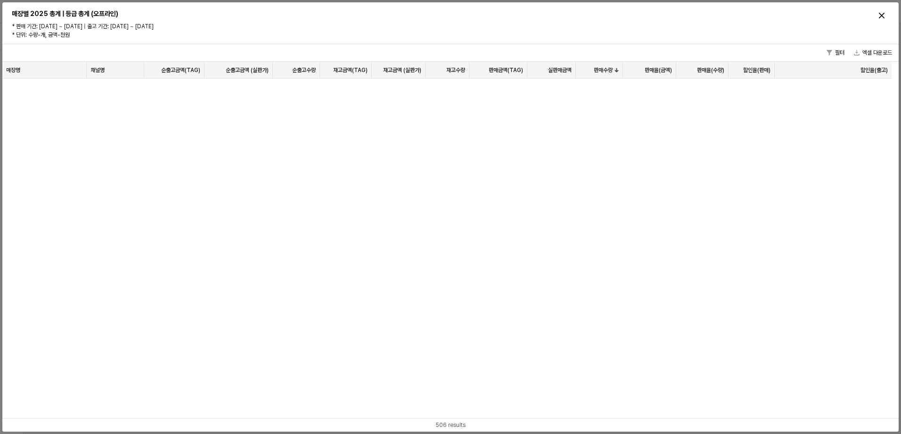
scroll to position [0, 0]
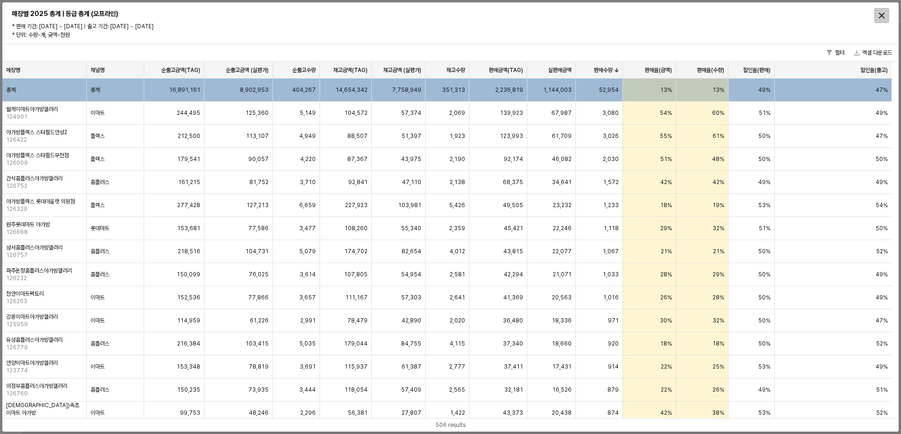
click at [879, 12] on div "Close" at bounding box center [881, 15] width 14 height 14
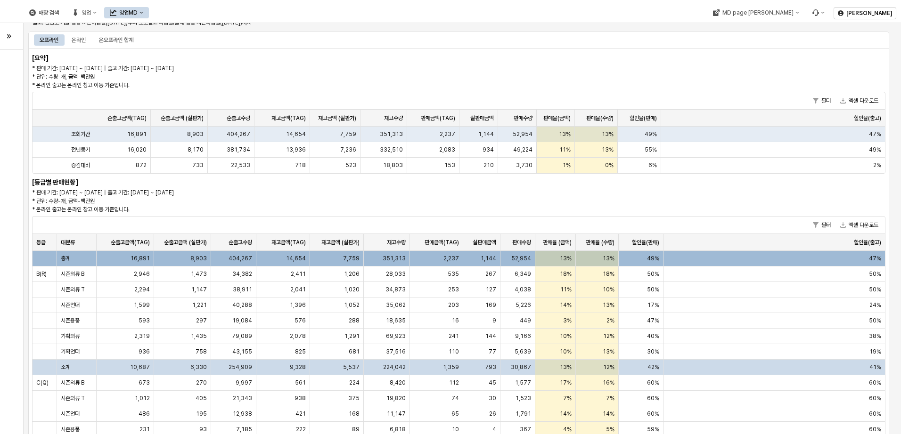
scroll to position [18, 0]
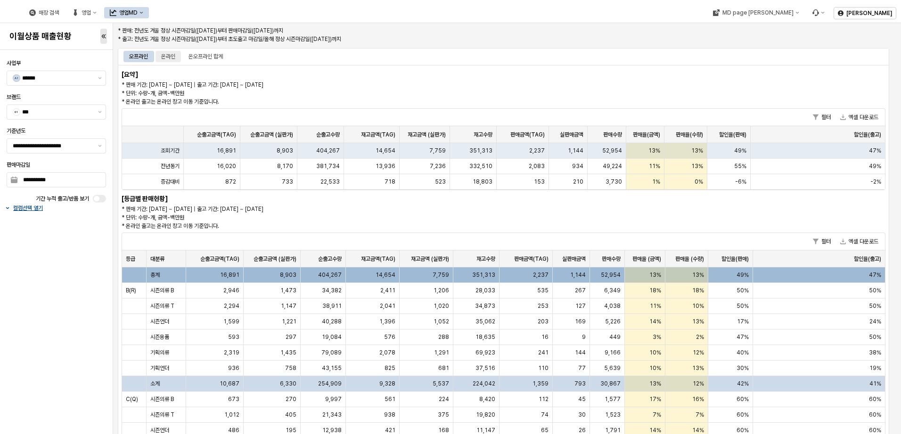
click at [167, 59] on div "온라인" at bounding box center [168, 56] width 14 height 11
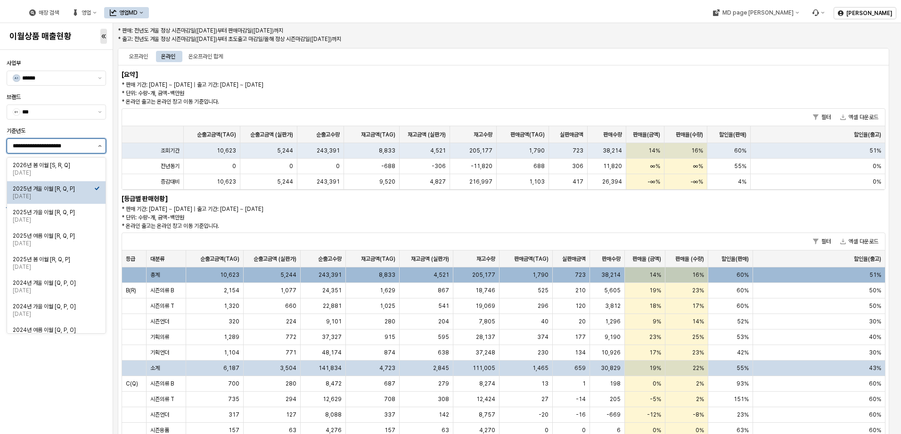
click at [99, 147] on button "제안 사항 표시" at bounding box center [99, 146] width 11 height 14
click at [79, 212] on div "2025년 가을 이월 [R, Q, P]" at bounding box center [54, 213] width 82 height 8
type input "**********"
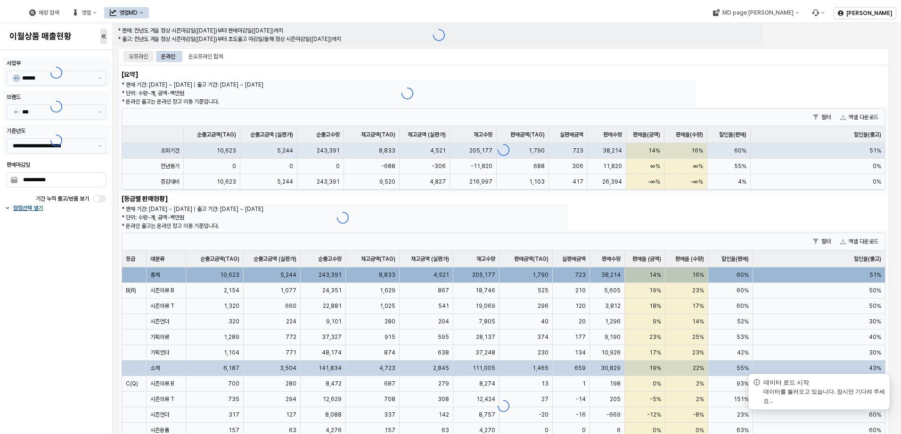
click at [138, 57] on div "오프라인" at bounding box center [138, 56] width 19 height 11
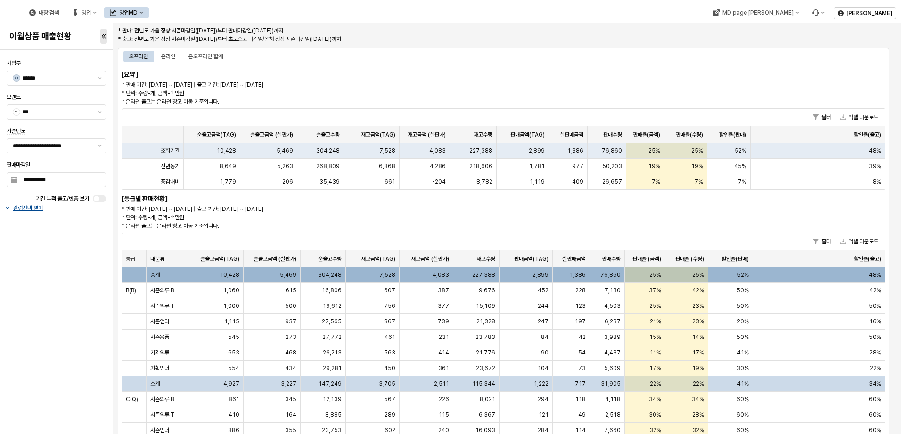
click at [262, 278] on div "5,469" at bounding box center [272, 276] width 57 height 16
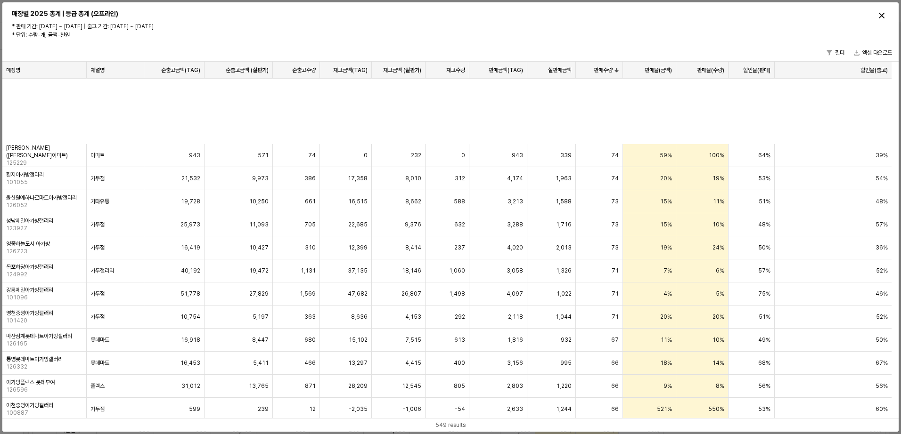
scroll to position [0, 0]
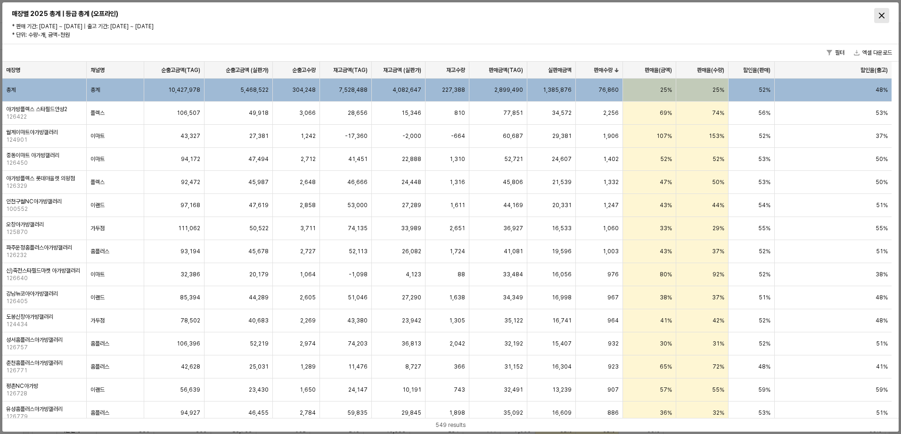
click at [882, 13] on icon "Close" at bounding box center [882, 16] width 6 height 6
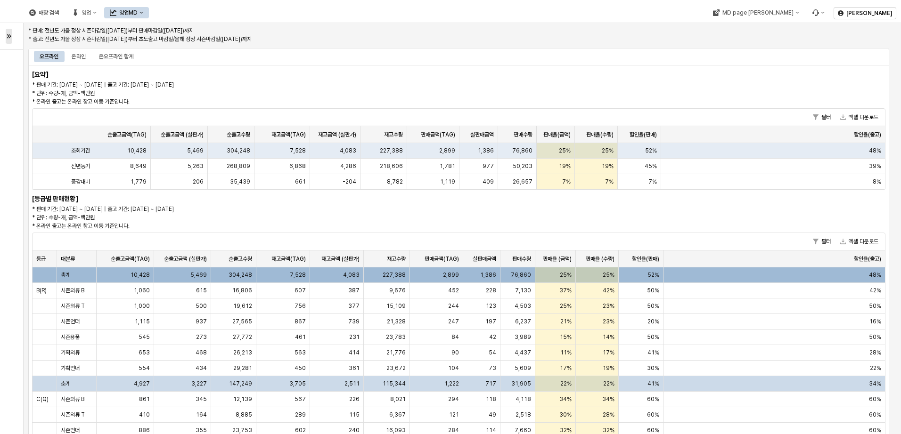
click at [12, 37] on div at bounding box center [12, 36] width 12 height 19
click at [5, 36] on div at bounding box center [11, 36] width 23 height 26
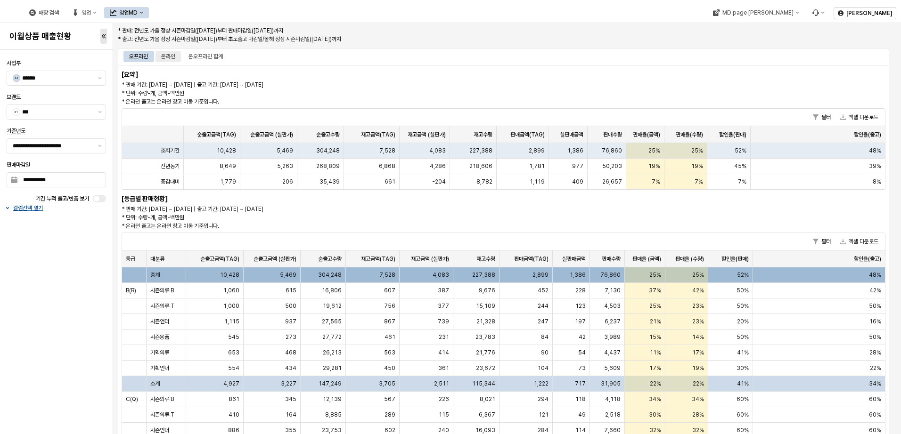
click at [170, 57] on div "온라인" at bounding box center [168, 56] width 14 height 11
click at [103, 78] on button "제안 사항 표시" at bounding box center [99, 78] width 11 height 14
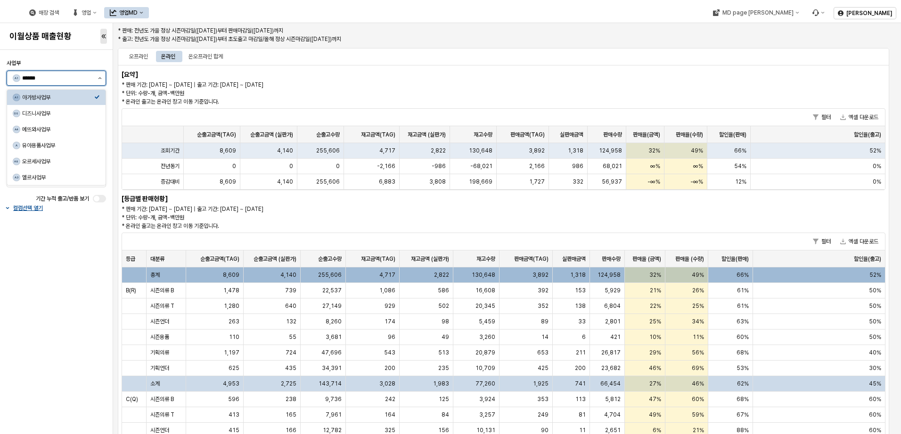
click at [103, 76] on button "제안 사항 표시" at bounding box center [99, 78] width 11 height 14
click at [97, 65] on div "사업부" at bounding box center [56, 63] width 99 height 8
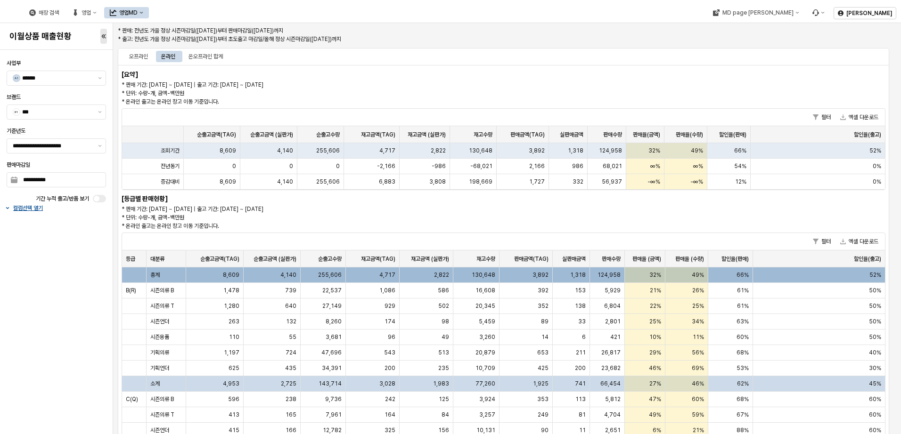
click at [201, 50] on div "오프라인 온라인 온오프라인 합계" at bounding box center [503, 56] width 760 height 15
click at [201, 58] on div "온오프라인 합계" at bounding box center [205, 56] width 34 height 11
click at [169, 56] on div "온라인" at bounding box center [168, 56] width 14 height 11
click at [216, 56] on div "온오프라인 합계" at bounding box center [205, 56] width 34 height 11
click at [145, 57] on div "오프라인" at bounding box center [138, 56] width 19 height 11
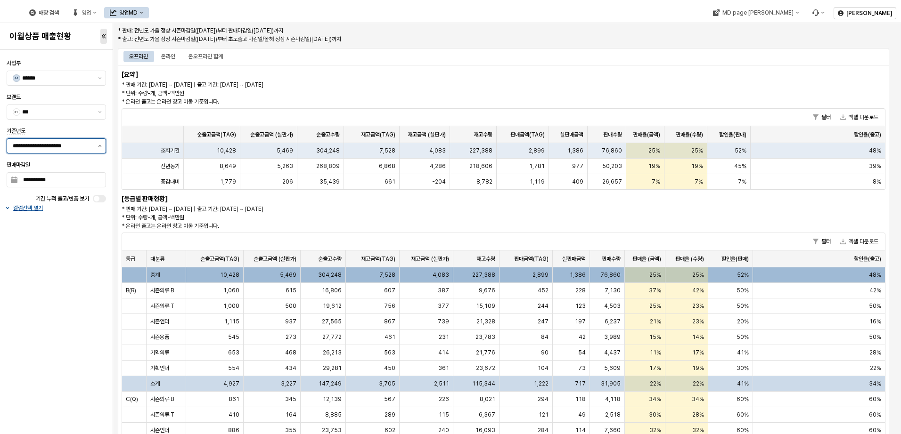
click at [98, 147] on button "제안 사항 표시" at bounding box center [99, 146] width 11 height 14
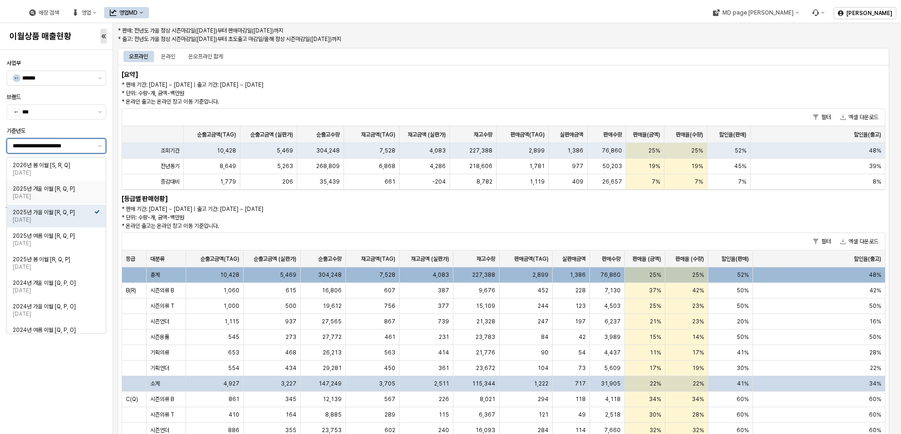
click at [75, 193] on div "[DATE]" at bounding box center [54, 197] width 82 height 8
type input "**********"
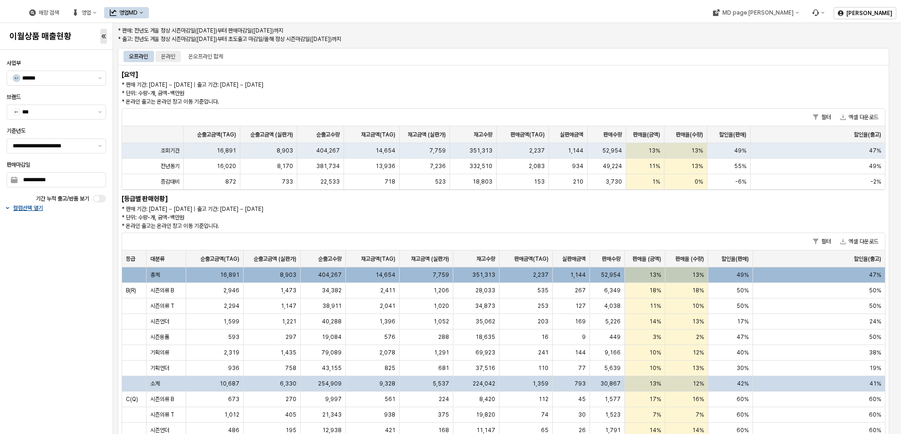
click at [174, 61] on div "온라인" at bounding box center [168, 56] width 14 height 11
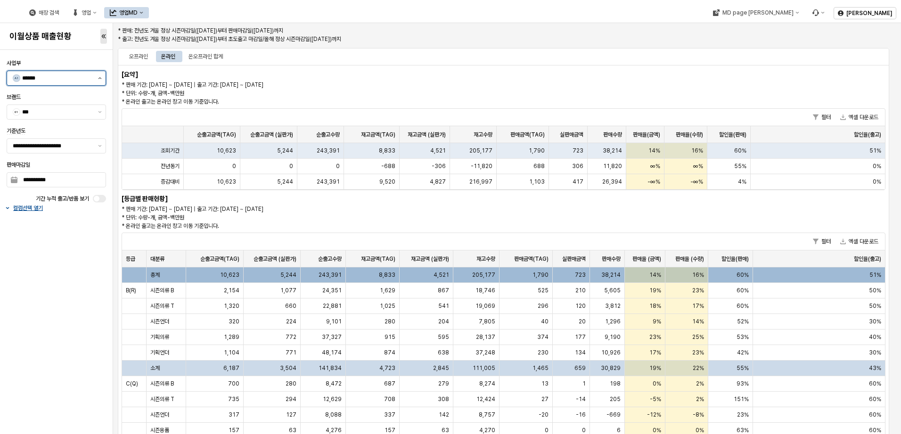
click at [97, 77] on button "제안 사항 표시" at bounding box center [99, 78] width 11 height 14
click at [57, 113] on div "디즈니사업부" at bounding box center [58, 114] width 72 height 8
type input "******"
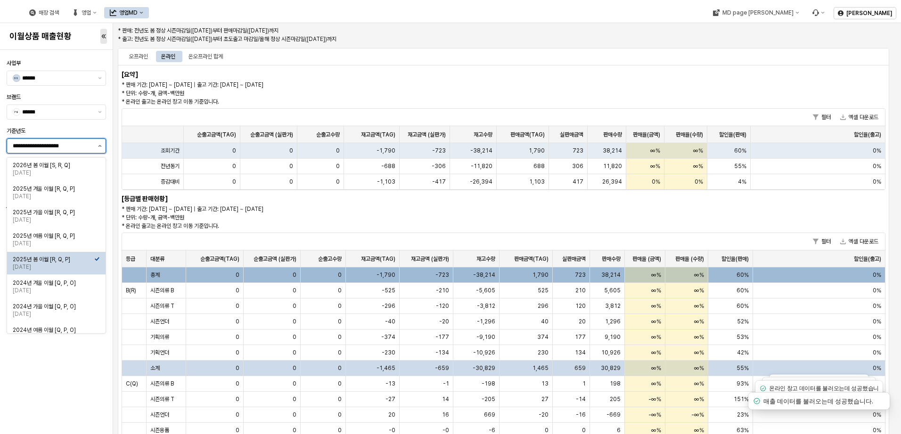
click at [98, 147] on button "제안 사항 표시" at bounding box center [99, 146] width 11 height 14
click at [74, 193] on div "[DATE]" at bounding box center [54, 197] width 82 height 8
type input "**********"
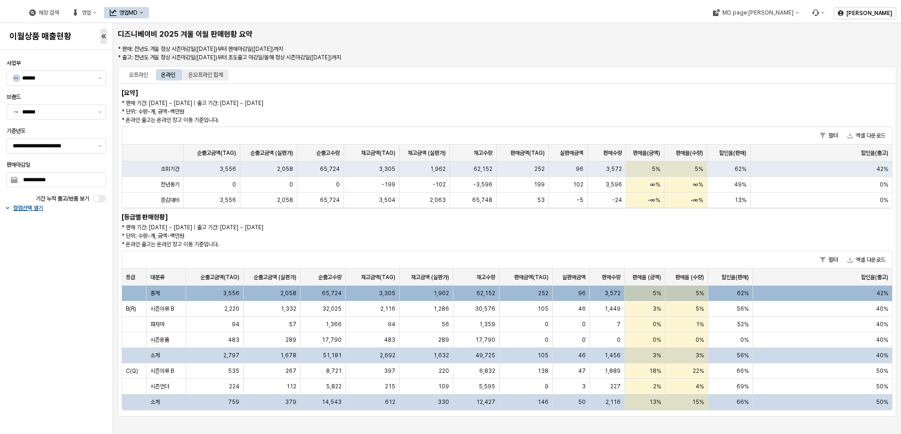
click at [228, 78] on div "온오프라인 합계" at bounding box center [206, 74] width 46 height 11
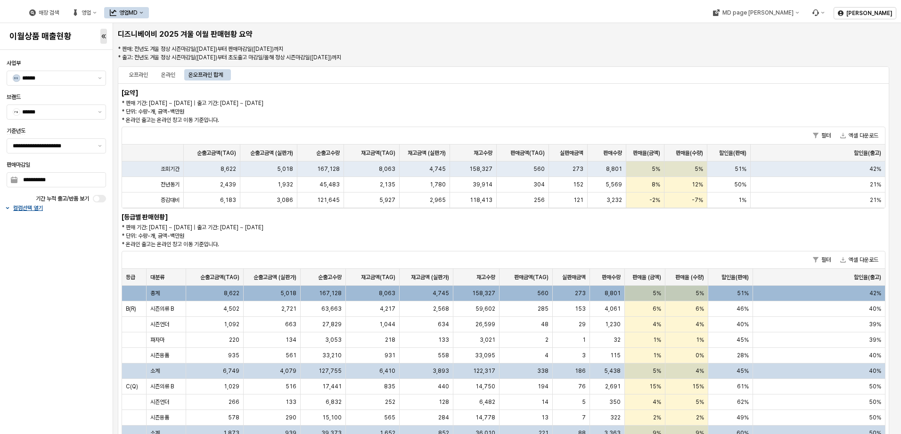
scroll to position [18, 0]
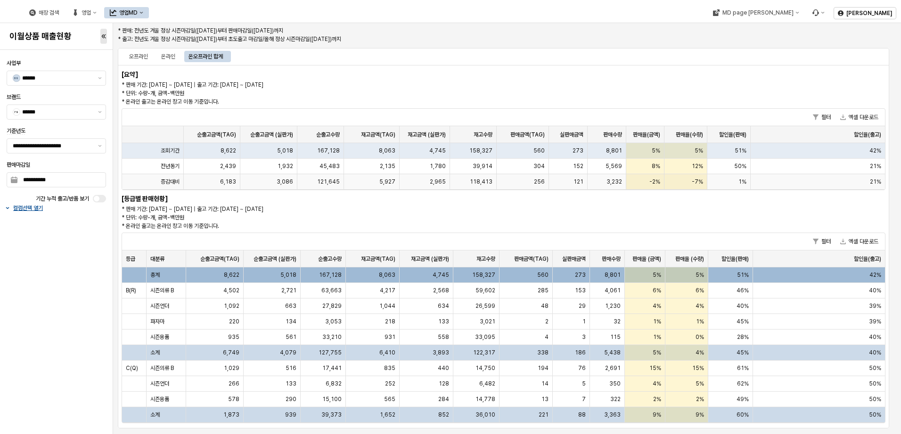
click at [288, 184] on span "3,086" at bounding box center [285, 182] width 16 height 8
click at [25, 212] on div "**********" at bounding box center [56, 242] width 107 height 377
click at [147, 57] on div "오프라인" at bounding box center [138, 56] width 19 height 11
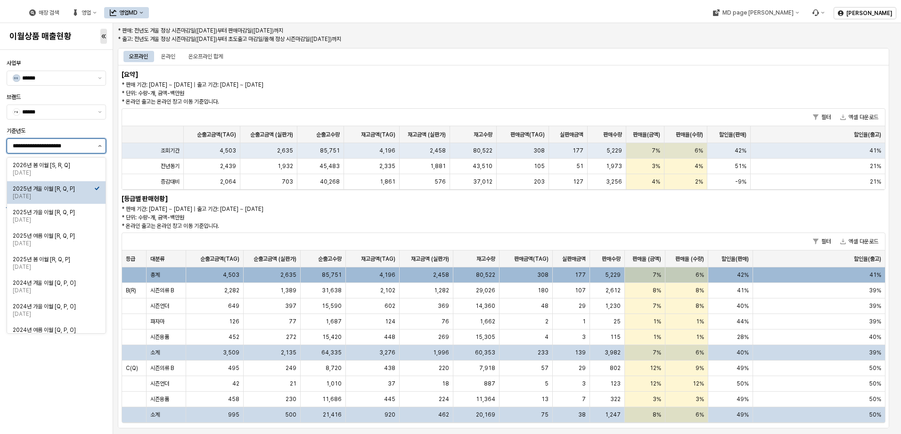
click at [101, 144] on button "제안 사항 표시" at bounding box center [99, 146] width 11 height 14
